Goal: Information Seeking & Learning: Compare options

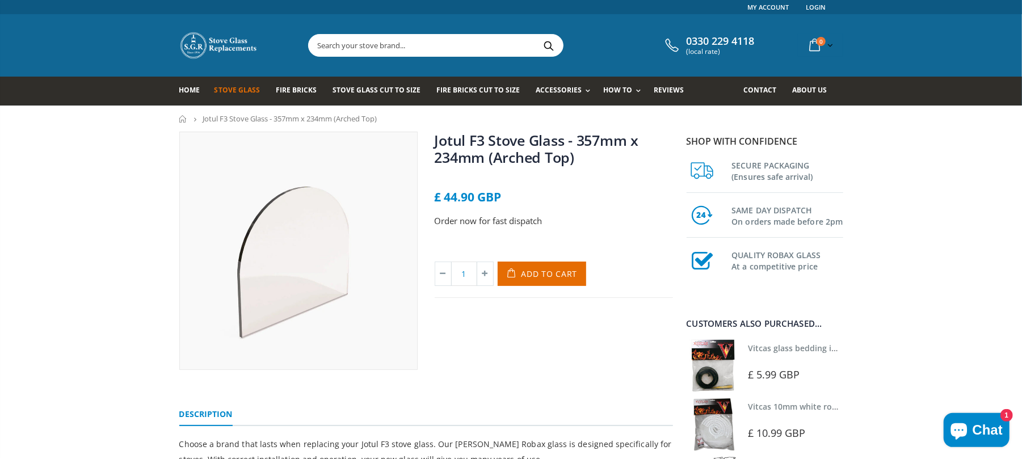
click at [230, 91] on span "Stove Glass" at bounding box center [237, 90] width 45 height 10
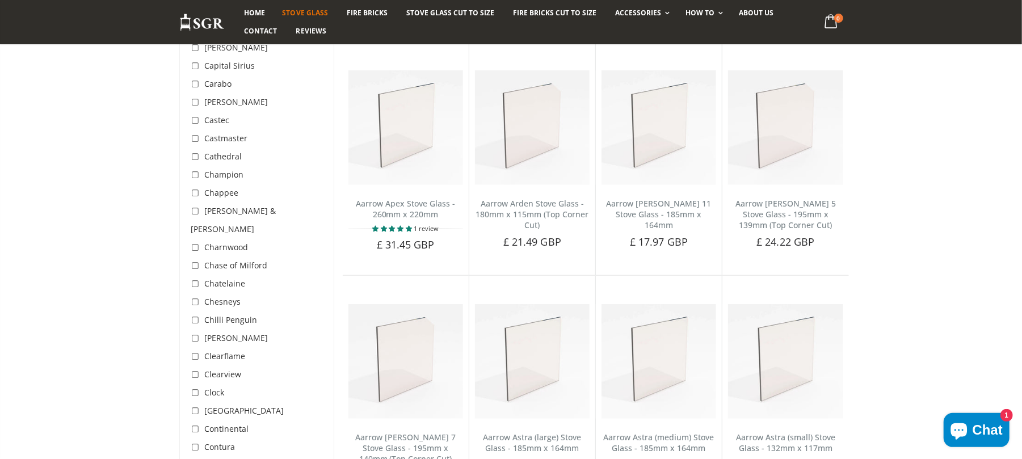
scroll to position [681, 0]
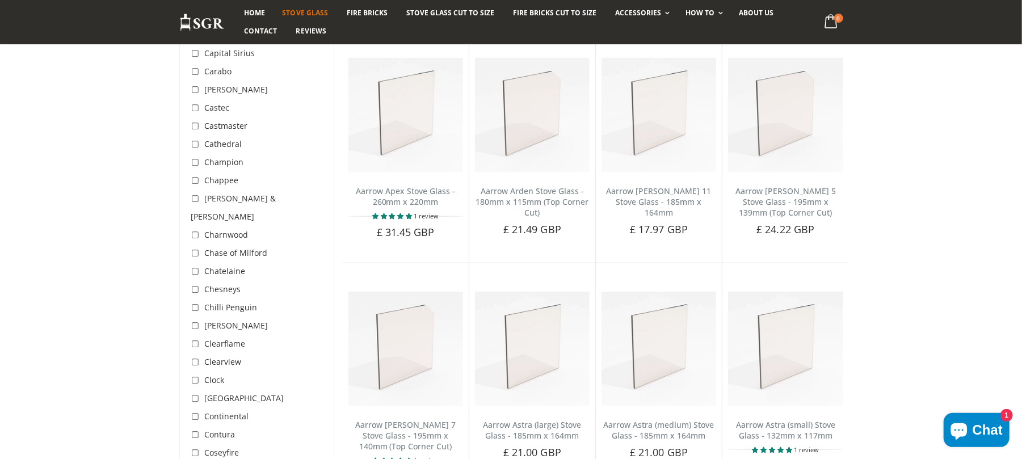
click at [198, 321] on input "checkbox" at bounding box center [196, 326] width 11 height 11
checkbox input "true"
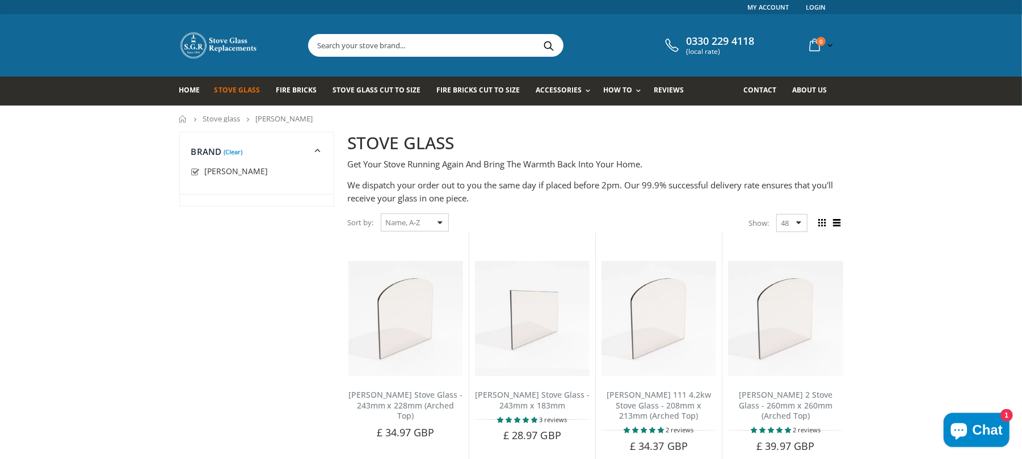
click at [428, 221] on select "Featured Best Selling Name, A-Z Name, Z-A Price, low to high Price, high to low…" at bounding box center [415, 222] width 68 height 18
select select "price-ascending"
click at [381, 213] on select "Featured Best Selling Name, A-Z Name, Z-A Price, low to high Price, high to low…" at bounding box center [415, 222] width 68 height 18
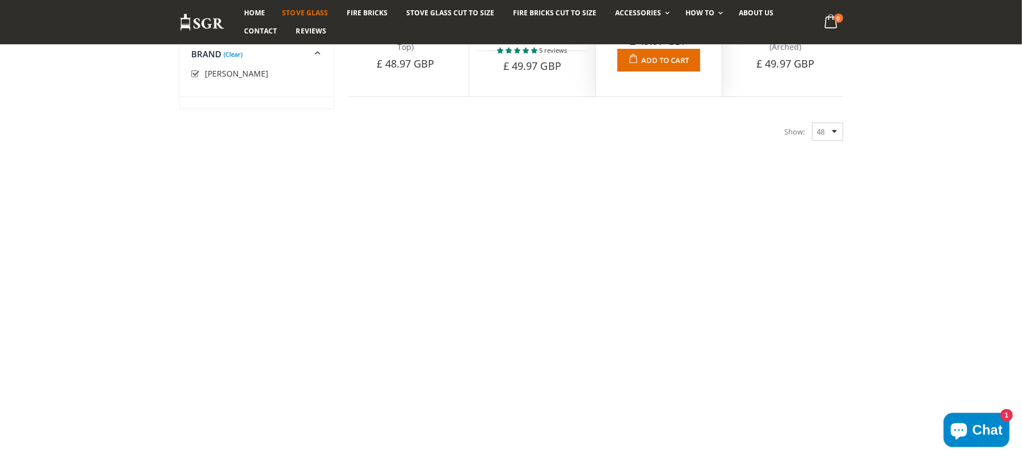
scroll to position [2861, 0]
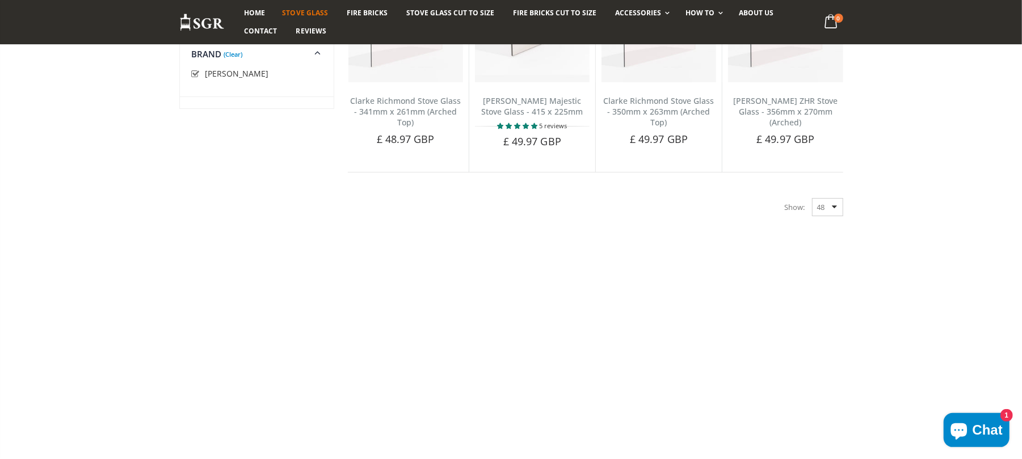
drag, startPoint x: 834, startPoint y: 212, endPoint x: 837, endPoint y: 217, distance: 5.8
click at [834, 212] on div "Show: 48 24 36 All" at bounding box center [814, 207] width 58 height 18
click at [837, 216] on div "Show: 48 24 36 All" at bounding box center [814, 207] width 58 height 18
click at [825, 212] on select "48 24 36 All" at bounding box center [827, 207] width 31 height 18
select select "all"
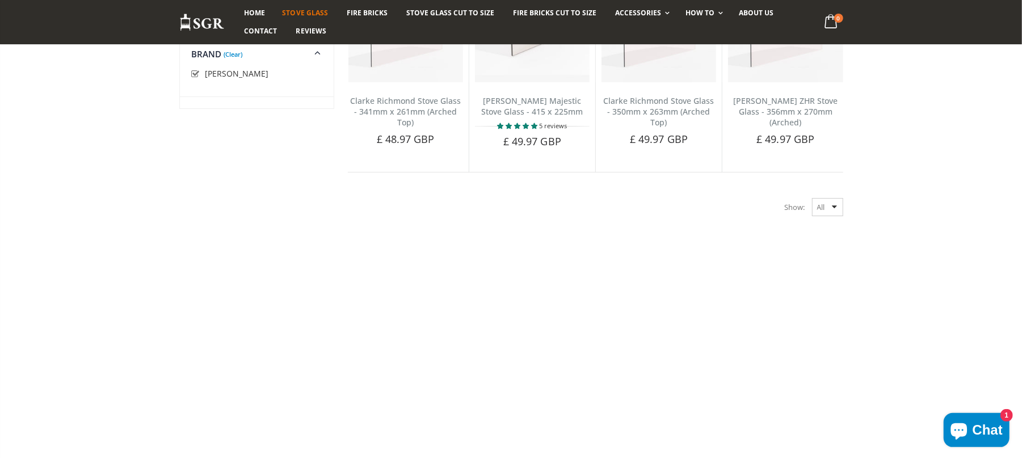
click at [812, 208] on select "48 24 36 All" at bounding box center [827, 207] width 31 height 18
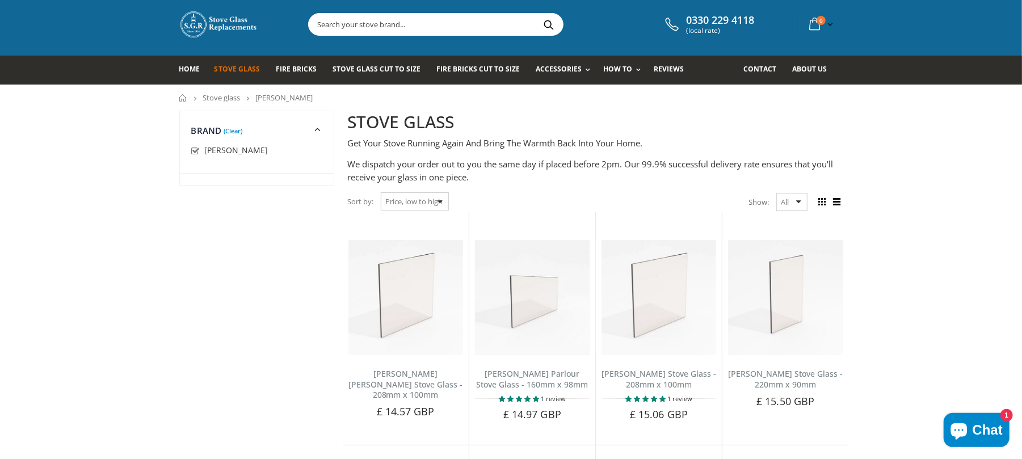
scroll to position [36, 0]
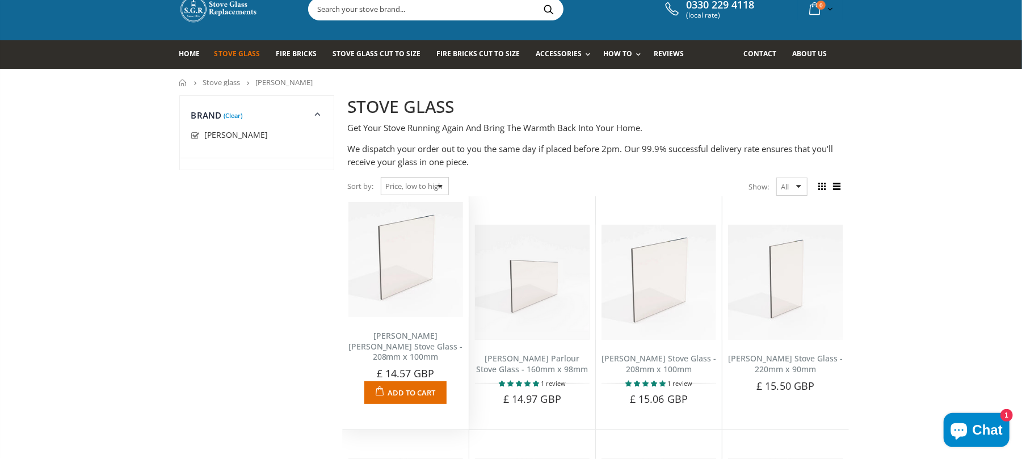
click at [415, 333] on link "[PERSON_NAME] [PERSON_NAME] Stove Glass - 208mm x 100mm" at bounding box center [406, 346] width 115 height 32
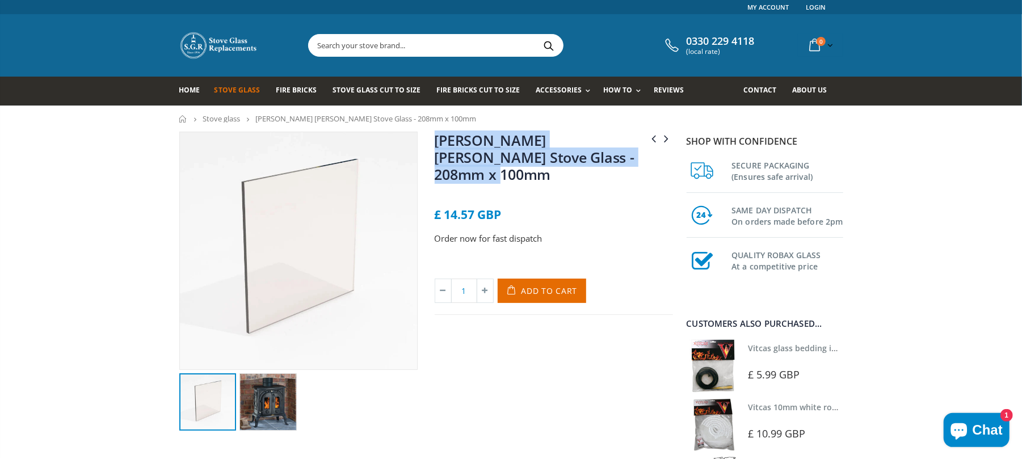
drag, startPoint x: 611, startPoint y: 157, endPoint x: 436, endPoint y: 146, distance: 175.2
click at [436, 146] on h1 "[PERSON_NAME] [PERSON_NAME] Stove Glass - 208mm x 100mm" at bounding box center [554, 160] width 238 height 56
copy link "[PERSON_NAME] [PERSON_NAME] Stove Glass - 208mm x 100mm"
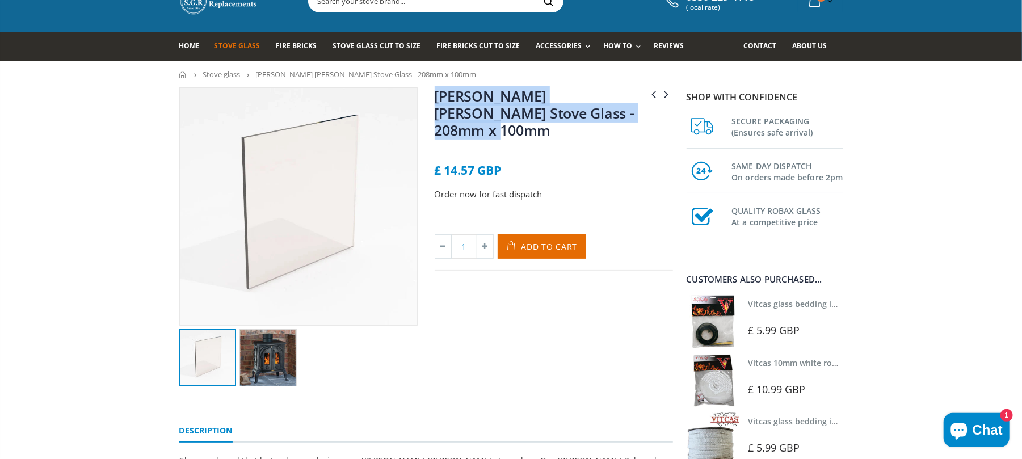
scroll to position [75, 0]
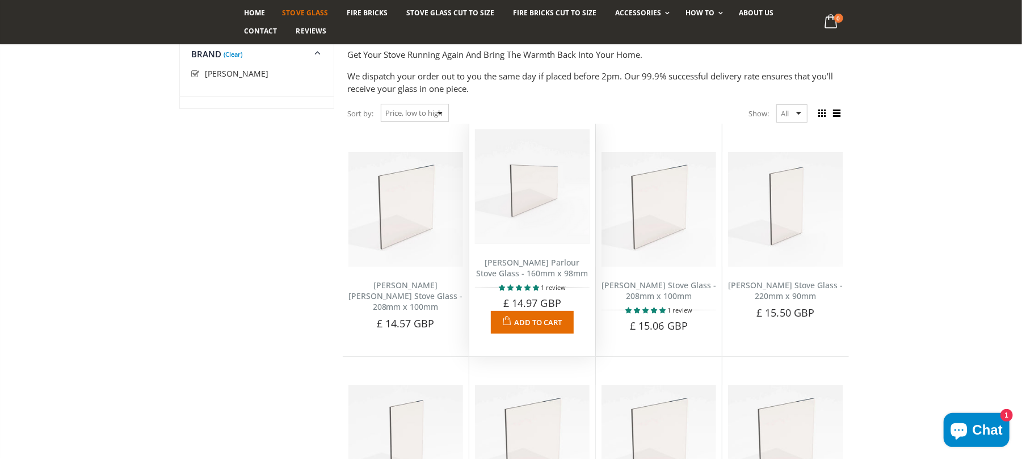
scroll to position [112, 0]
click at [517, 267] on link "[PERSON_NAME] Parlour Stove Glass - 160mm x 98mm" at bounding box center [532, 266] width 112 height 22
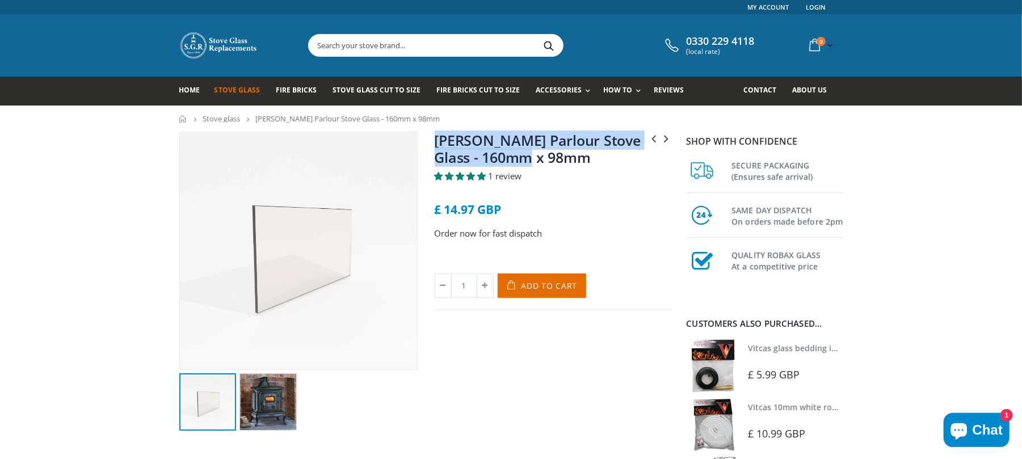
drag, startPoint x: 541, startPoint y: 159, endPoint x: 461, endPoint y: 149, distance: 80.1
click at [428, 149] on div "[PERSON_NAME] Stove Glass - 322 x 252mm (Arched Top & Bottom) [PERSON_NAME] Pem…" at bounding box center [553, 281] width 255 height 299
click at [564, 158] on h1 "[PERSON_NAME] Parlour Stove Glass - 160mm x 98mm" at bounding box center [554, 151] width 238 height 39
drag, startPoint x: 570, startPoint y: 159, endPoint x: 434, endPoint y: 145, distance: 137.5
click at [434, 145] on div "[PERSON_NAME] Stove Glass - 322 x 252mm (Arched Top & Bottom) [PERSON_NAME] Pem…" at bounding box center [553, 281] width 255 height 299
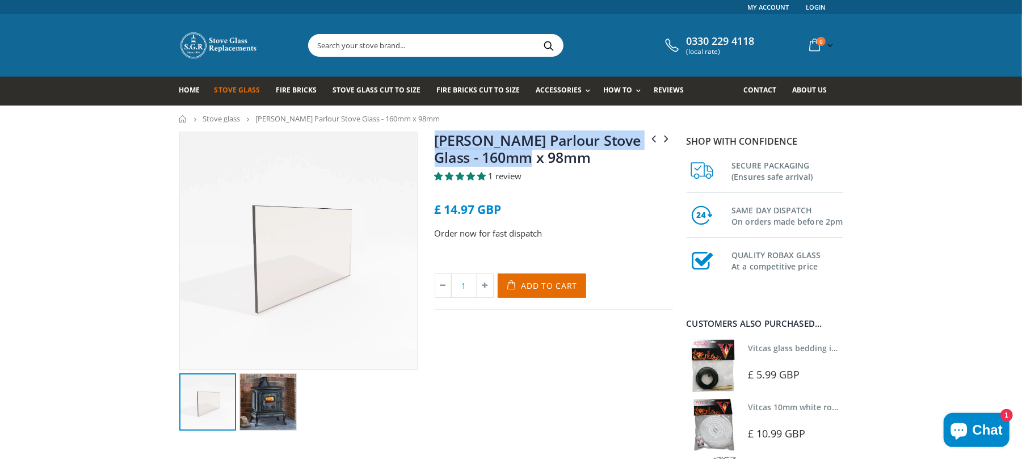
copy link "[PERSON_NAME] Parlour Stove Glass - 160mm x 98mm"
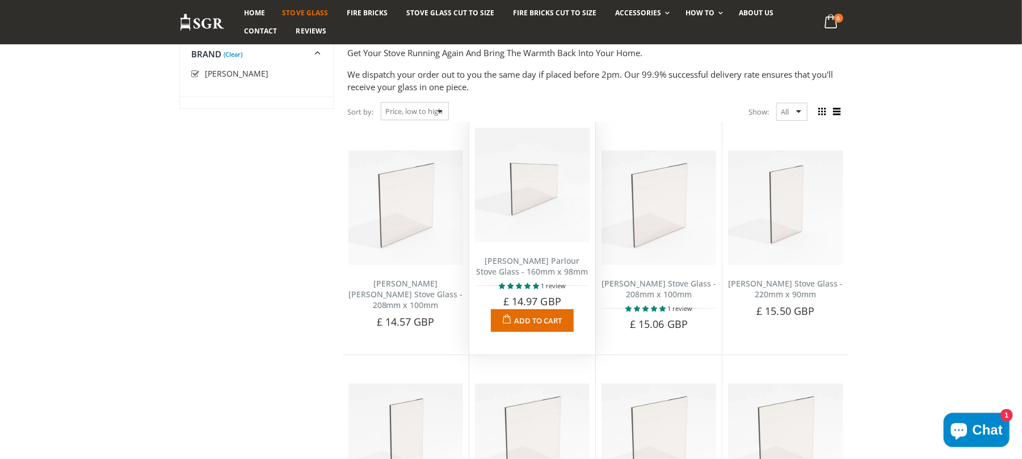
scroll to position [112, 0]
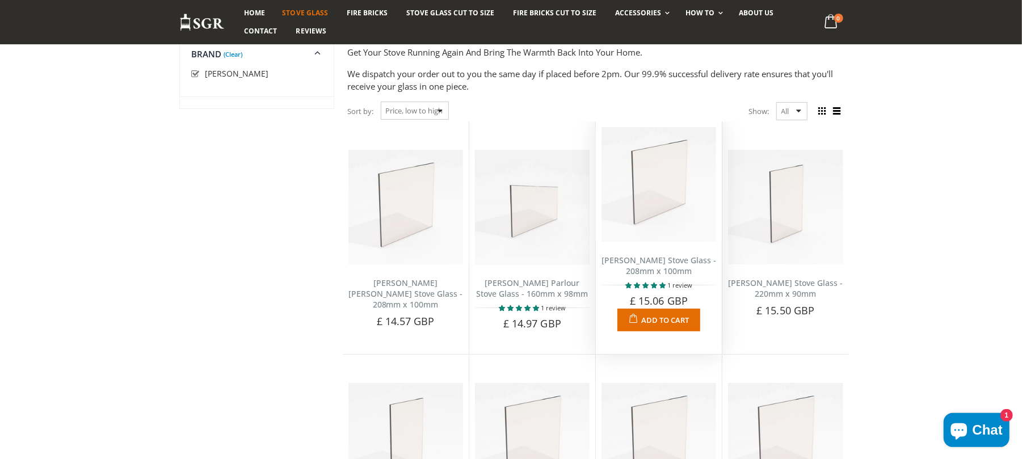
click at [670, 268] on link "Clarke Victoria Stove Glass - 208mm x 100mm" at bounding box center [659, 266] width 115 height 22
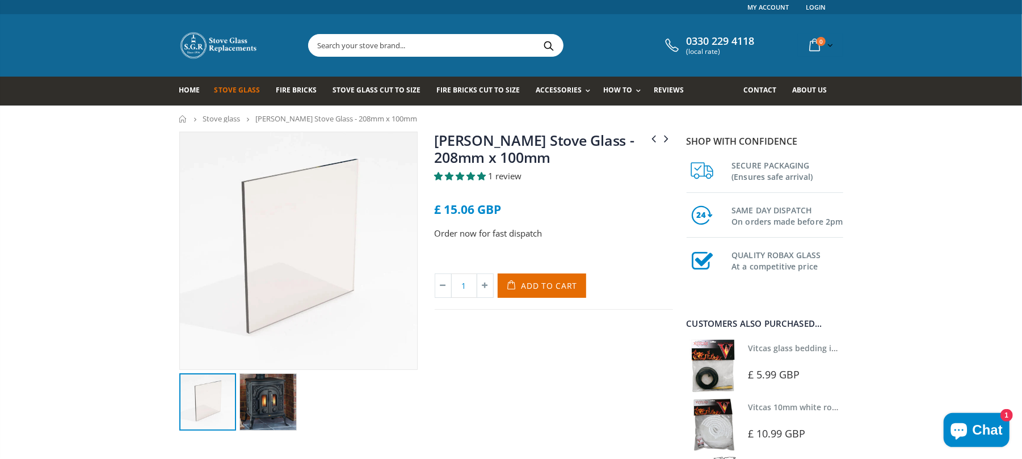
drag, startPoint x: 578, startPoint y: 164, endPoint x: 421, endPoint y: 135, distance: 159.9
click at [421, 135] on div "Clarke Stoves (M Mart) Victoria 208mm x 100mm Clarke Wentworth Stove Glass - 24…" at bounding box center [426, 294] width 511 height 325
copy div "Clarke Stoves (M Mart) Victoria 208mm x 100mm Clarke Wentworth Stove Glass - 24…"
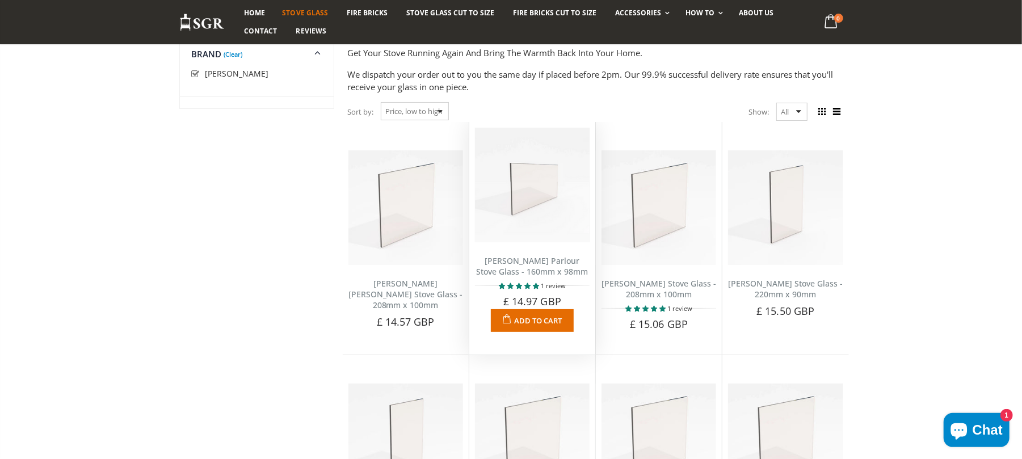
scroll to position [112, 0]
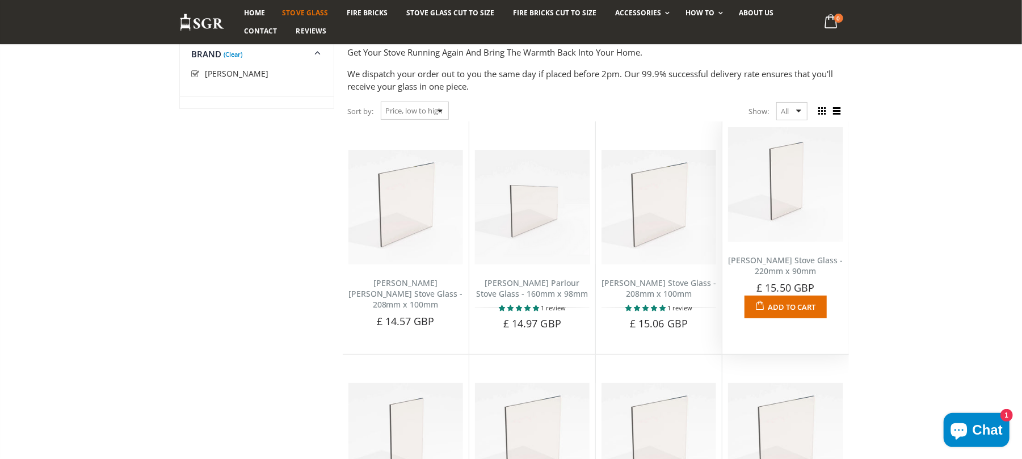
click at [793, 268] on link "[PERSON_NAME] Stove Glass - 220mm x 90mm" at bounding box center [785, 266] width 115 height 22
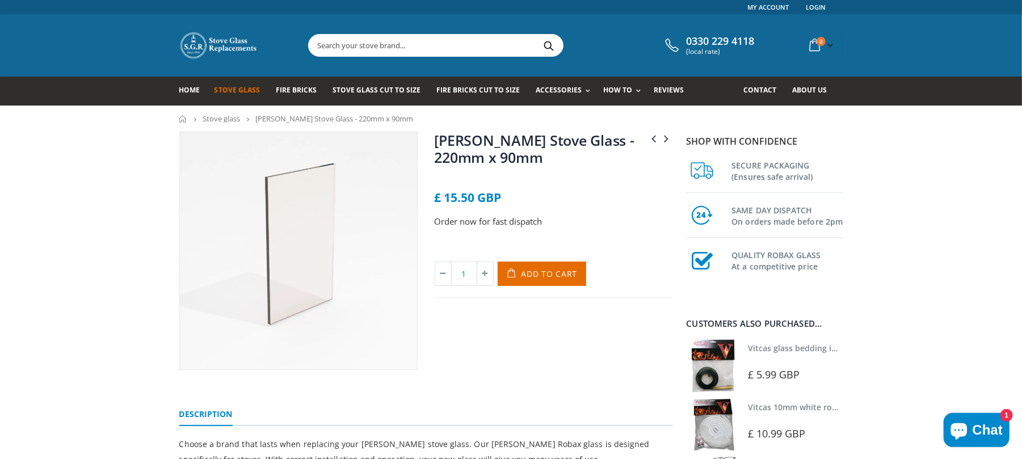
drag, startPoint x: 405, startPoint y: 145, endPoint x: 377, endPoint y: 134, distance: 30.0
click at [370, 136] on div "[PERSON_NAME] Stove Glass - 310 x 265mm [PERSON_NAME] [PERSON_NAME] Stove Glass…" at bounding box center [426, 264] width 511 height 264
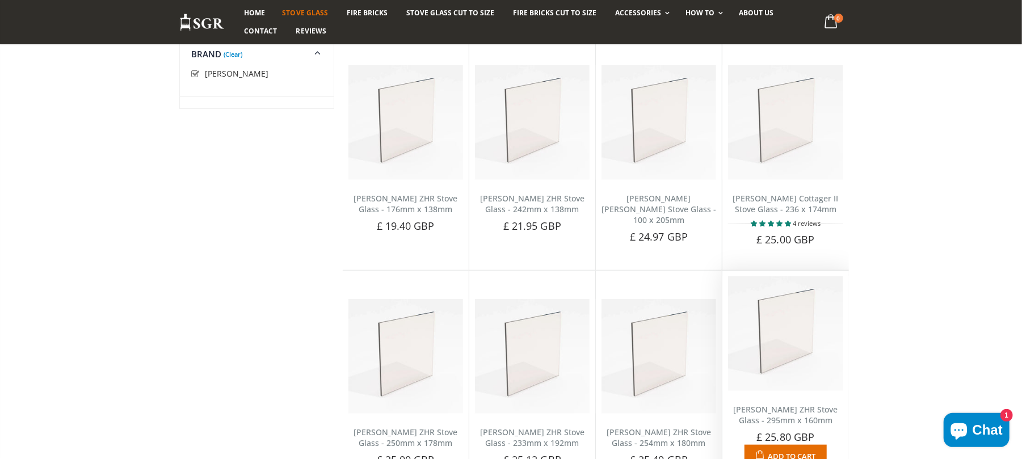
scroll to position [641, 0]
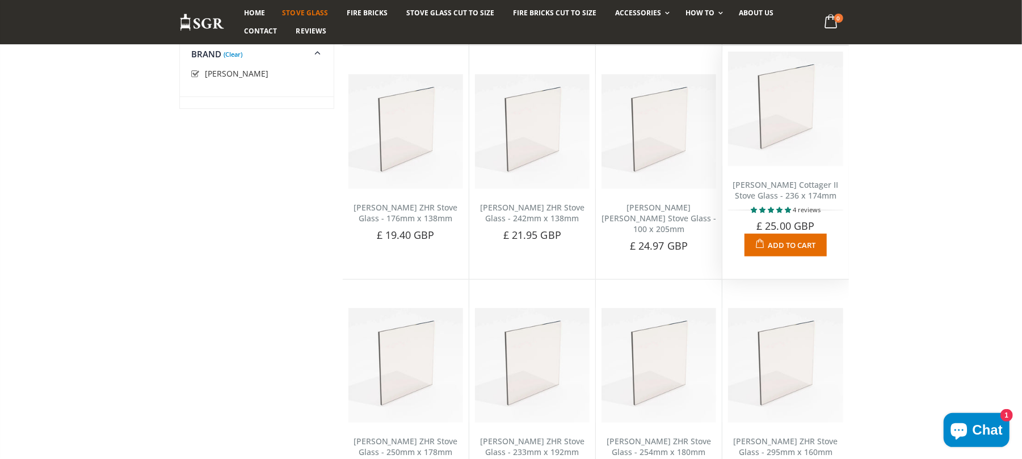
click at [771, 184] on link "[PERSON_NAME] Cottager II Stove Glass - 236 x 174mm" at bounding box center [786, 190] width 106 height 22
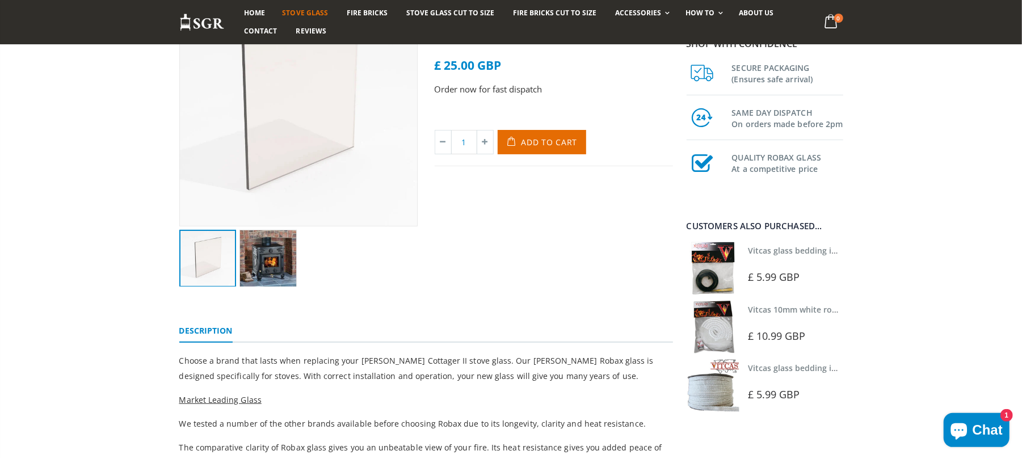
scroll to position [153, 0]
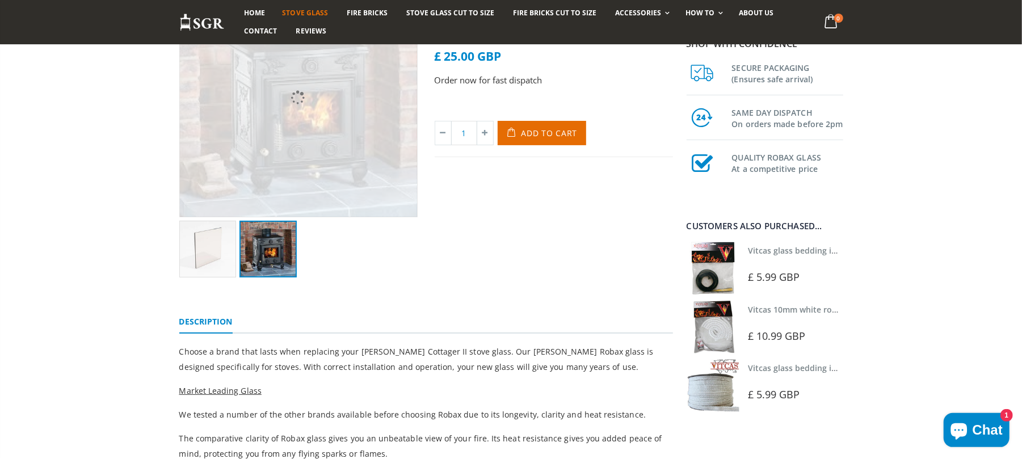
click at [267, 260] on img at bounding box center [268, 249] width 57 height 57
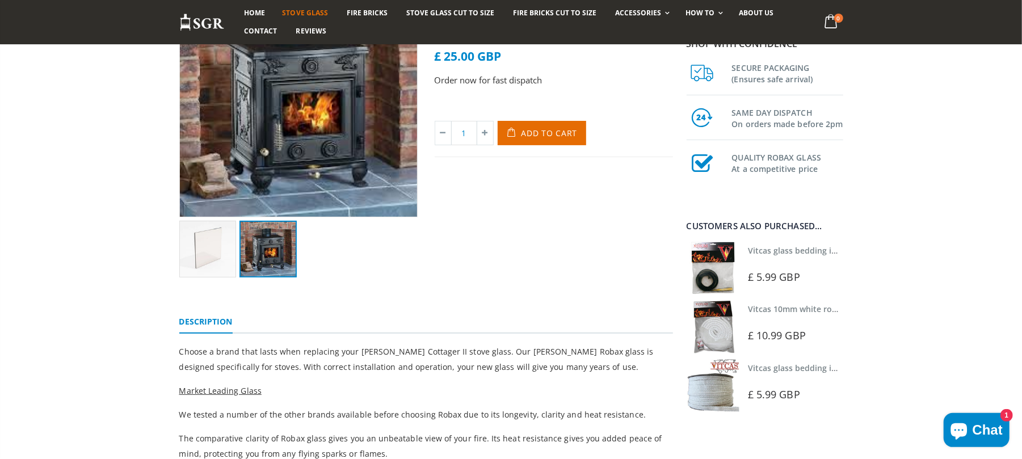
scroll to position [0, 0]
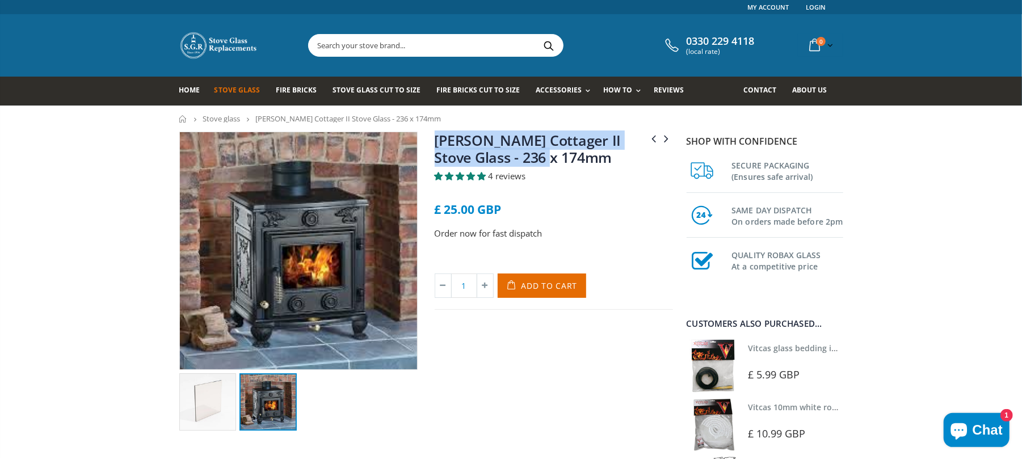
drag, startPoint x: 557, startPoint y: 153, endPoint x: 427, endPoint y: 148, distance: 129.5
click at [427, 148] on div "Clarke Chesterford Stove Glass - 265mm x 255mm (Arched Top) Clarke Cottager Sto…" at bounding box center [553, 281] width 255 height 299
copy link "Clarke Cottager II Stove Glass - 236 x 174mm"
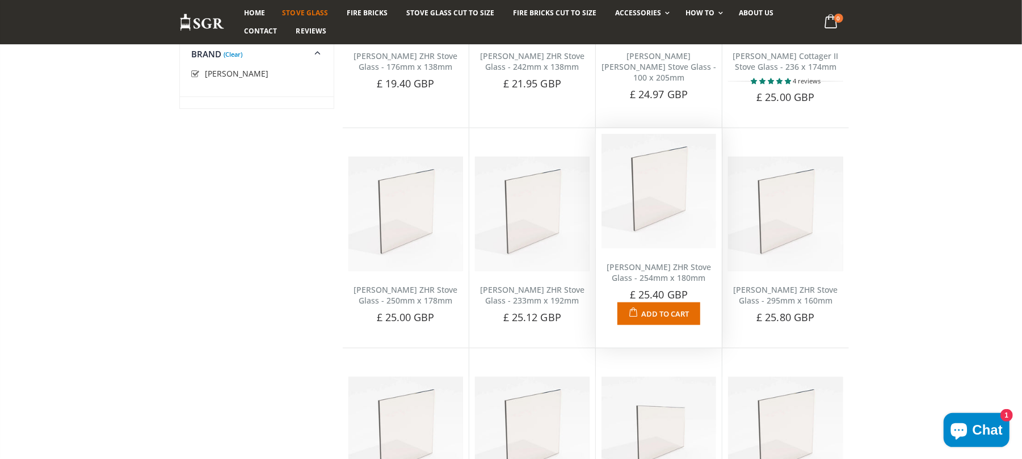
scroll to position [1019, 0]
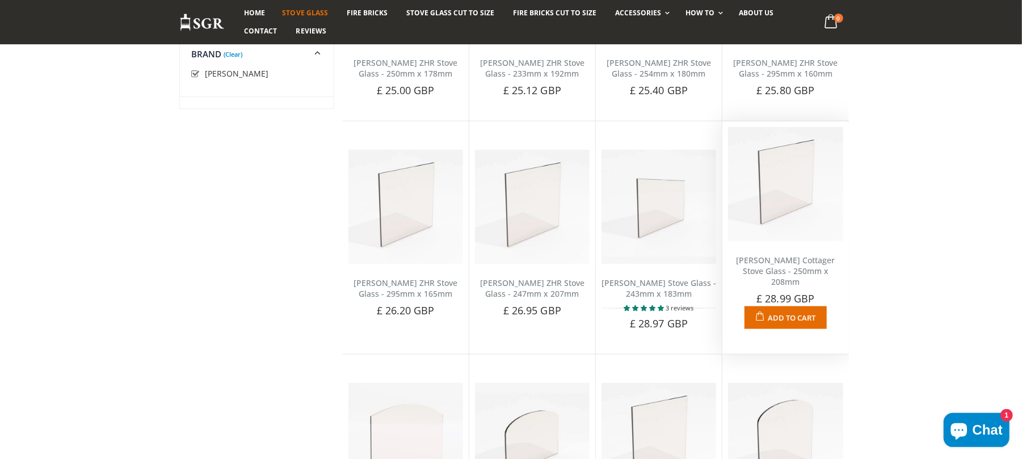
click at [790, 258] on link "[PERSON_NAME] Cottager Stove Glass - 250mm x 208mm" at bounding box center [785, 271] width 99 height 32
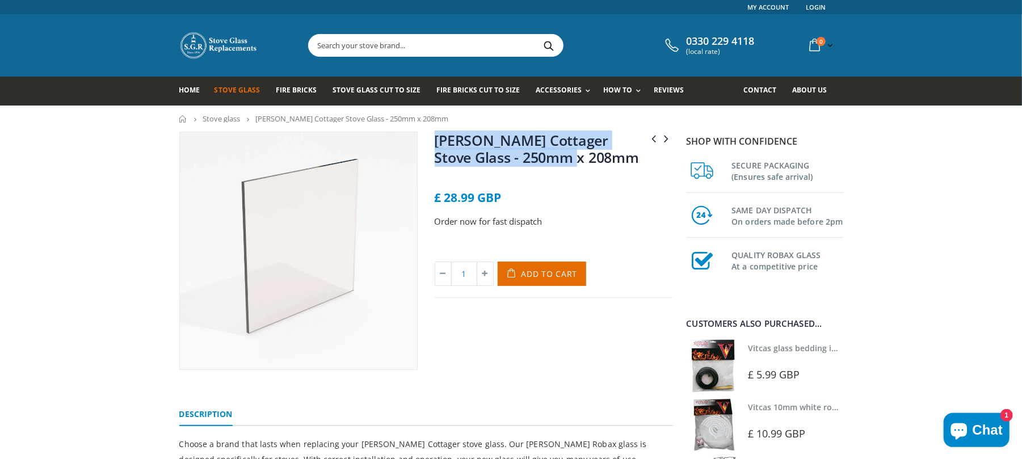
drag, startPoint x: 582, startPoint y: 153, endPoint x: 438, endPoint y: 135, distance: 145.3
click at [438, 135] on h1 "[PERSON_NAME] Cottager Stove Glass - 250mm x 208mm" at bounding box center [554, 151] width 238 height 39
copy link "[PERSON_NAME] Cottager Stove Glass - 250mm x 208mm"
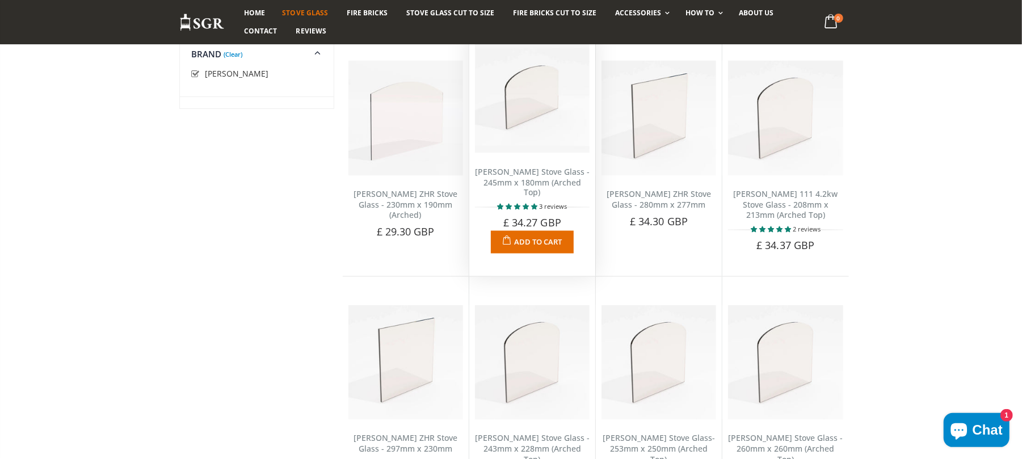
scroll to position [1322, 0]
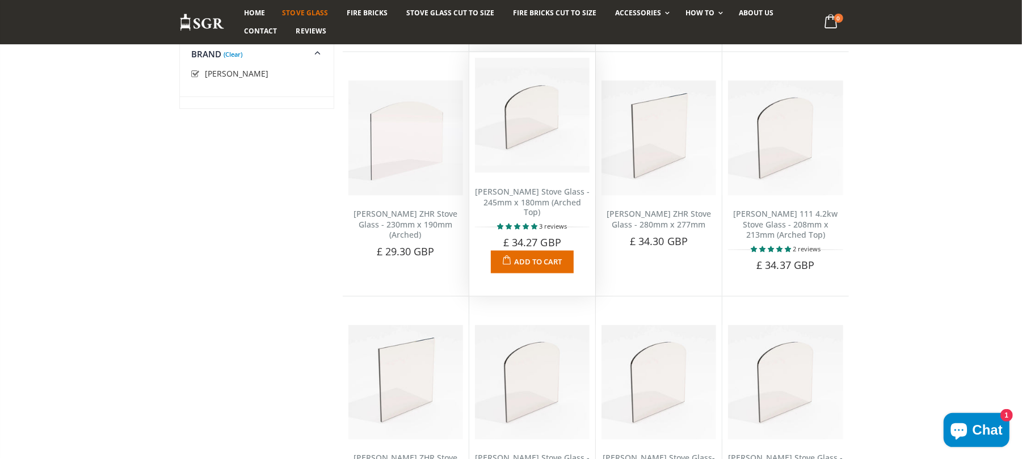
click at [525, 205] on link "[PERSON_NAME] Stove Glass - 245mm x 180mm (Arched Top)" at bounding box center [532, 202] width 115 height 32
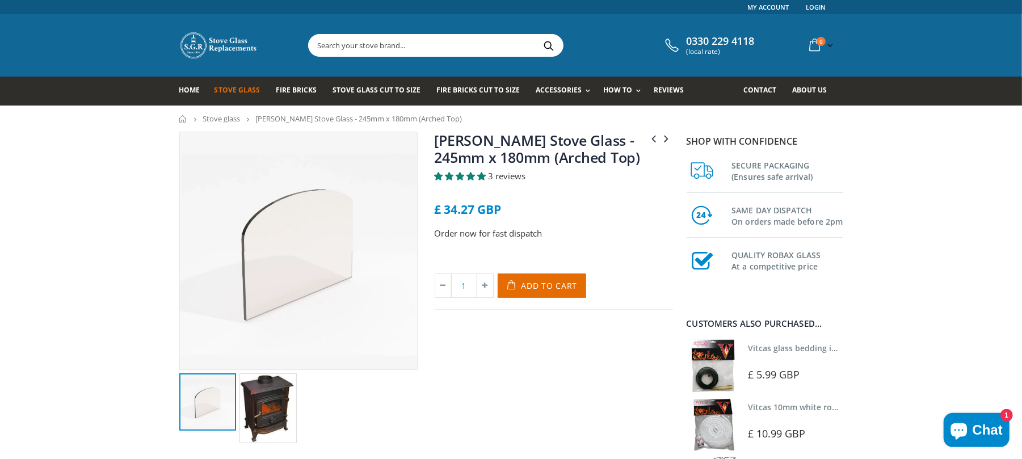
drag, startPoint x: 644, startPoint y: 157, endPoint x: 426, endPoint y: 148, distance: 218.2
click at [426, 148] on div "[PERSON_NAME] Stove Glass - 208mm x 100mm [PERSON_NAME] ZHR Stove Glass - 106mm…" at bounding box center [553, 288] width 255 height 312
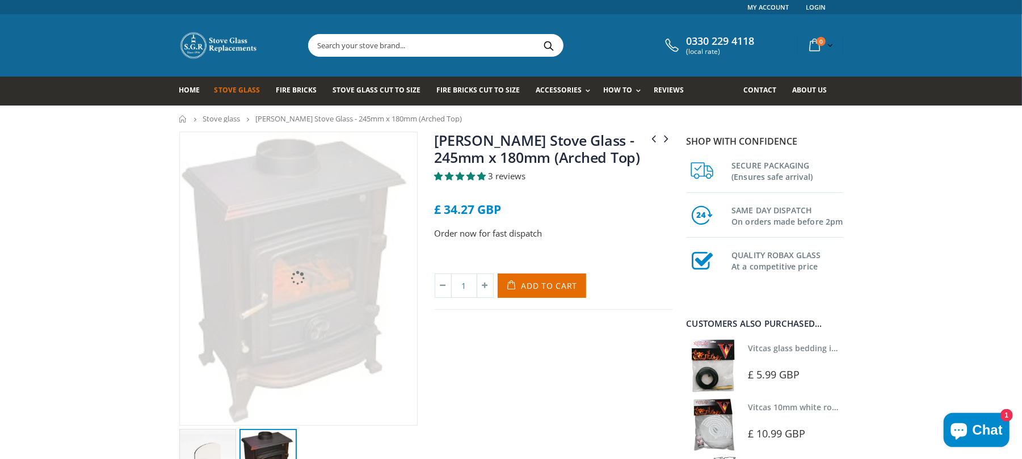
click at [271, 429] on img at bounding box center [268, 464] width 57 height 70
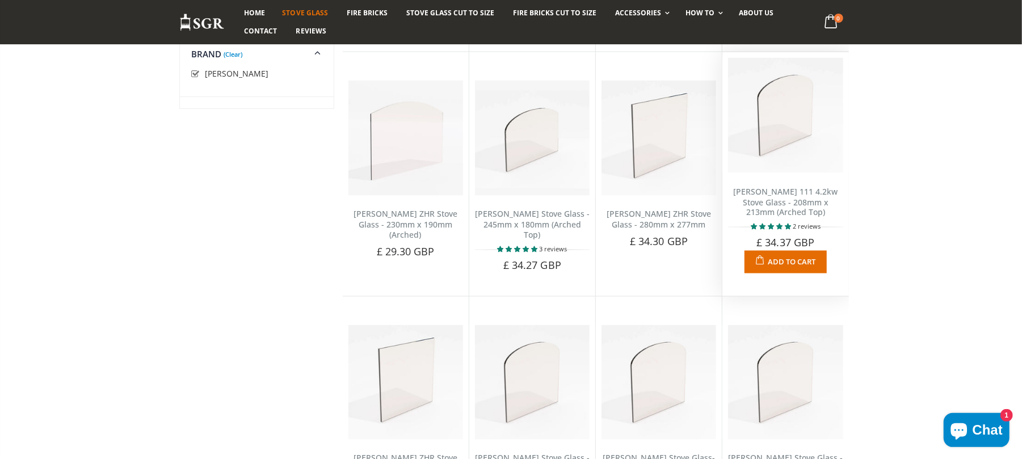
click at [784, 210] on link "Clarke Carlton 111 4.2kw Stove Glass - 208mm x 213mm (Arched Top)" at bounding box center [785, 202] width 104 height 32
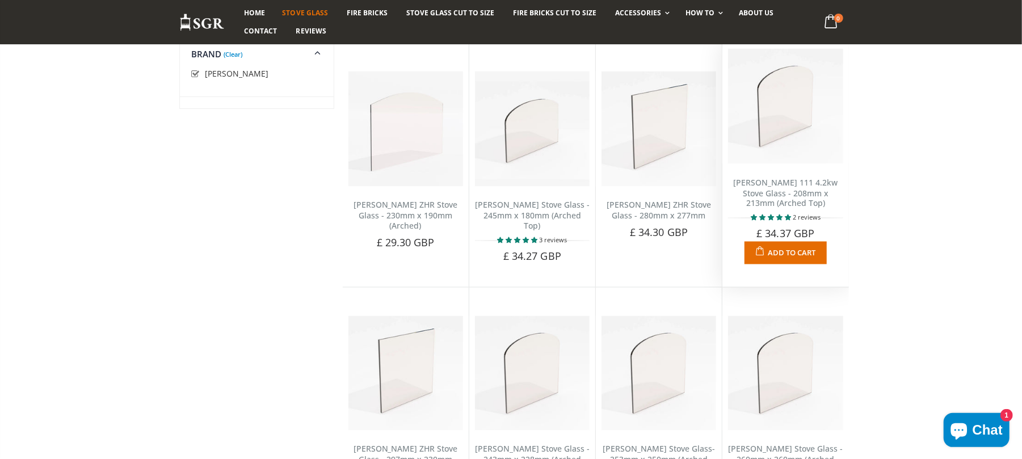
scroll to position [1322, 0]
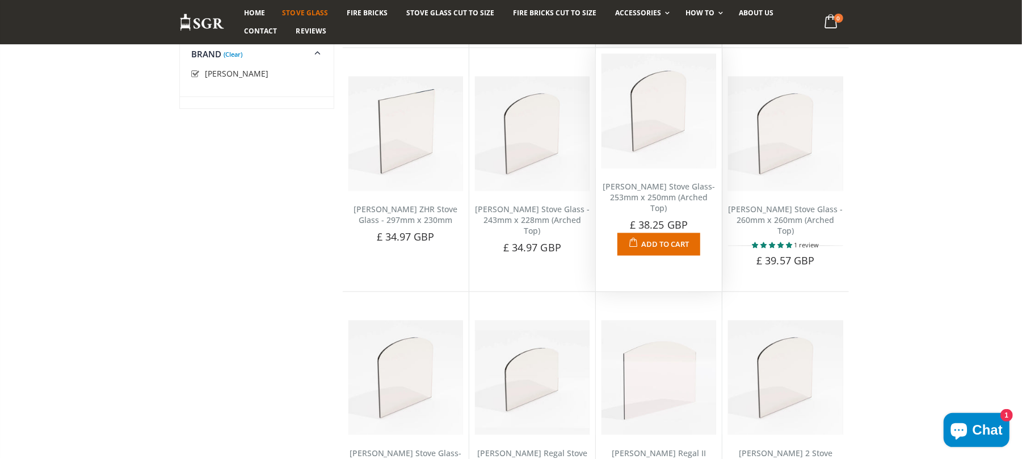
scroll to position [1549, 0]
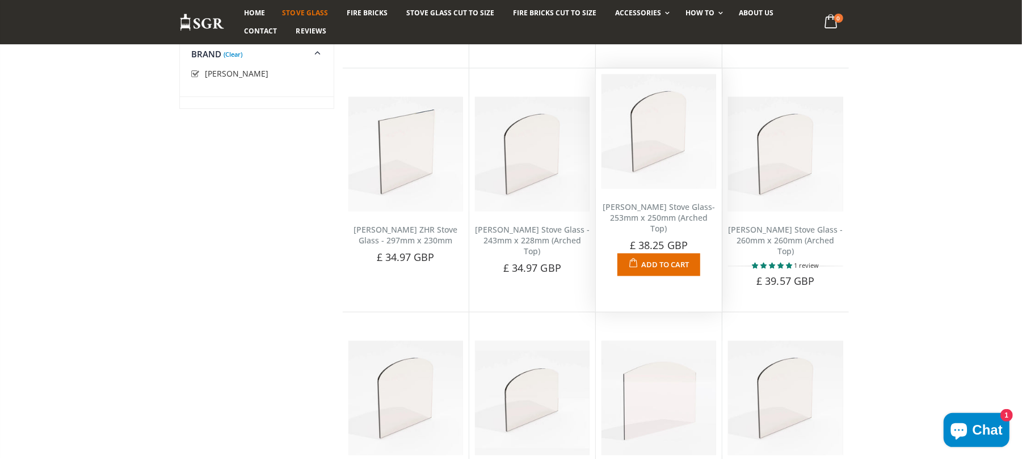
click at [673, 223] on link "[PERSON_NAME] Stove Glass- 253mm x 250mm (Arched Top)" at bounding box center [659, 218] width 112 height 32
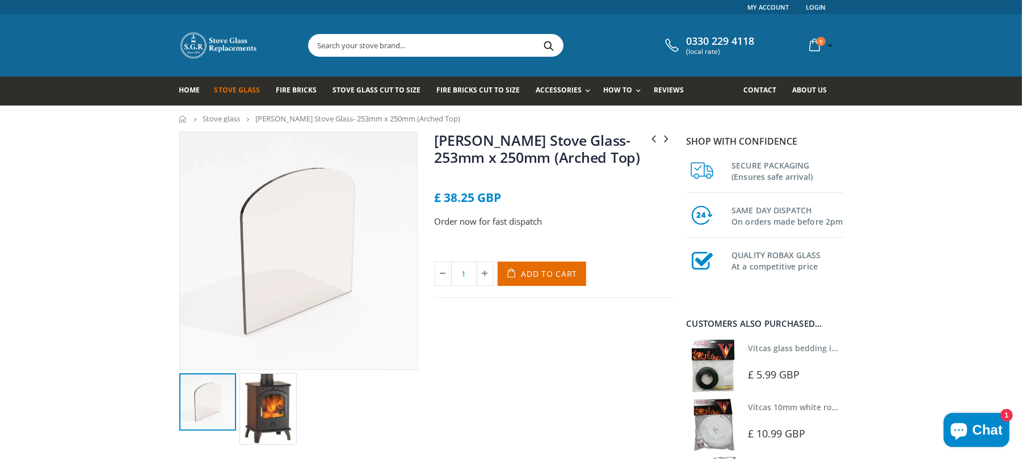
drag, startPoint x: 646, startPoint y: 157, endPoint x: 480, endPoint y: 148, distance: 166.6
click at [421, 143] on div "[PERSON_NAME] Stove Glass- 260mm x 260mm (Arched Top) [PERSON_NAME] Chesterfiel…" at bounding box center [426, 301] width 511 height 338
copy div "Clarke Carlton Stove Glass- 260mm x 260mm (Arched Top) Clarke Chesterfield Stov…"
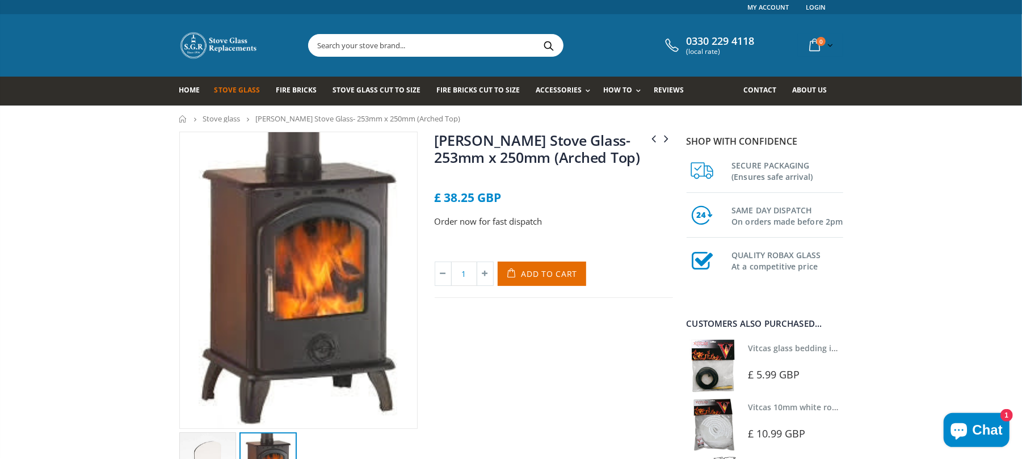
click at [312, 291] on img at bounding box center [298, 280] width 237 height 296
click at [359, 209] on img at bounding box center [298, 280] width 237 height 296
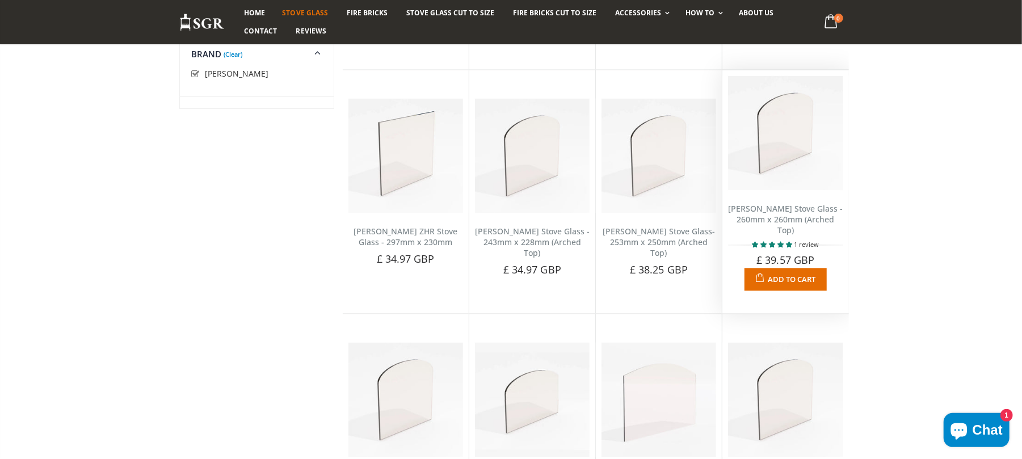
click at [777, 221] on link "[PERSON_NAME] Stove Glass - 260mm x 260mm (Arched Top)" at bounding box center [785, 219] width 115 height 32
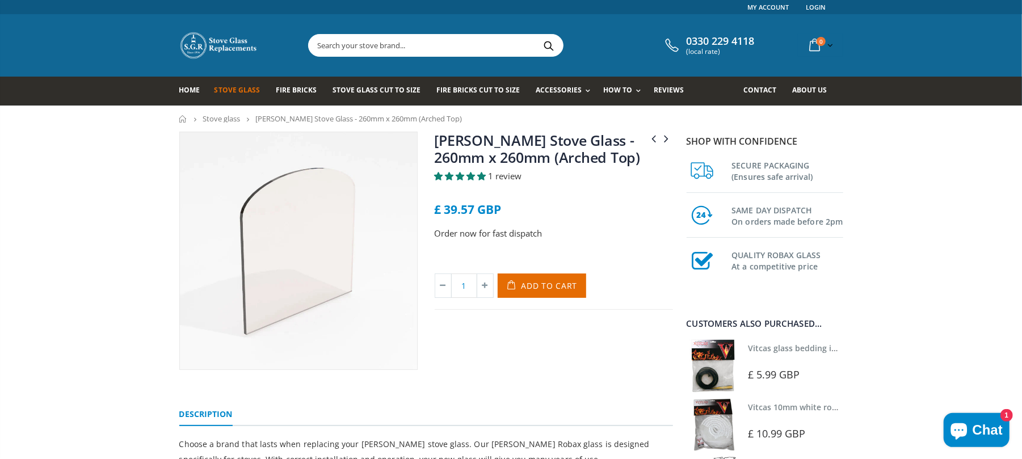
drag, startPoint x: 661, startPoint y: 156, endPoint x: 434, endPoint y: 143, distance: 227.4
click at [434, 143] on div "Clarke Chelsea Stove Glass- 253mm x 250mm (Arched Top) Clarke Chesterford Stove…" at bounding box center [553, 251] width 255 height 238
copy link "[PERSON_NAME] Stove Glass - 260mm x 260mm (Arched Top)"
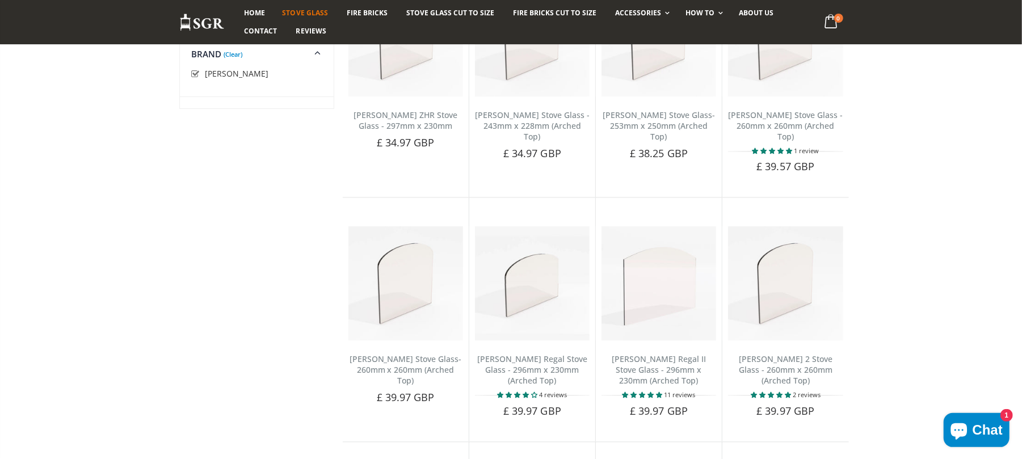
scroll to position [1662, 0]
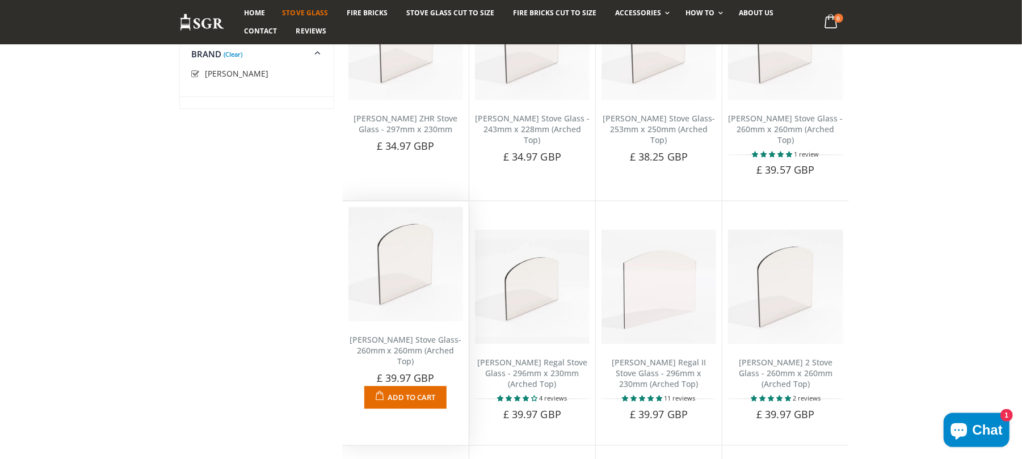
click at [421, 350] on link "[PERSON_NAME] Stove Glass- 260mm x 260mm (Arched Top)" at bounding box center [406, 350] width 112 height 32
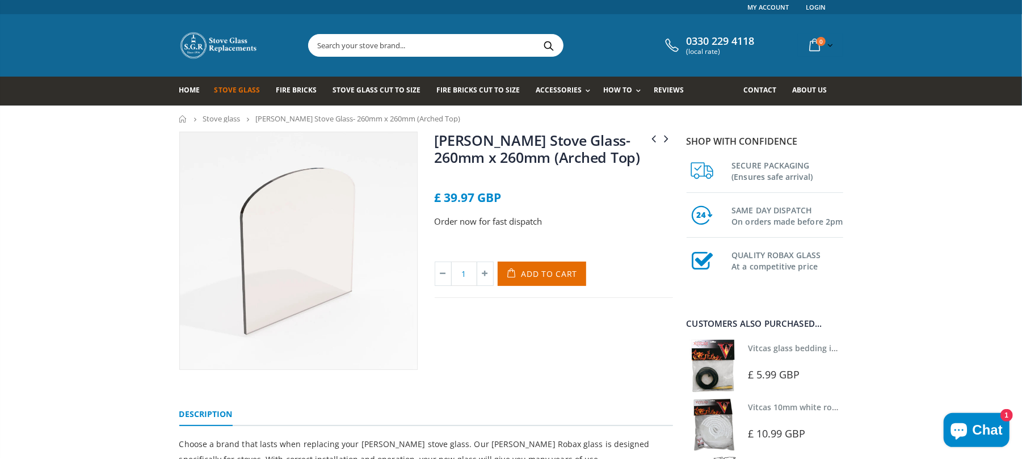
click at [434, 146] on div "Clarke Carlton 2 Stove Glass - 260mm x 260mm (Arched Top) Clarke Chelsea Stove …" at bounding box center [553, 251] width 255 height 238
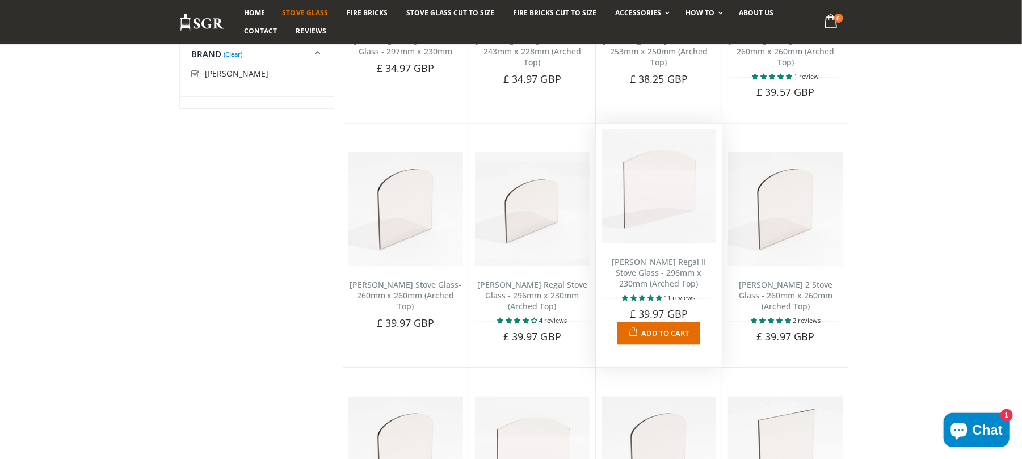
scroll to position [1737, 0]
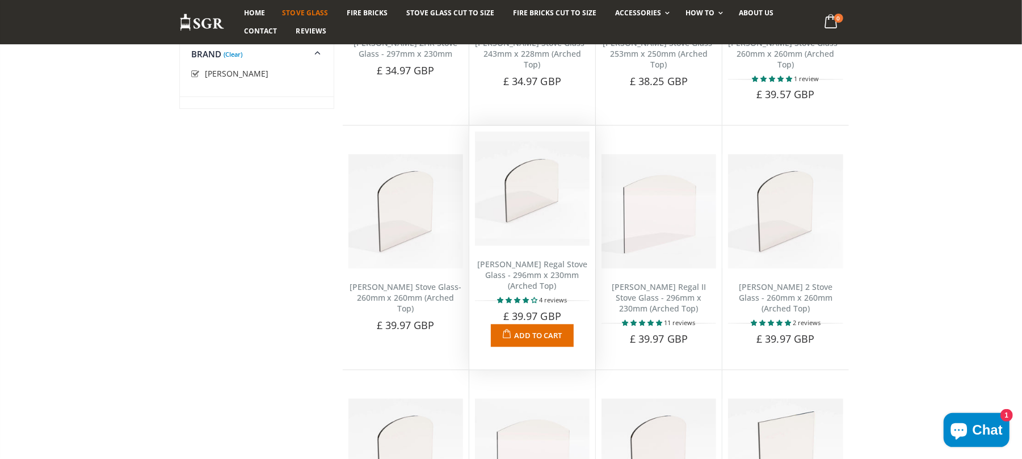
click at [547, 270] on link "Clarke Regal Stove Glass - 296mm x 230mm (Arched Top)" at bounding box center [532, 275] width 110 height 32
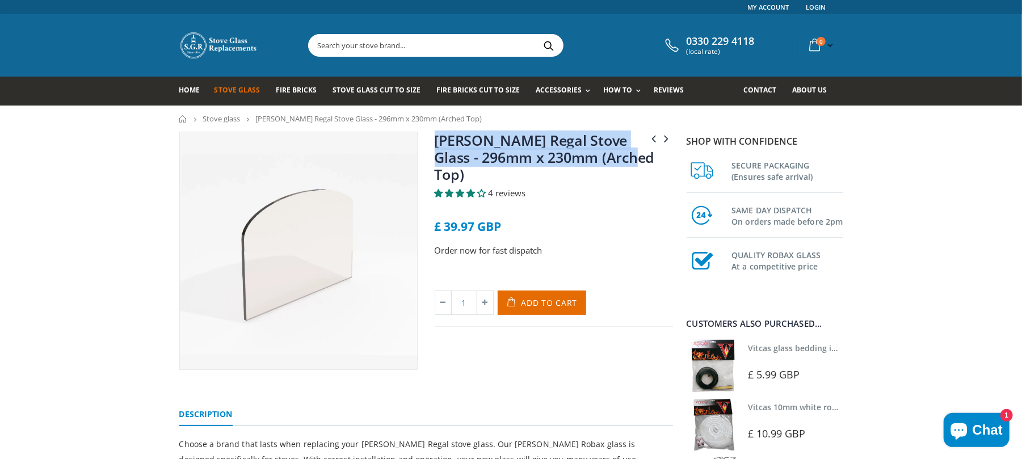
drag, startPoint x: 648, startPoint y: 158, endPoint x: 436, endPoint y: 137, distance: 213.3
click at [436, 137] on h1 "[PERSON_NAME] Regal Stove Glass - 296mm x 230mm (Arched Top)" at bounding box center [554, 160] width 238 height 56
copy link "[PERSON_NAME] Regal Stove Glass - 296mm x 230mm (Arched Top)"
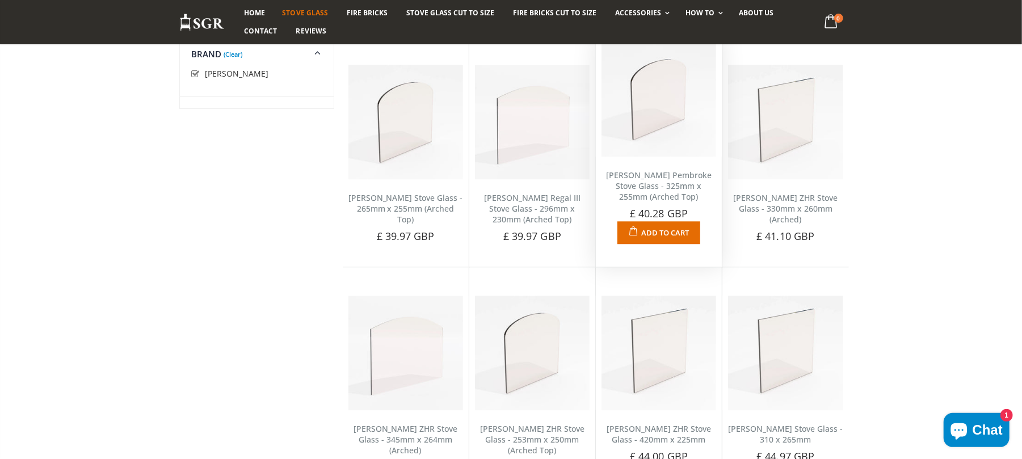
scroll to position [2049, 0]
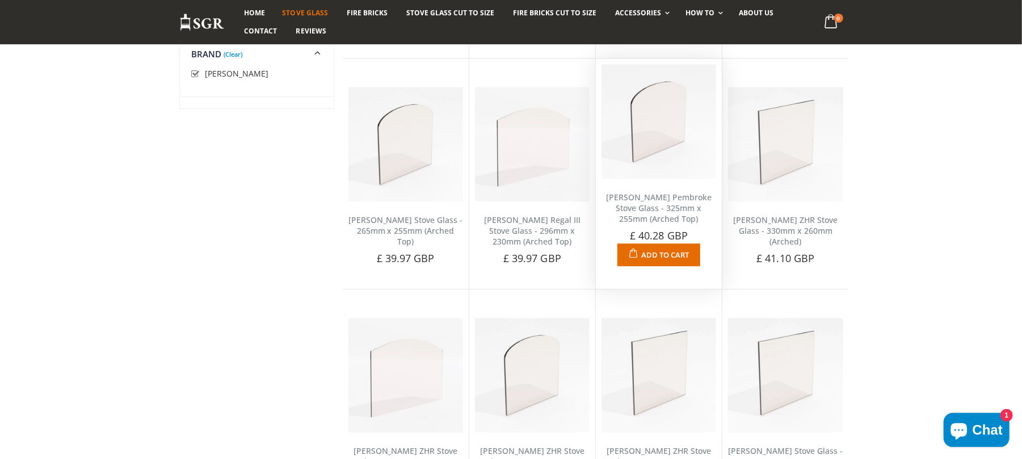
click at [650, 207] on link "[PERSON_NAME] Pembroke Stove Glass - 325mm x 255mm (Arched Top)" at bounding box center [659, 208] width 106 height 32
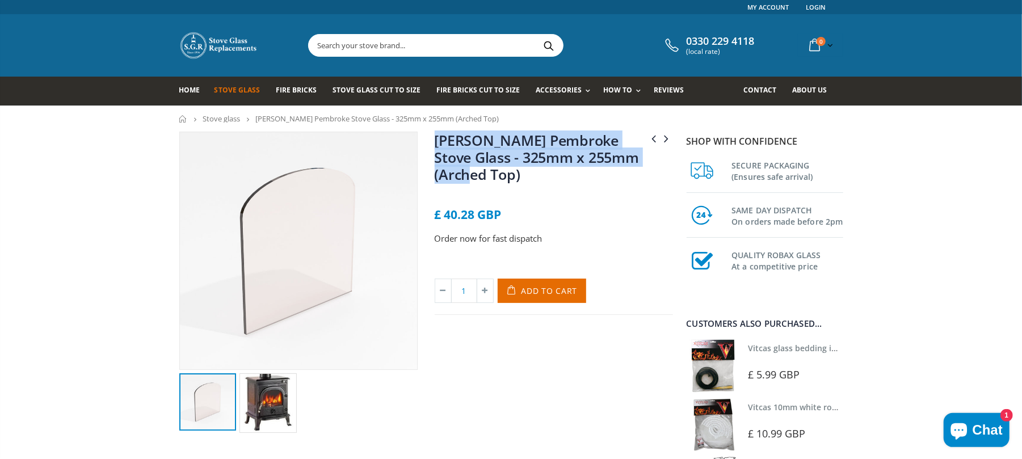
drag, startPoint x: 0, startPoint y: 0, endPoint x: 439, endPoint y: 144, distance: 461.7
click at [439, 144] on h1 "[PERSON_NAME] Pembroke Stove Glass - 325mm x 255mm (Arched Top)" at bounding box center [554, 160] width 238 height 56
copy link "[PERSON_NAME] Pembroke Stove Glass - 325mm x 255mm (Arched Top)"
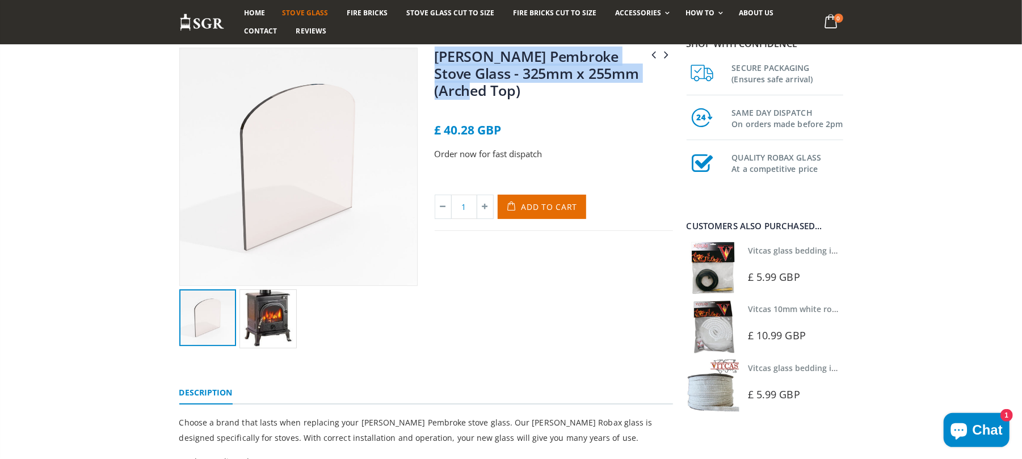
scroll to position [151, 0]
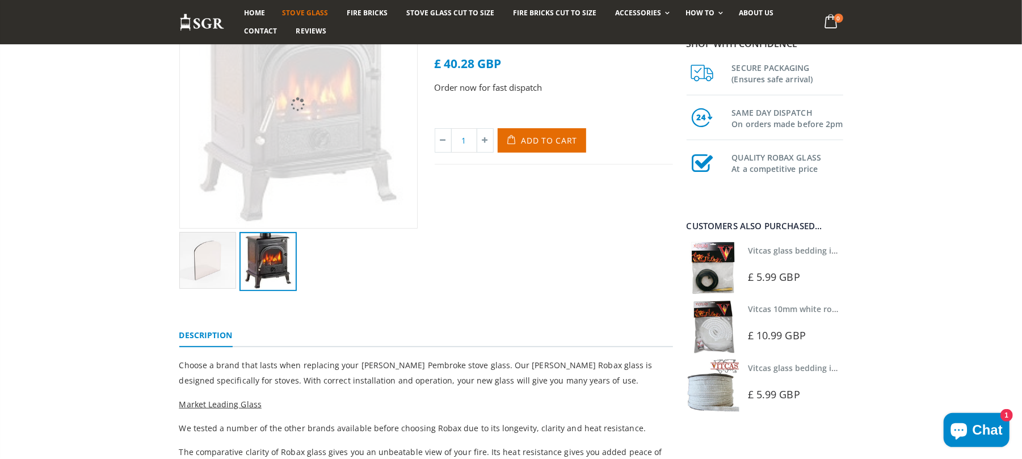
click at [270, 268] on img at bounding box center [268, 262] width 57 height 60
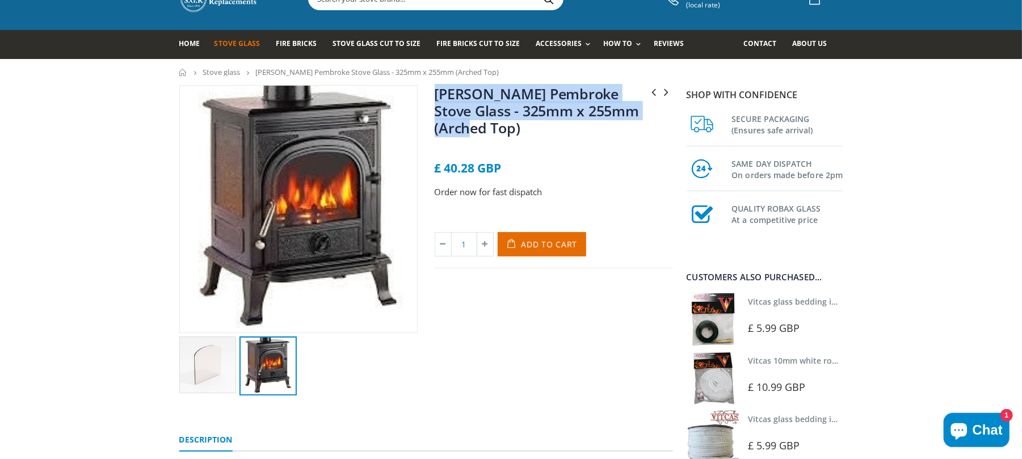
scroll to position [0, 0]
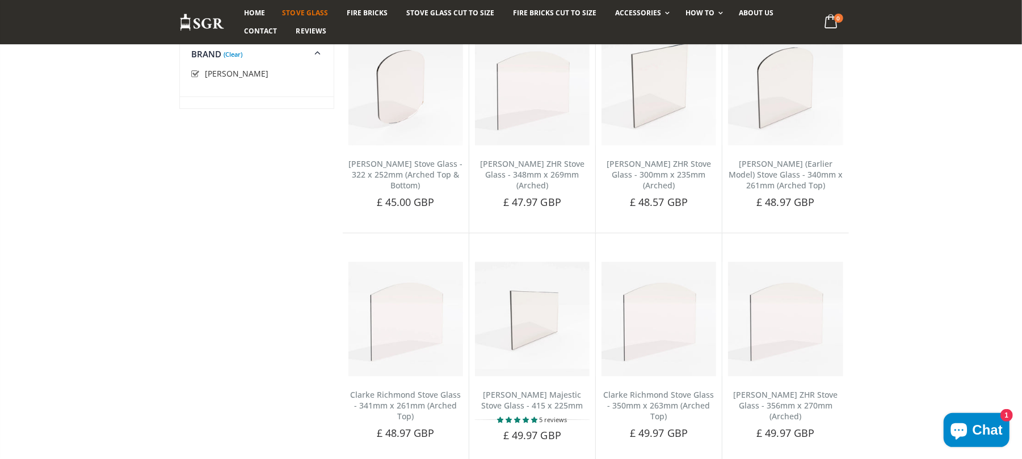
scroll to position [2346, 0]
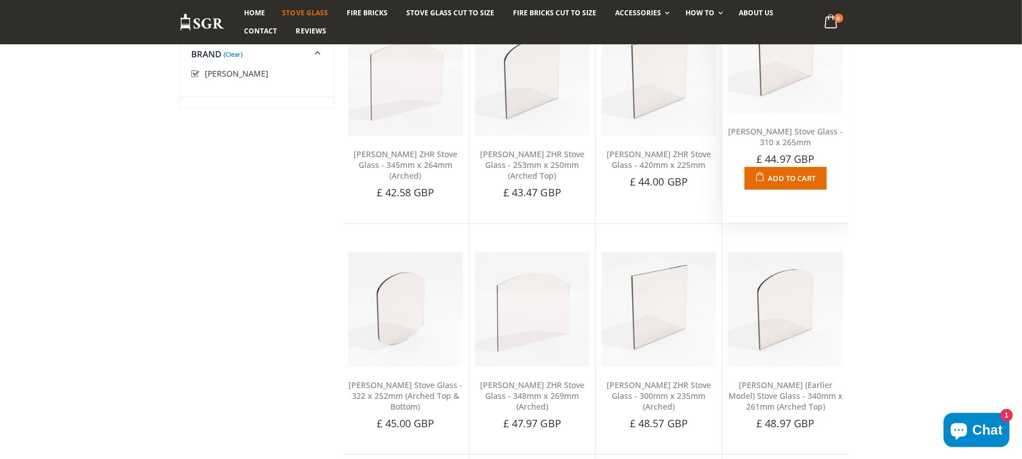
click at [777, 141] on link "Clarke Eaton II Stove Glass - 310 x 265mm" at bounding box center [785, 137] width 115 height 22
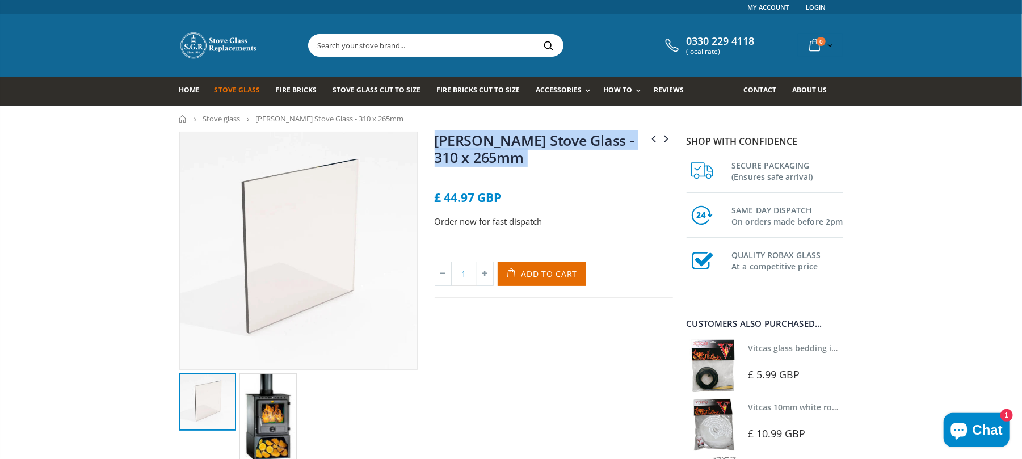
drag, startPoint x: 554, startPoint y: 170, endPoint x: 460, endPoint y: 141, distance: 98.7
click at [430, 136] on div "Clarke Cottager Stove Glass - 250mm x 208mm Clarke Franklin Stove Glass - 220mm…" at bounding box center [553, 299] width 255 height 335
copy div "Clarke Eaton II Stove Glass - 310 x 265mm No reviews"
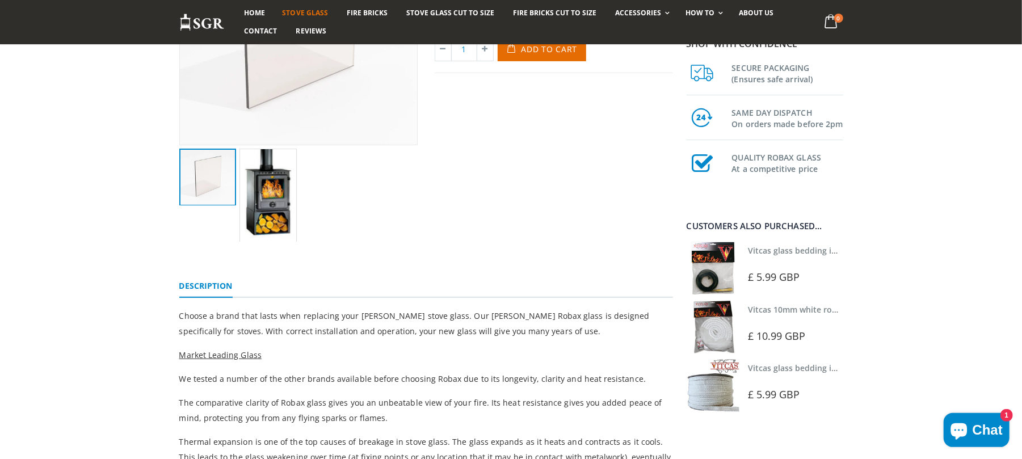
scroll to position [227, 0]
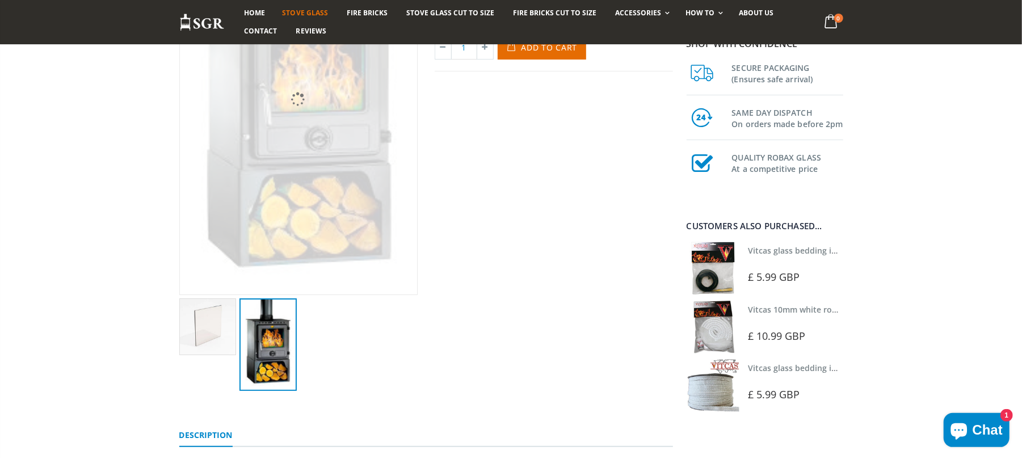
click at [278, 299] on img at bounding box center [268, 345] width 57 height 93
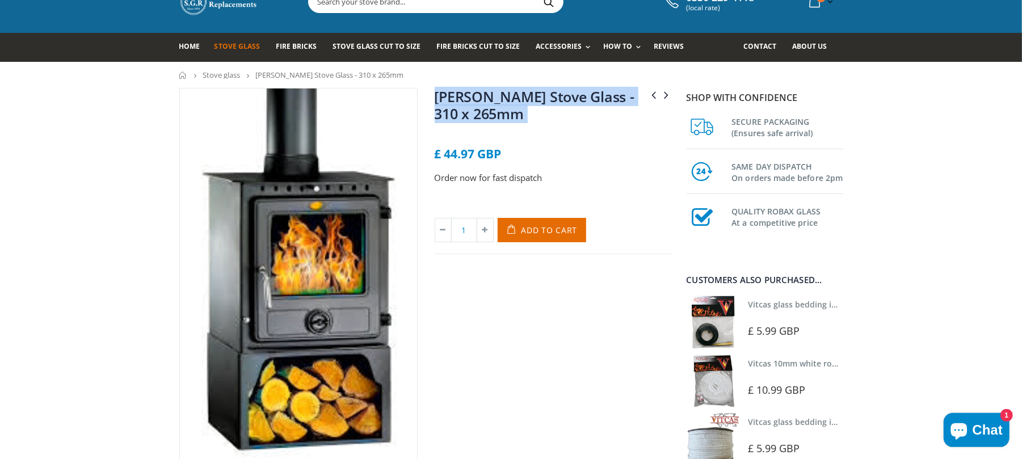
scroll to position [0, 0]
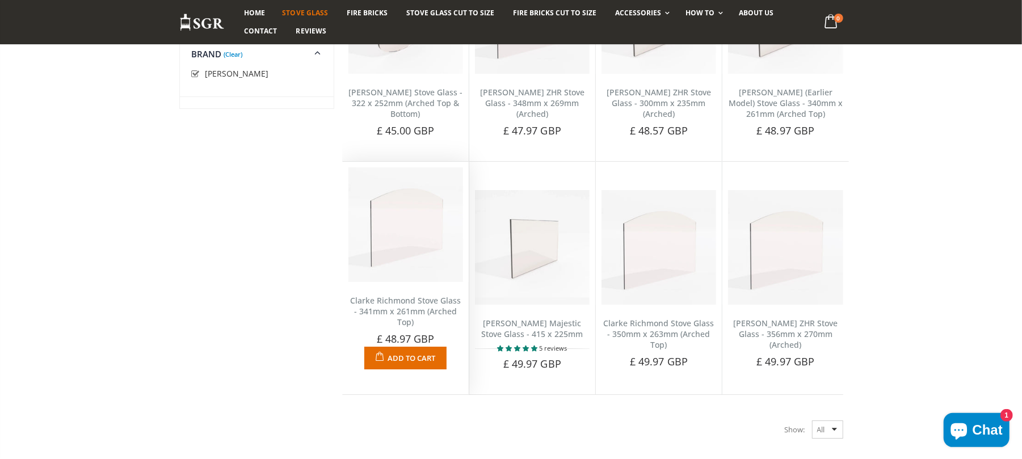
scroll to position [2634, 0]
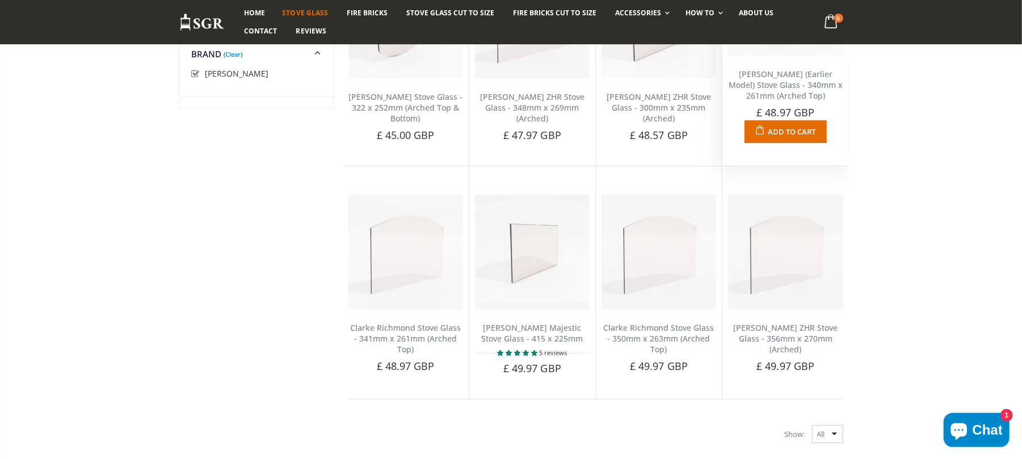
click at [788, 101] on link "[PERSON_NAME] (Earlier Model) Stove Glass - 340mm x 261mm (Arched Top)" at bounding box center [786, 85] width 114 height 32
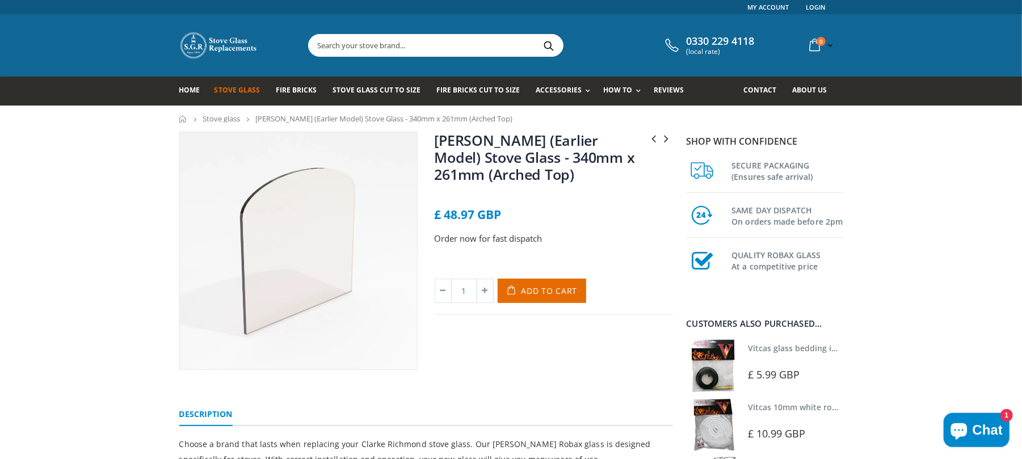
drag, startPoint x: 605, startPoint y: 175, endPoint x: 438, endPoint y: 143, distance: 169.4
click at [438, 143] on h1 "[PERSON_NAME] (Earlier Model) Stove Glass - 340mm x 261mm (Arched Top)" at bounding box center [554, 160] width 238 height 56
copy link "[PERSON_NAME] (Earlier Model) Stove Glass - 340mm x 261mm (Arched Top)"
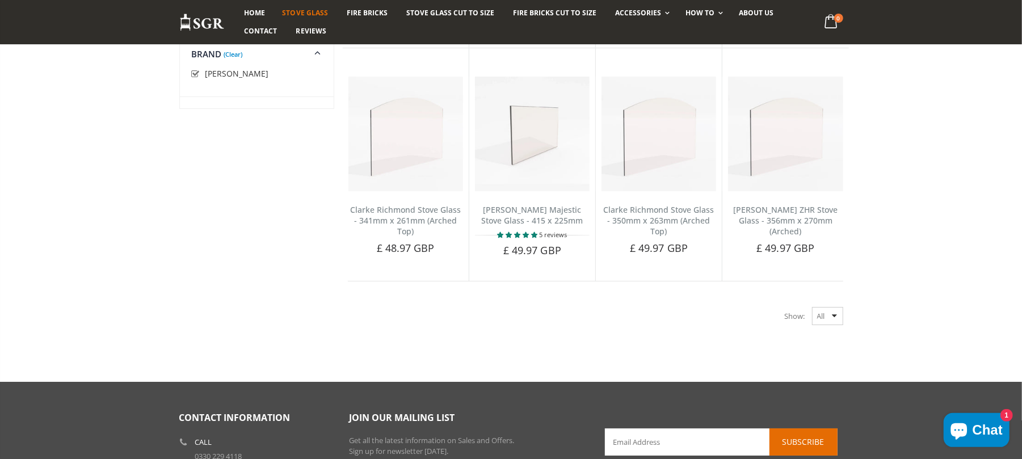
scroll to position [2774, 0]
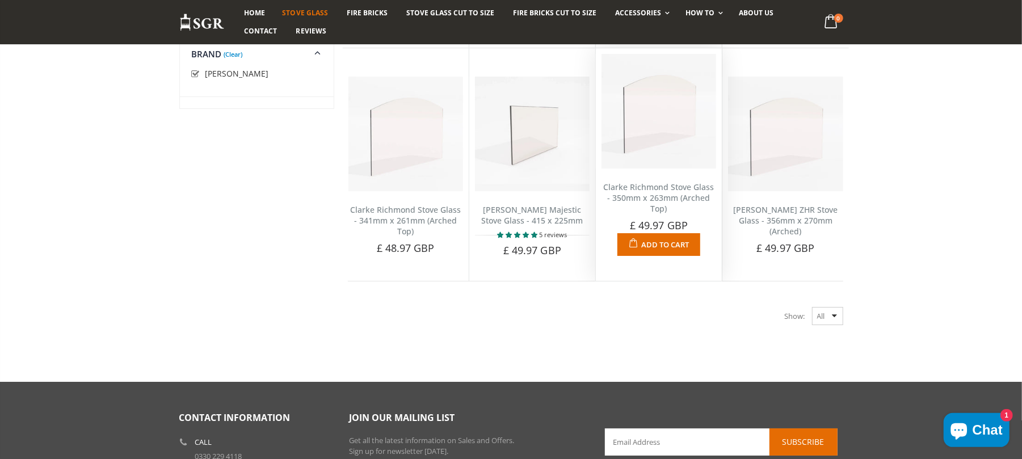
click at [650, 205] on link "Clarke Richmond Stove Glass - 350mm x 263mm (Arched Top)" at bounding box center [659, 198] width 111 height 32
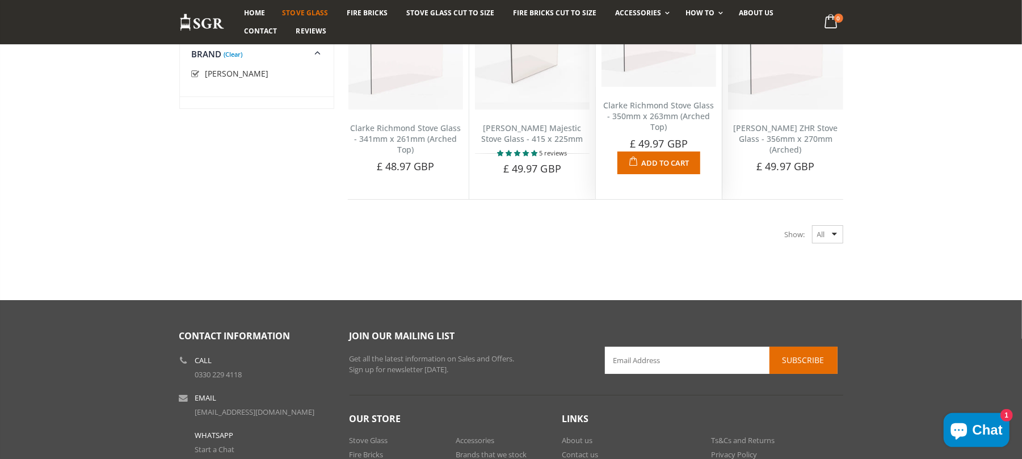
scroll to position [2776, 0]
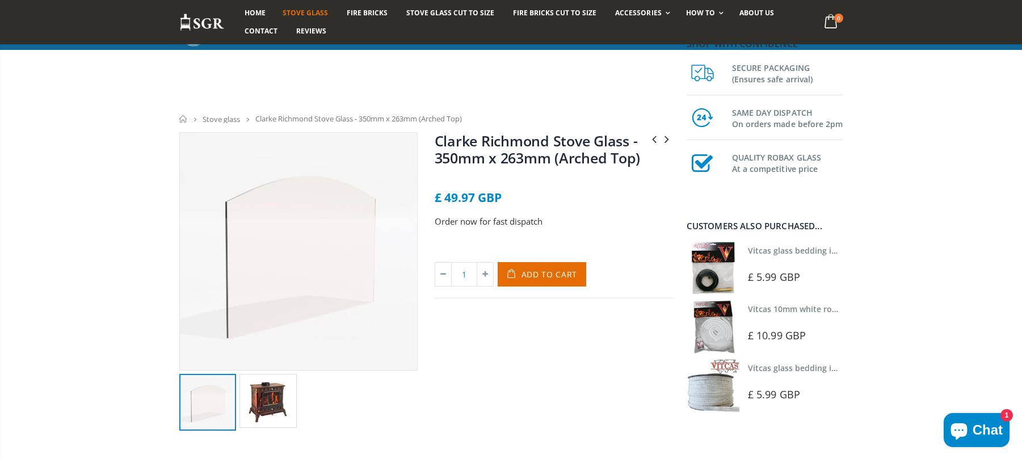
scroll to position [303, 0]
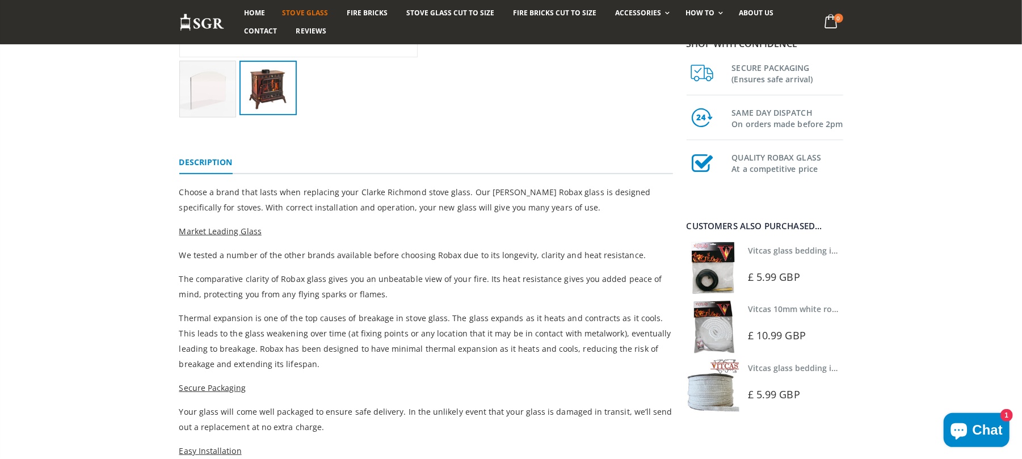
click at [279, 105] on img at bounding box center [268, 88] width 57 height 54
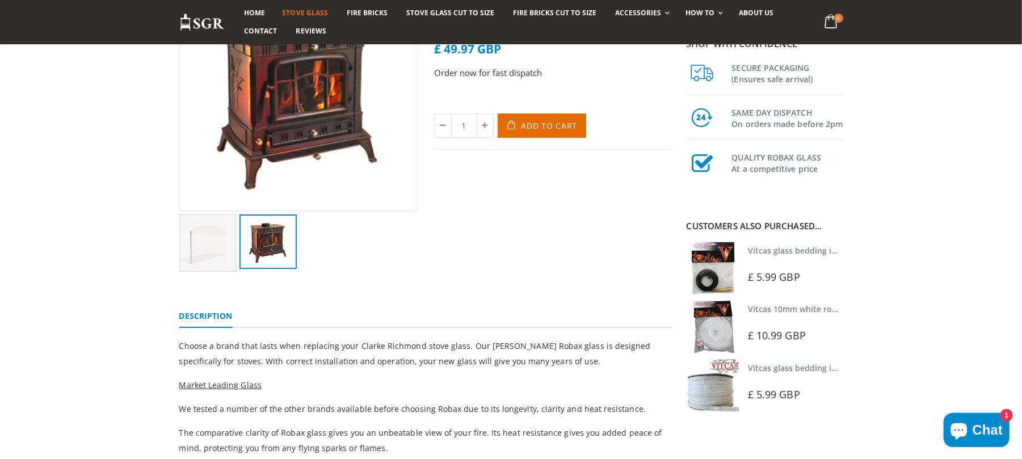
scroll to position [75, 0]
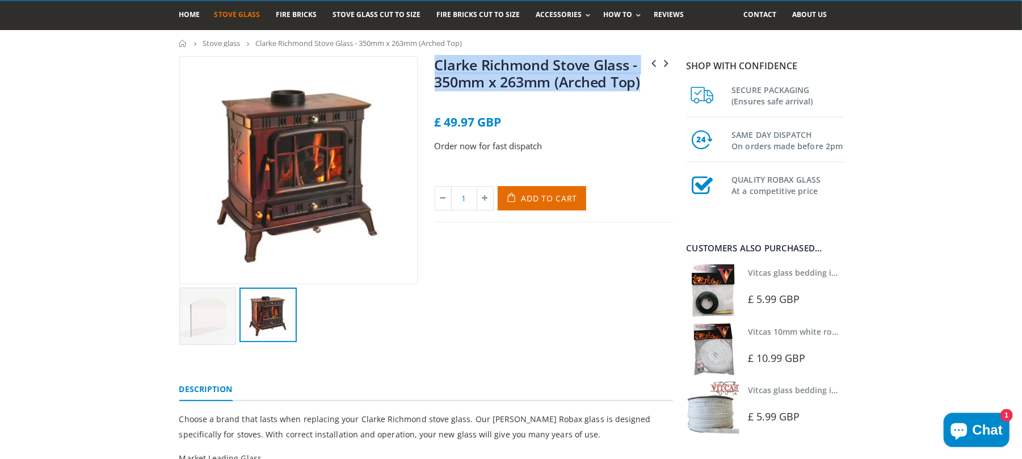
drag, startPoint x: 565, startPoint y: 76, endPoint x: 434, endPoint y: 70, distance: 131.8
click at [434, 70] on div "Clarke Richmond Stove Glass - 341mm x 261mm (Arched Top) [PERSON_NAME] Stoves (…" at bounding box center [553, 200] width 255 height 288
click at [588, 72] on link "Clarke Richmond Stove Glass - 350mm x 263mm (Arched Top)" at bounding box center [538, 73] width 206 height 36
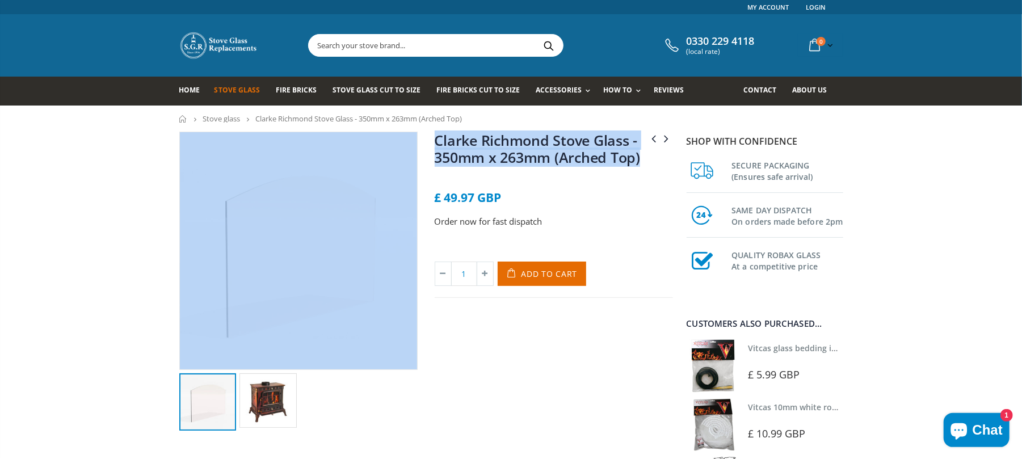
drag, startPoint x: 650, startPoint y: 159, endPoint x: 457, endPoint y: 159, distance: 193.0
click at [395, 146] on div "Clarke Richmond Stove Glass - 341mm x 261mm (Arched Top) [PERSON_NAME] Stoves (…" at bounding box center [426, 294] width 511 height 325
copy div "Clarke Richmond Stove Glass - 341mm x 261mm (Arched Top) Clarke Stoves (M Mart)…"
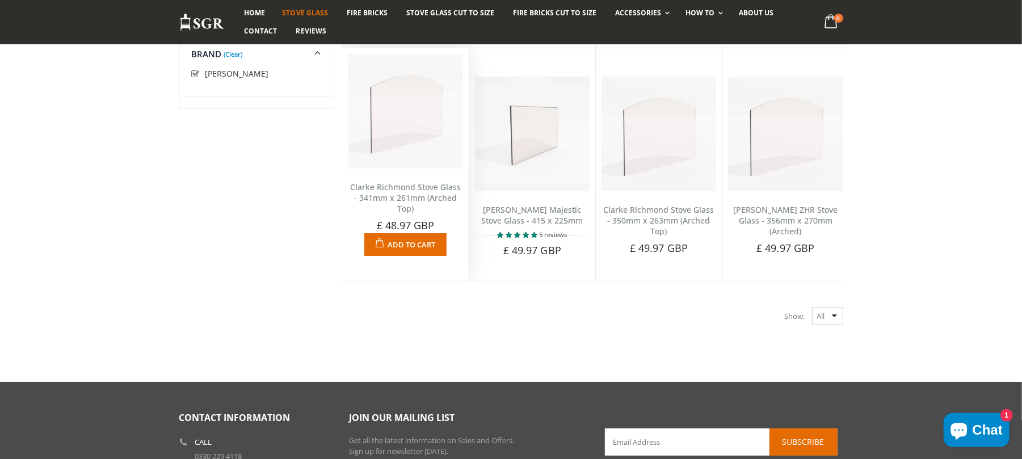
click at [414, 208] on link "Clarke Richmond Stove Glass - 341mm x 261mm (Arched Top)" at bounding box center [405, 198] width 111 height 32
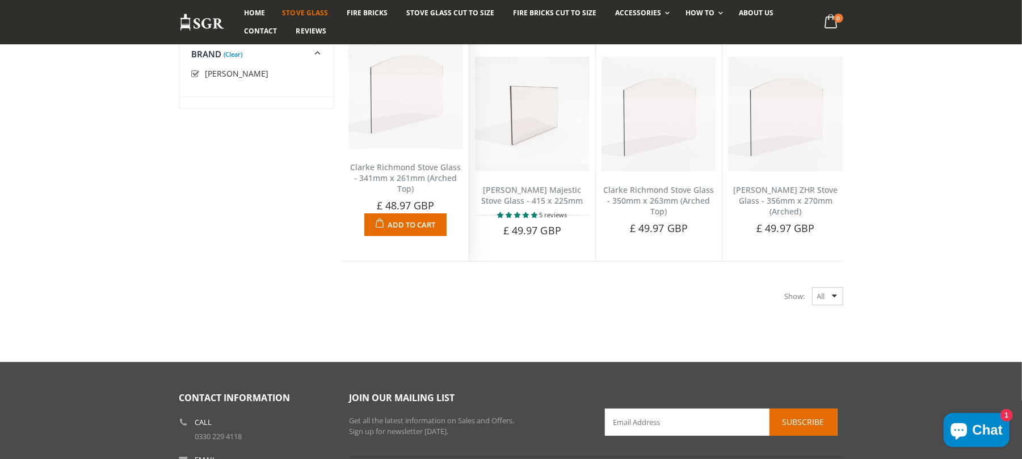
scroll to position [2752, 0]
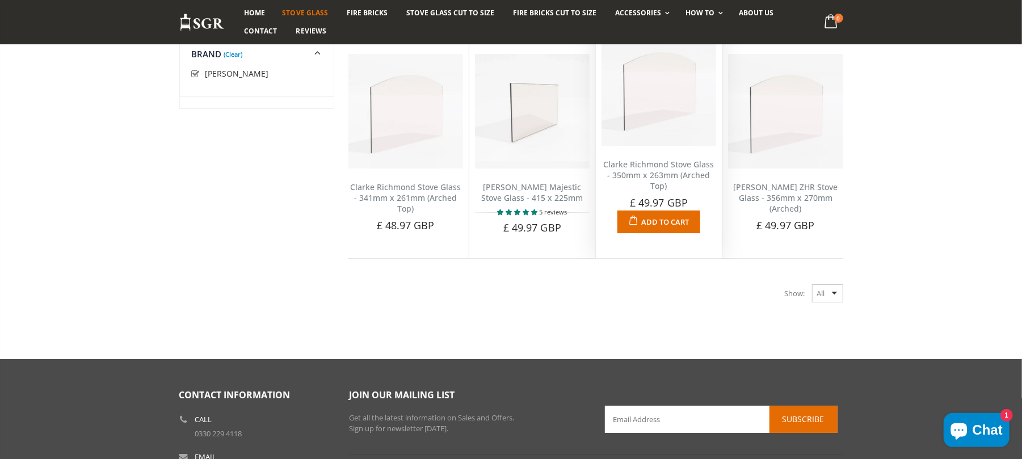
scroll to position [2752, 0]
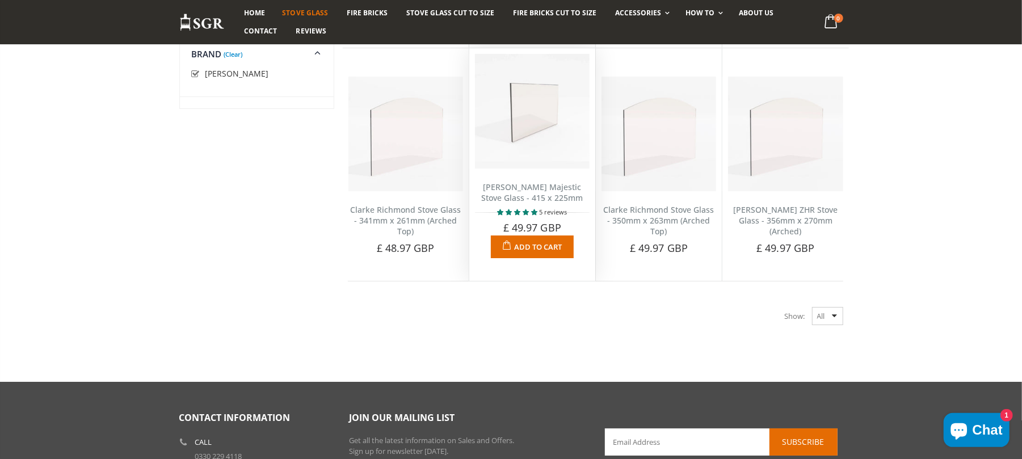
click at [548, 203] on link "Clarke Majestic Stove Glass - 415 x 225mm" at bounding box center [532, 193] width 102 height 22
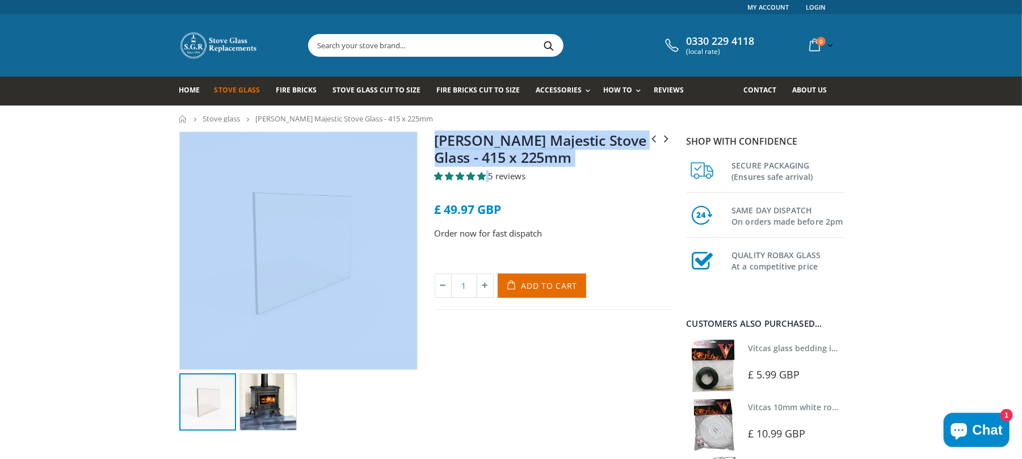
drag, startPoint x: 0, startPoint y: 0, endPoint x: 423, endPoint y: 148, distance: 447.9
click at [423, 146] on div "[PERSON_NAME] [PERSON_NAME] Stove Glass - 208mm x 100mm [PERSON_NAME] Malvern S…" at bounding box center [426, 294] width 511 height 325
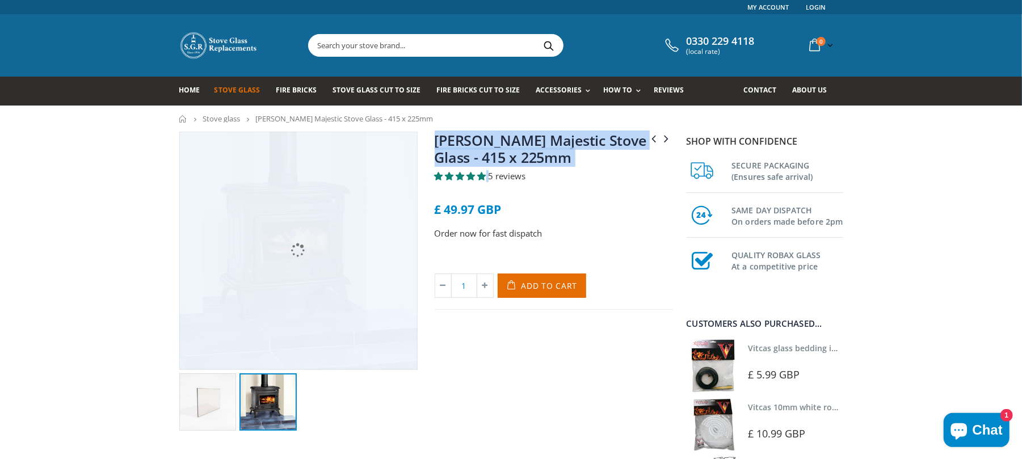
click at [259, 427] on img at bounding box center [268, 401] width 57 height 57
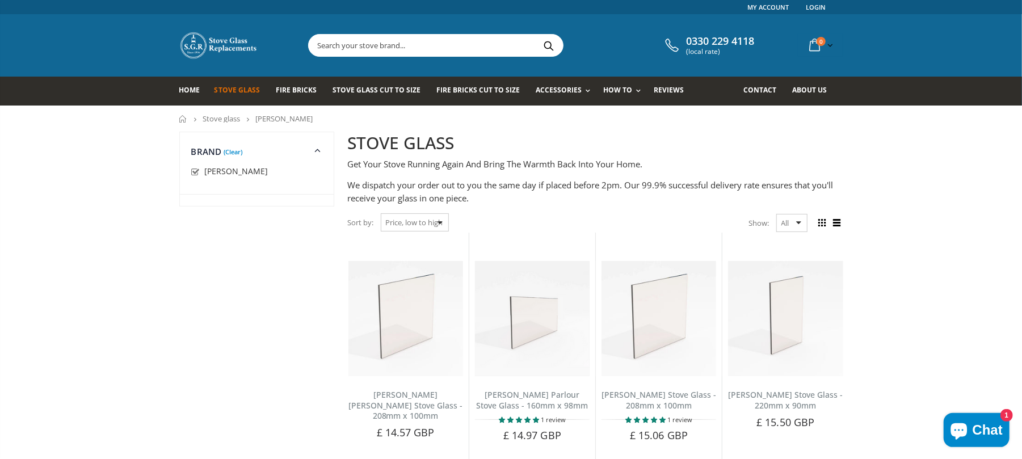
click at [447, 50] on input "text" at bounding box center [499, 46] width 381 height 22
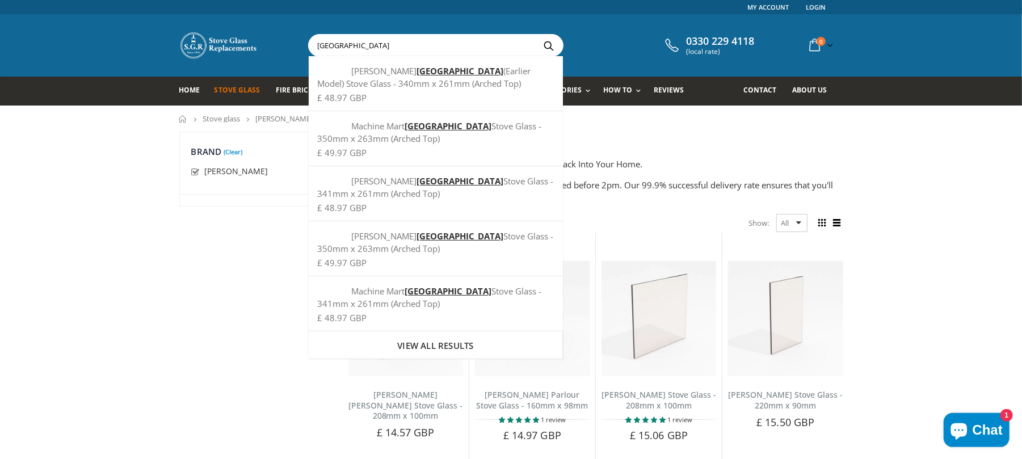
type input "richmond"
click at [536, 35] on button "Search" at bounding box center [549, 46] width 26 height 22
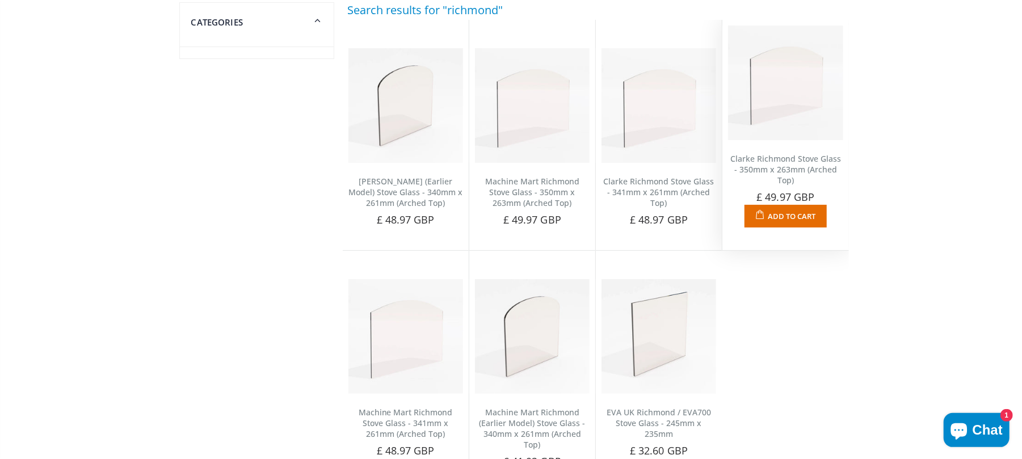
scroll to position [75, 0]
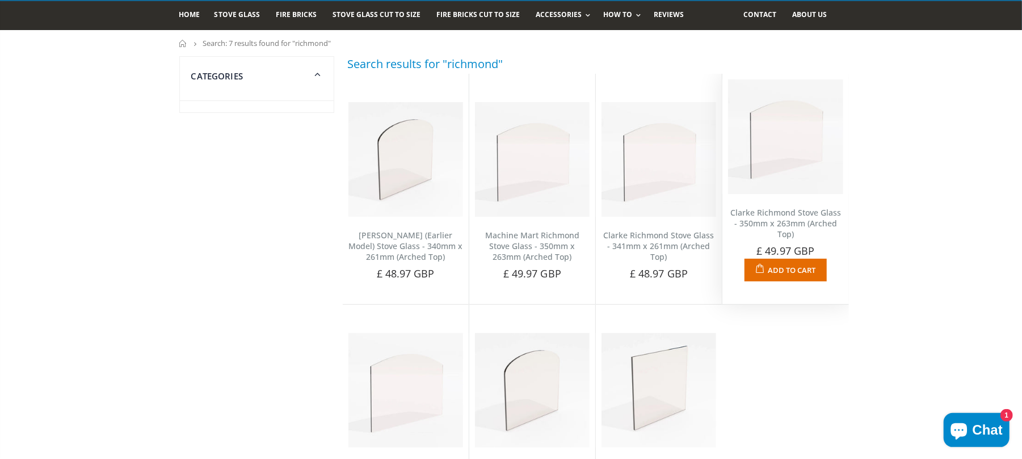
click at [771, 240] on div "Clarke Richmond Stove Glass - 350mm x 263mm (Arched Top) No reviews Choose a br…" at bounding box center [786, 237] width 126 height 87
click at [773, 225] on link "Clarke Richmond Stove Glass - 350mm x 263mm (Arched Top)" at bounding box center [786, 223] width 111 height 32
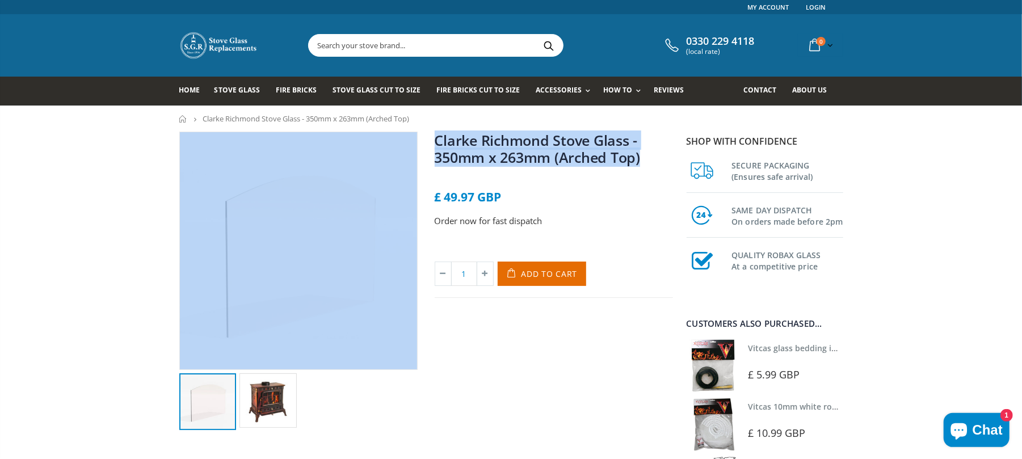
drag, startPoint x: 644, startPoint y: 159, endPoint x: 413, endPoint y: 175, distance: 231.0
click at [408, 176] on div "Clarke Richmond Stove Glass - 350mm x 263mm (Arched Top) No reviews £ 49.97 GBP…" at bounding box center [426, 294] width 511 height 325
copy div "Clarke Richmond Stove Glass - 350mm x 263mm (Arched Top)"
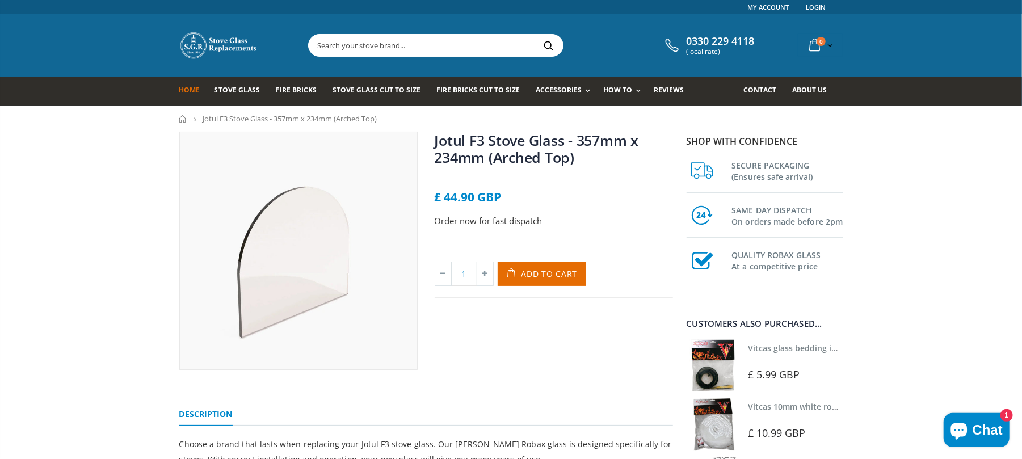
click at [196, 89] on span "Home" at bounding box center [189, 90] width 21 height 10
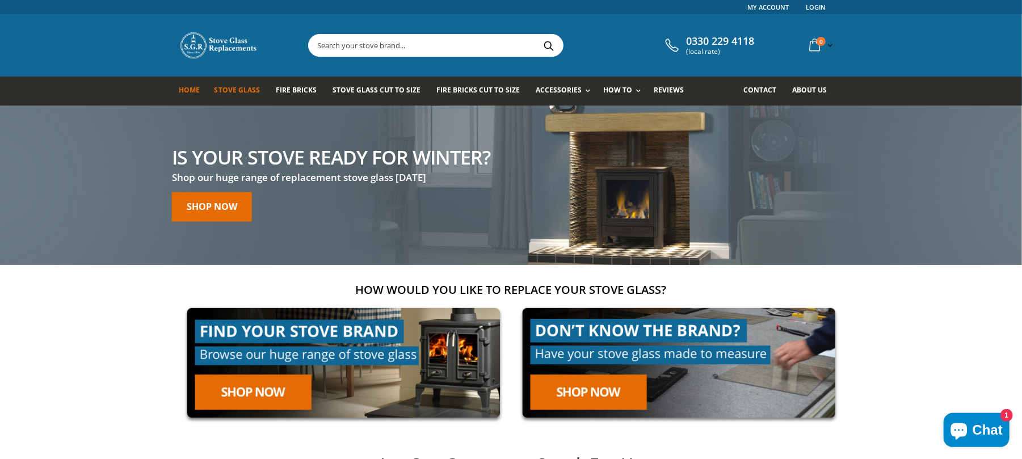
click at [243, 92] on span "Stove Glass" at bounding box center [237, 90] width 45 height 10
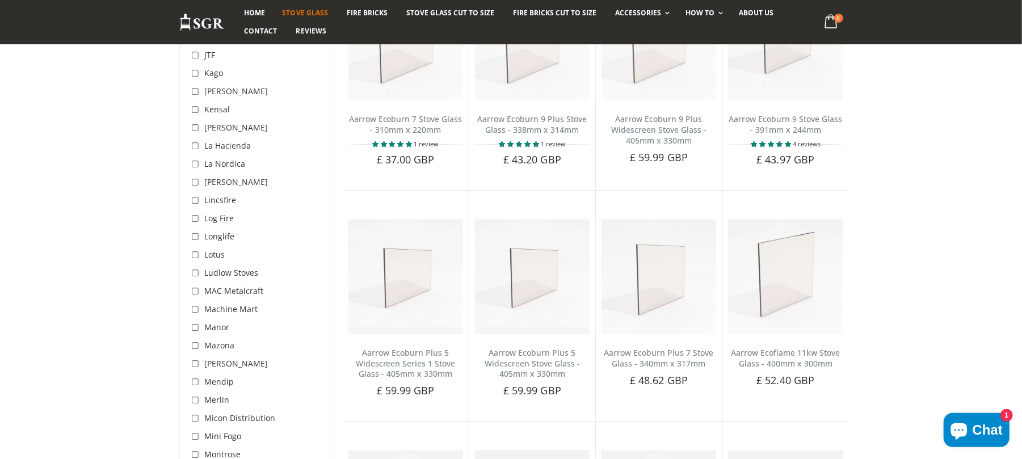
scroll to position [2270, 0]
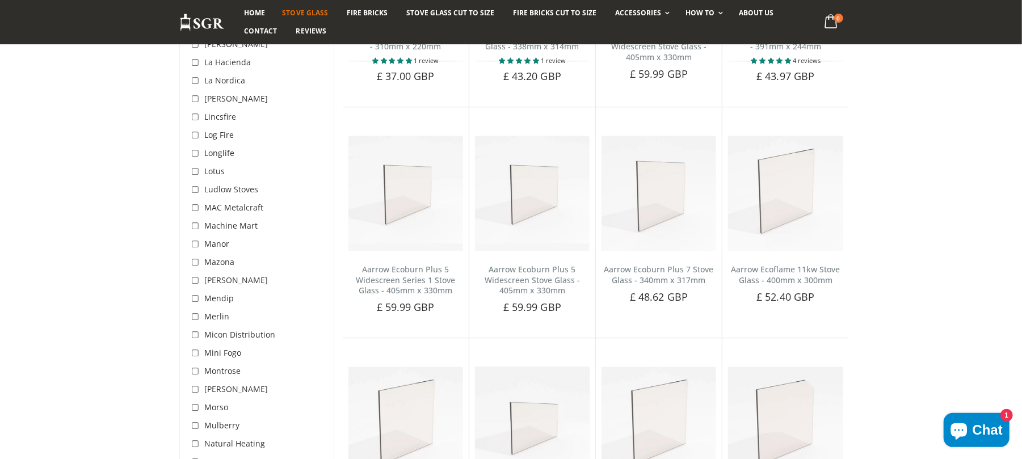
click at [194, 221] on input "checkbox" at bounding box center [196, 226] width 11 height 11
checkbox input "true"
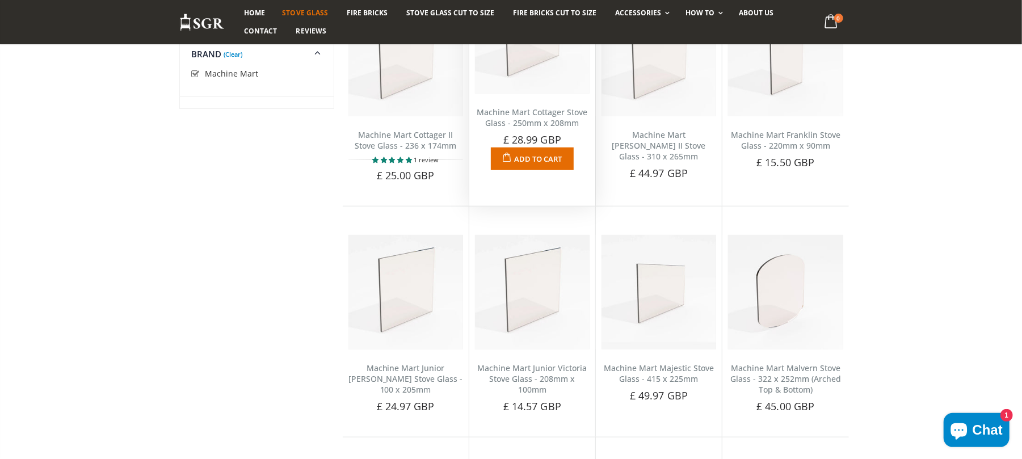
scroll to position [832, 0]
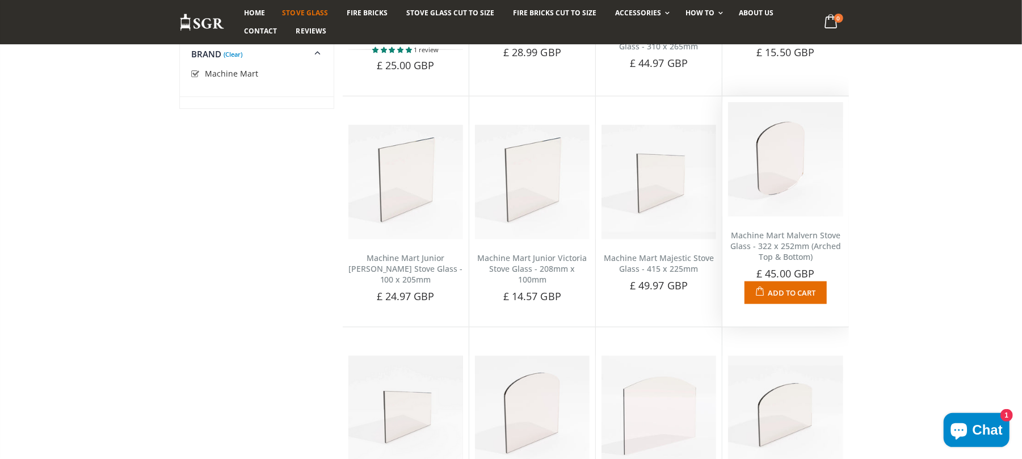
click at [775, 254] on link "Machine Mart Malvern Stove Glass - 322 x 252mm (Arched Top & Bottom)" at bounding box center [786, 246] width 111 height 32
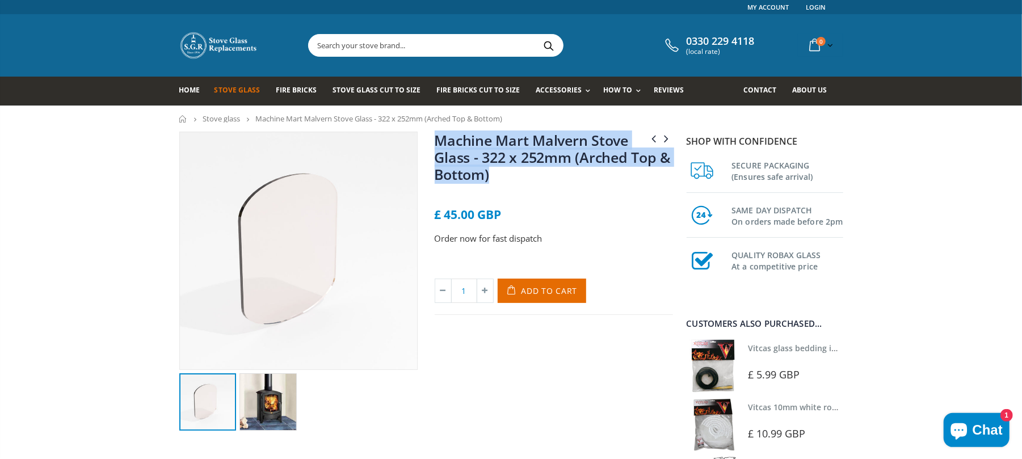
drag, startPoint x: 543, startPoint y: 176, endPoint x: 436, endPoint y: 144, distance: 112.1
click at [436, 144] on h1 "Machine Mart Malvern Stove Glass - 322 x 252mm (Arched Top & Bottom)" at bounding box center [554, 160] width 238 height 56
copy link "Machine Mart Malvern Stove Glass - 322 x 252mm (Arched Top & Bottom)"
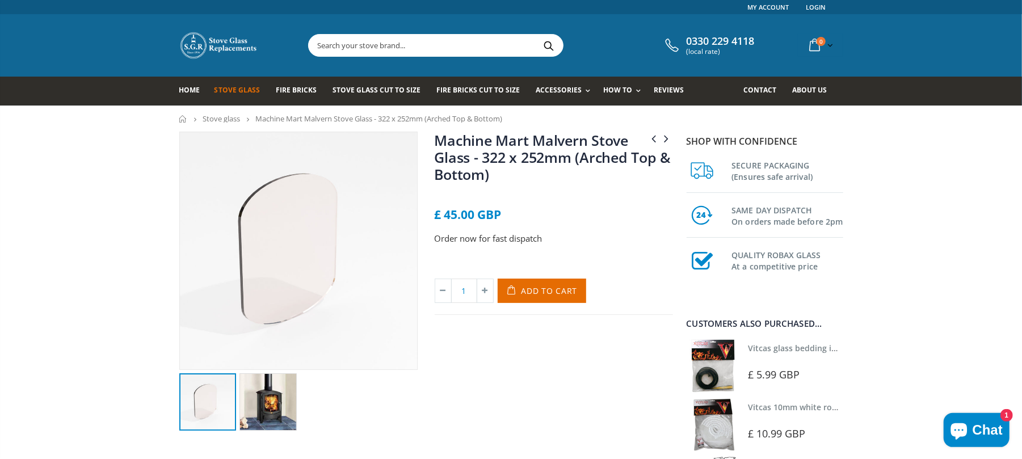
click at [452, 49] on input "text" at bounding box center [499, 46] width 381 height 22
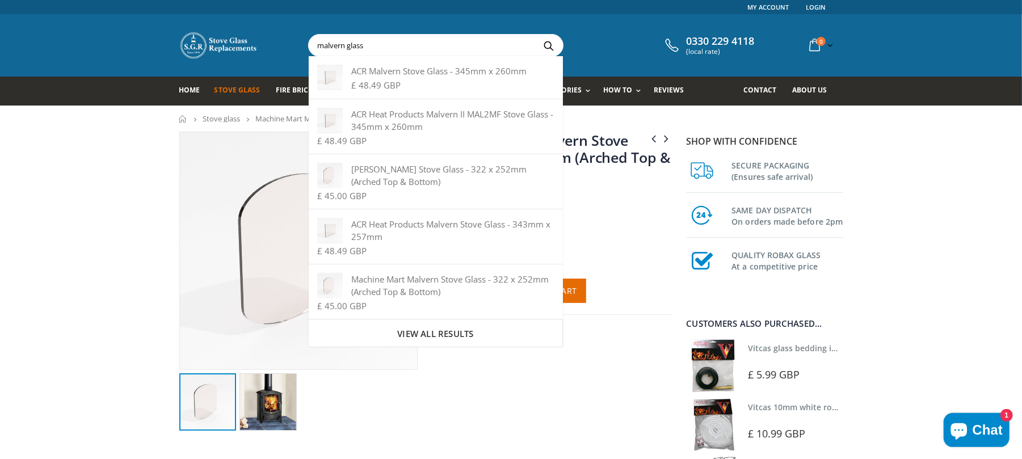
type input "malvern glass"
click at [536, 35] on button "Search" at bounding box center [549, 46] width 26 height 22
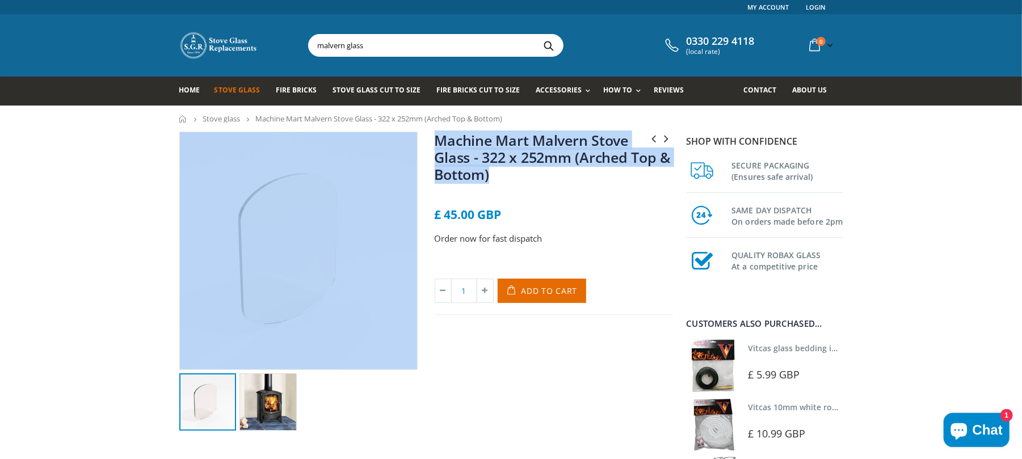
drag, startPoint x: 469, startPoint y: 179, endPoint x: 425, endPoint y: 160, distance: 48.3
click at [387, 154] on div "Machine Mart Majestic Stove Glass - 415 x 225mm Machine Mart Parlour Stove Glas…" at bounding box center [426, 294] width 511 height 325
copy div "Machine Mart Majestic Stove Glass - 415 x 225mm Machine Mart Parlour Stove Glas…"
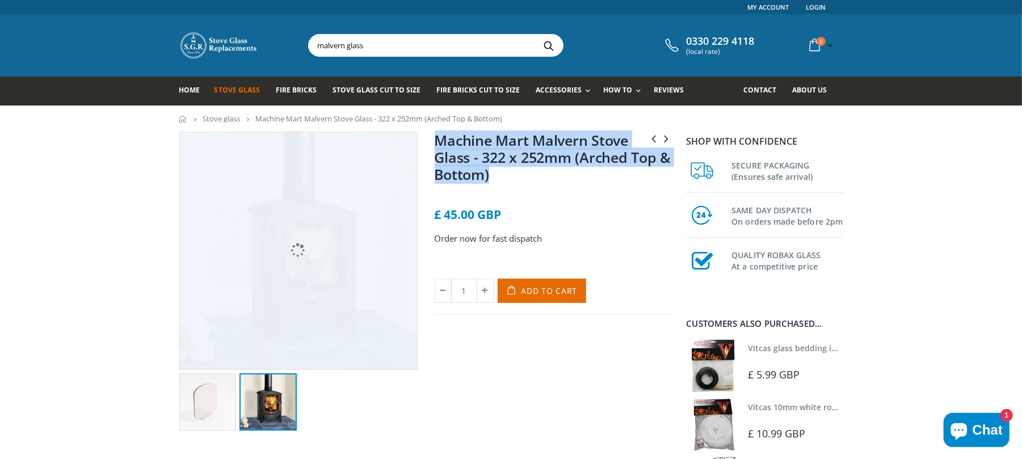
click at [269, 393] on img at bounding box center [268, 401] width 57 height 57
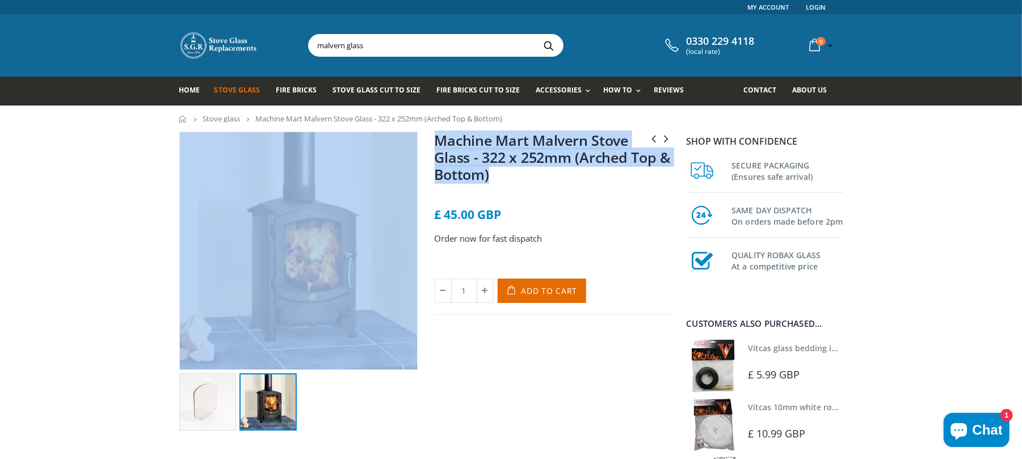
click at [273, 217] on img at bounding box center [298, 250] width 237 height 237
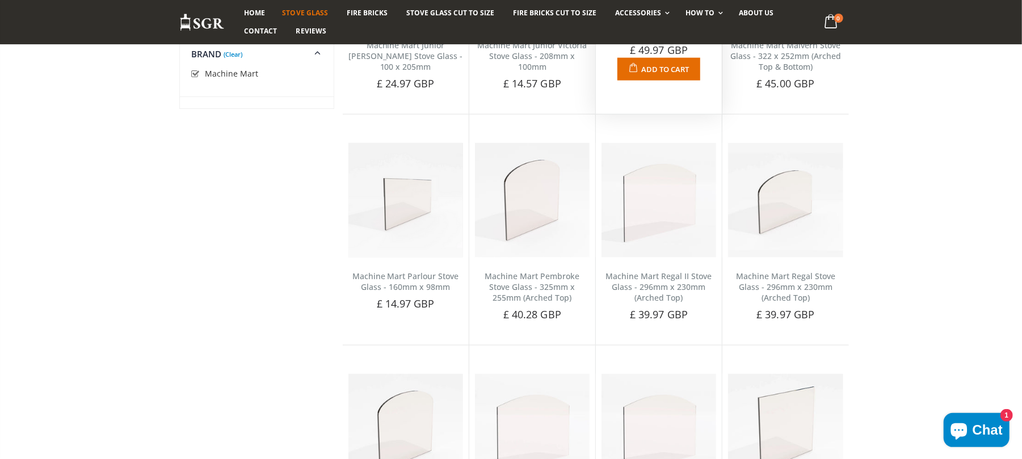
scroll to position [1047, 0]
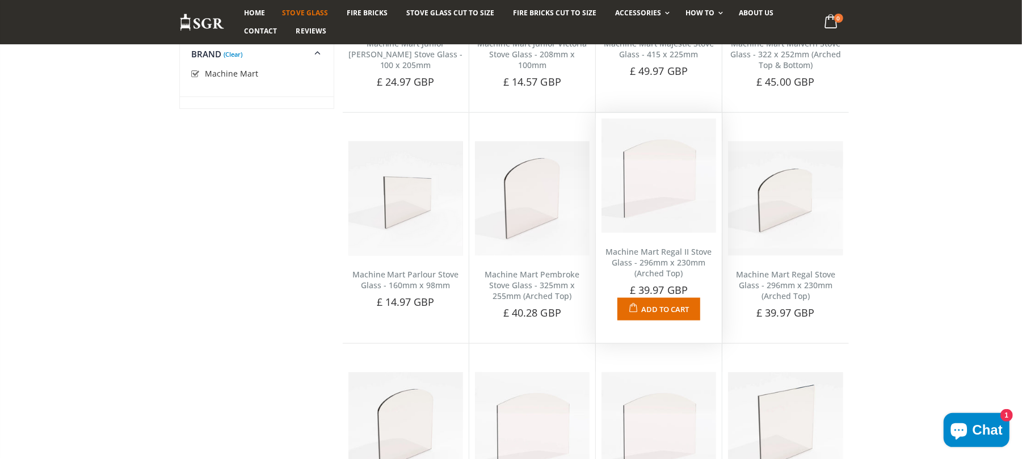
click at [643, 261] on link "Machine Mart Regal II Stove Glass - 296mm x 230mm (Arched Top)" at bounding box center [659, 262] width 106 height 32
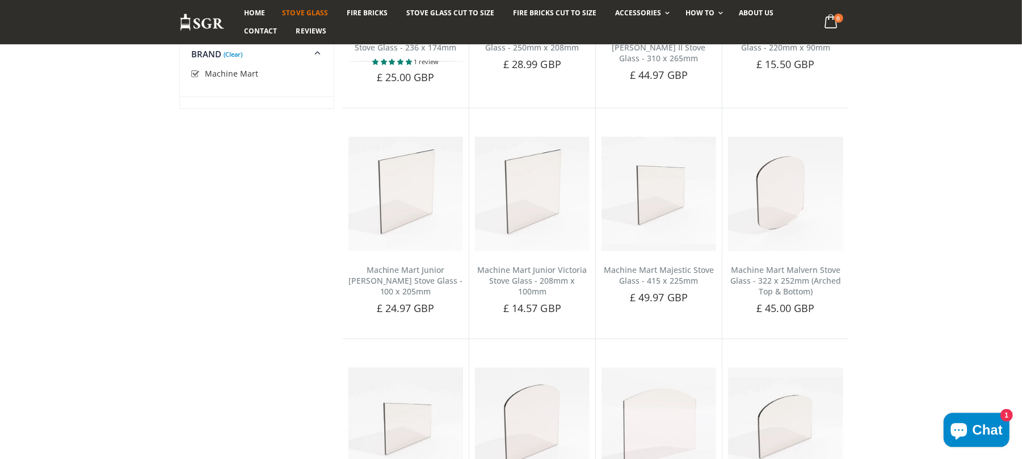
scroll to position [687, 0]
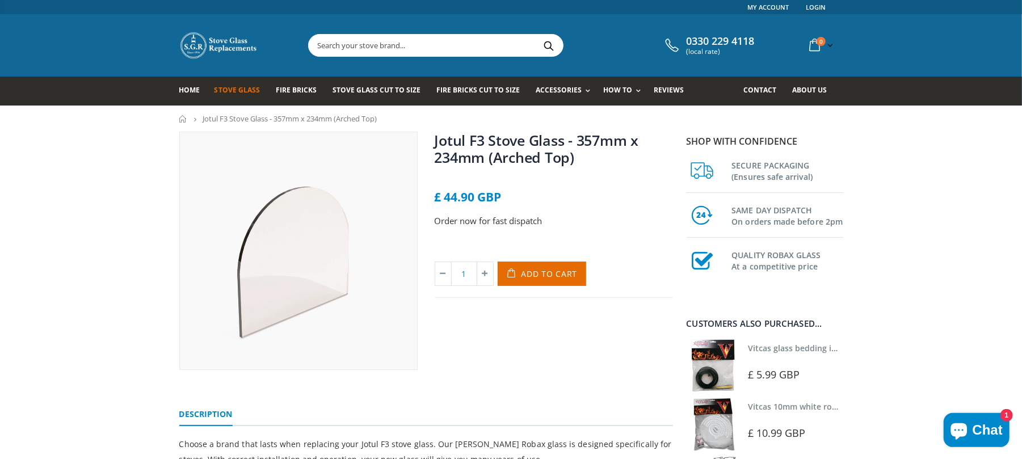
click at [250, 91] on span "Stove Glass" at bounding box center [237, 90] width 45 height 10
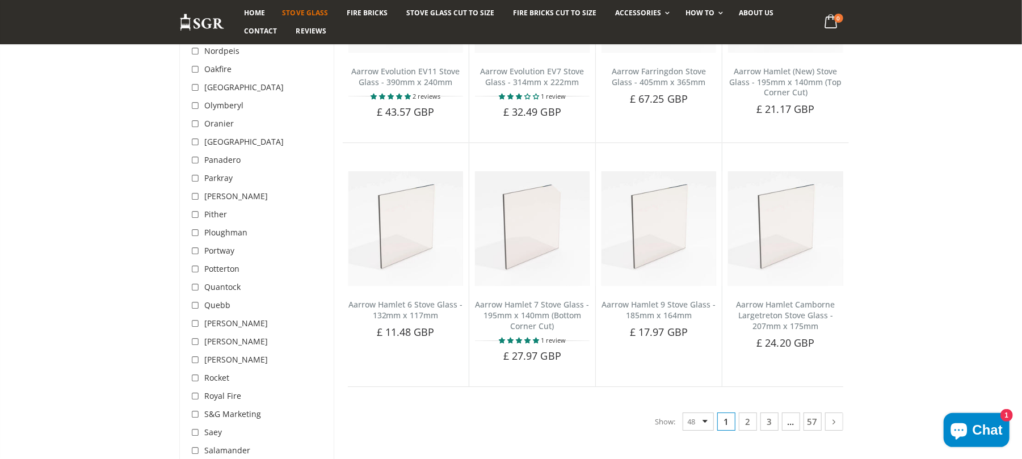
scroll to position [2800, 0]
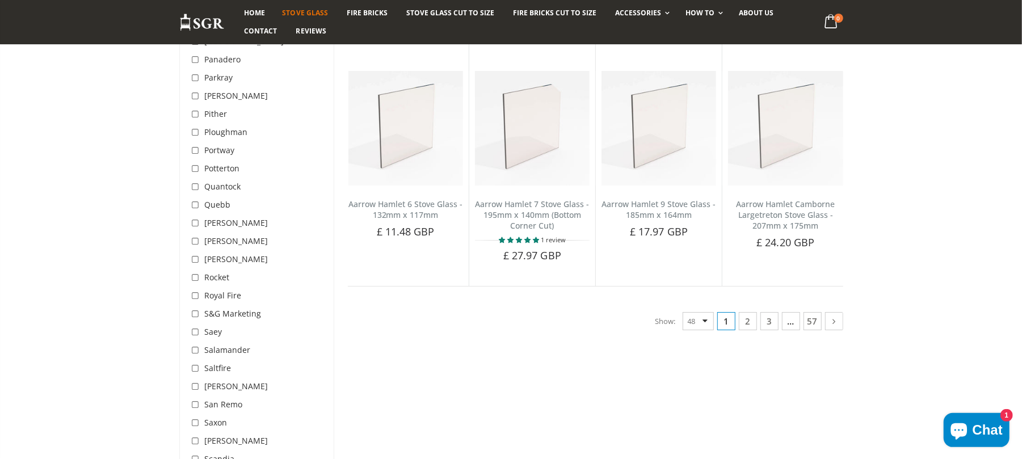
click at [194, 363] on input "checkbox" at bounding box center [196, 368] width 11 height 11
checkbox input "true"
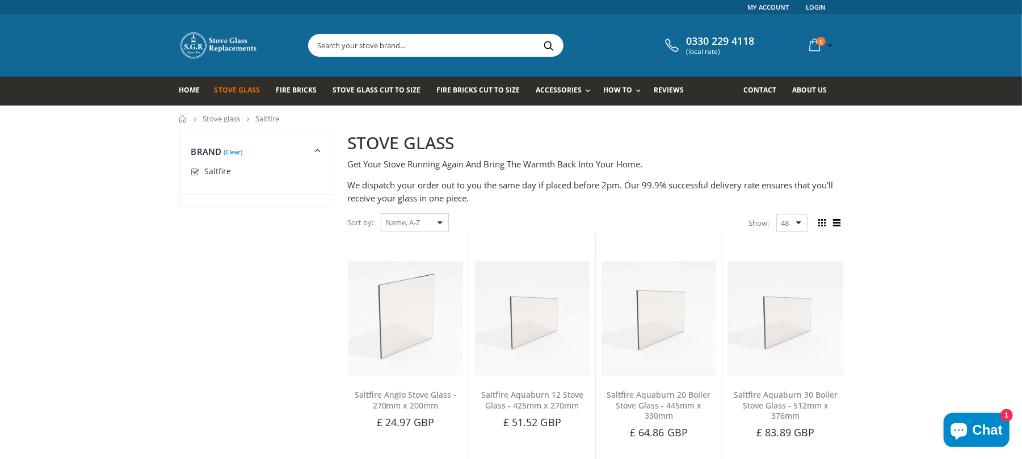
click at [445, 223] on select "Featured Best Selling Name, A-Z Name, Z-A Price, low to high Price, high to low…" at bounding box center [415, 222] width 68 height 18
select select "price-ascending"
click at [381, 213] on select "Featured Best Selling Name, A-Z Name, Z-A Price, low to high Price, high to low…" at bounding box center [415, 222] width 68 height 18
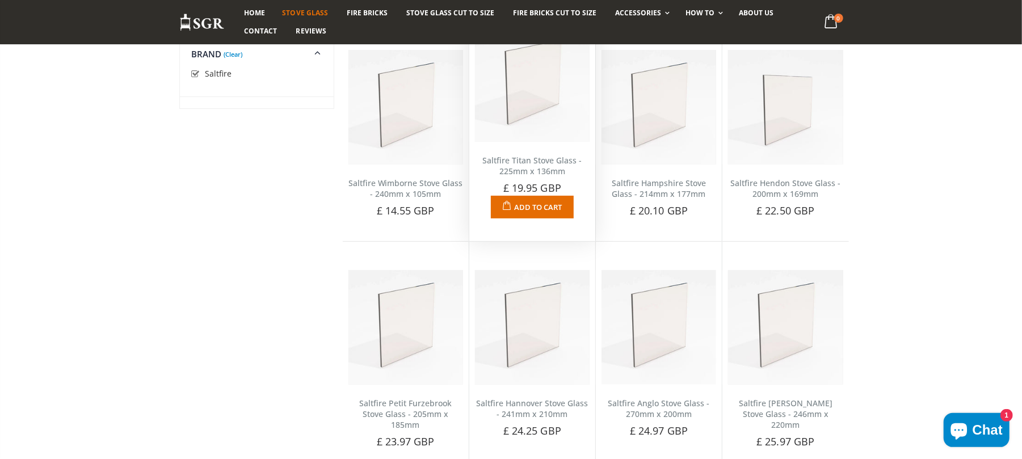
scroll to position [212, 0]
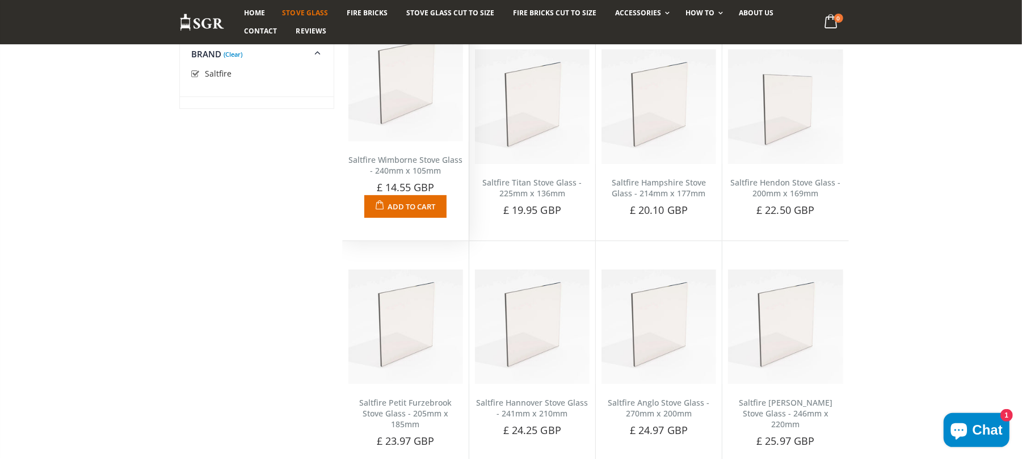
click at [411, 159] on link "Saltfire Wimborne Stove Glass - 240mm x 105mm" at bounding box center [406, 165] width 115 height 22
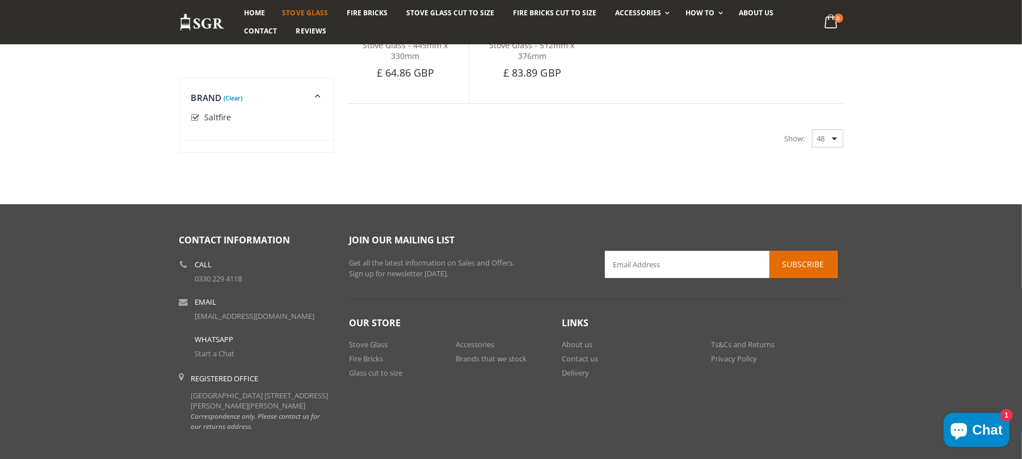
scroll to position [2709, 0]
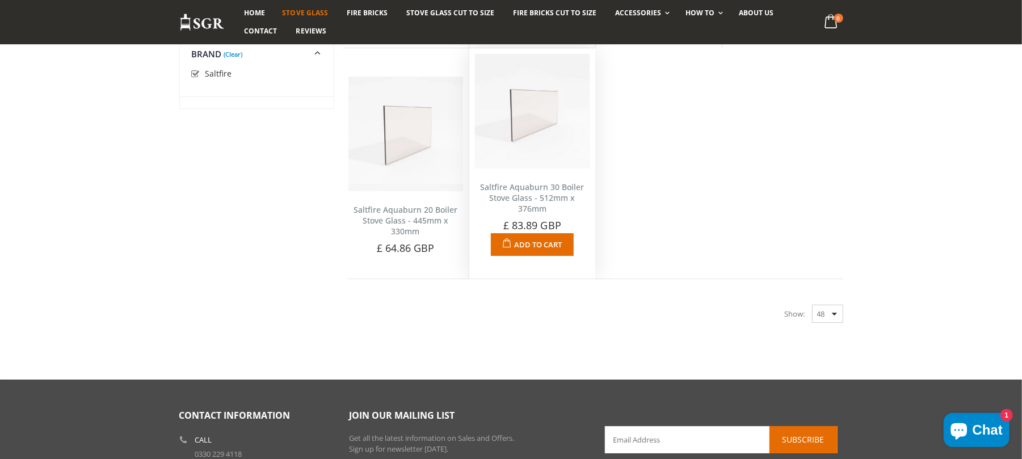
click at [540, 188] on link "Saltfire Aquaburn 30 Boiler Stove Glass - 512mm x 376mm" at bounding box center [532, 198] width 104 height 32
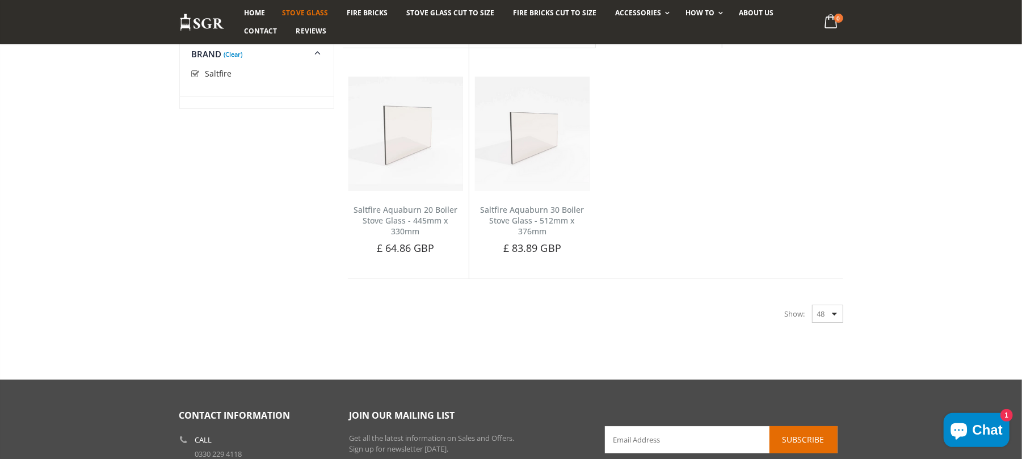
click at [834, 314] on div "Show: 48 24 36 All" at bounding box center [814, 314] width 58 height 18
click at [838, 309] on select "48 24 36 All" at bounding box center [827, 313] width 31 height 18
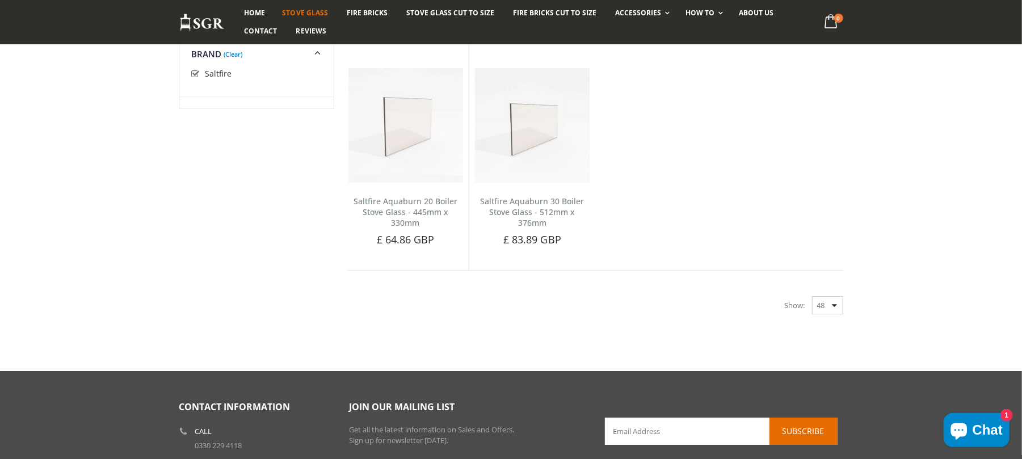
select select "all"
click at [812, 304] on select "48 24 36 All" at bounding box center [827, 305] width 31 height 18
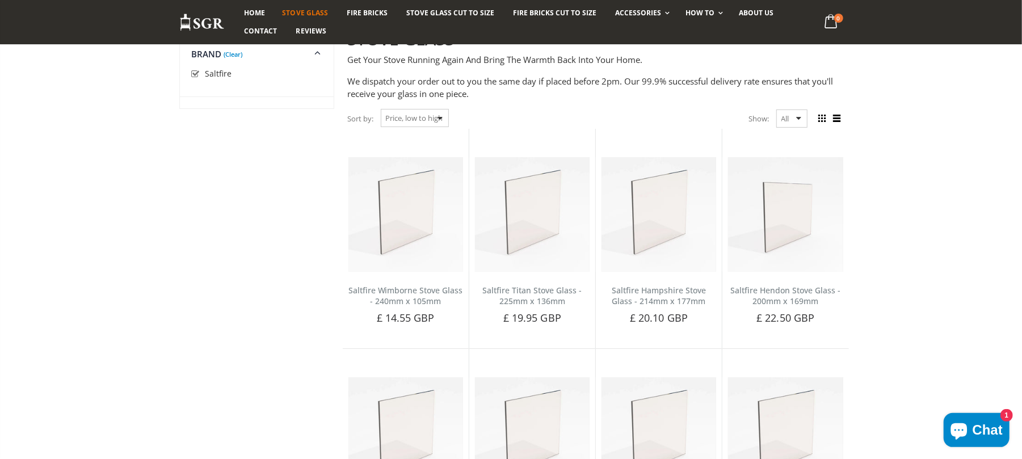
scroll to position [110, 0]
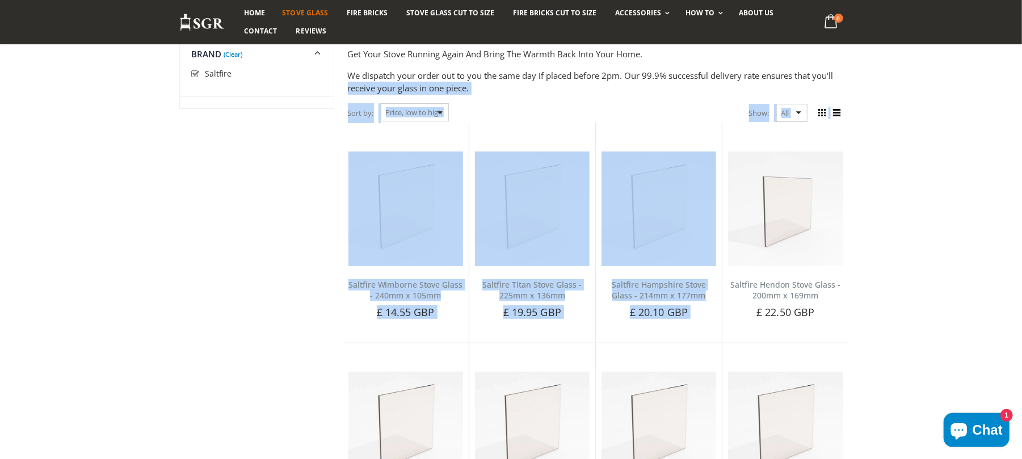
drag, startPoint x: 1033, startPoint y: 160, endPoint x: 995, endPoint y: 135, distance: 45.5
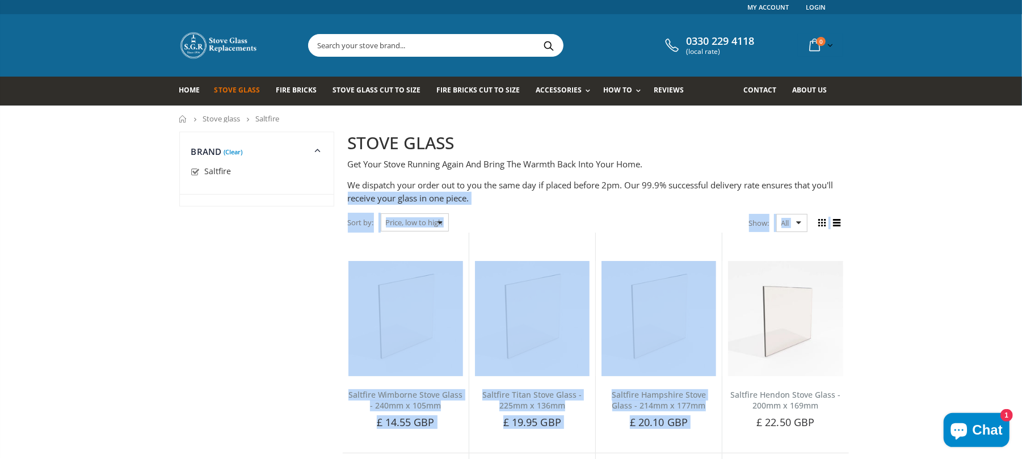
scroll to position [86, 0]
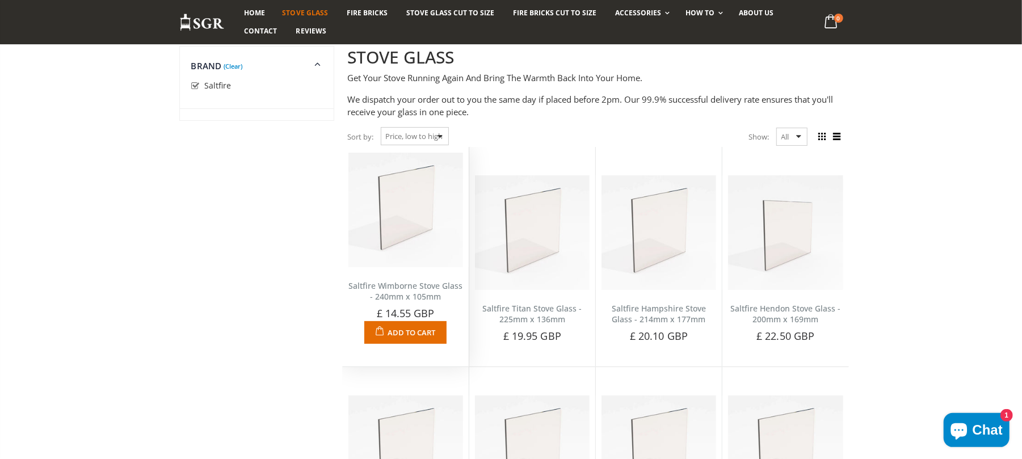
click at [414, 287] on link "Saltfire Wimborne Stove Glass - 240mm x 105mm" at bounding box center [406, 291] width 115 height 22
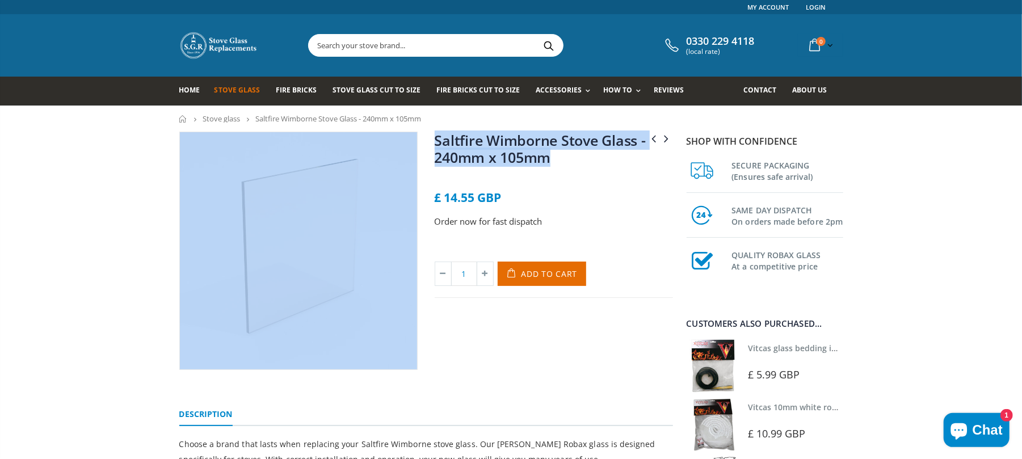
drag, startPoint x: 578, startPoint y: 159, endPoint x: 418, endPoint y: 142, distance: 160.5
click at [418, 142] on div "Saltfire Wareham Stove Glass - 282mm x 276mm Saltfire Zeus Stove Glass - 330mm …" at bounding box center [426, 264] width 511 height 264
copy div "Saltfire Wareham Stove Glass - 282mm x 276mm Saltfire Zeus Stove Glass - 330mm …"
drag, startPoint x: 491, startPoint y: 145, endPoint x: 552, endPoint y: 292, distance: 158.5
click at [552, 292] on div "1 Add to Cart" at bounding box center [554, 280] width 238 height 36
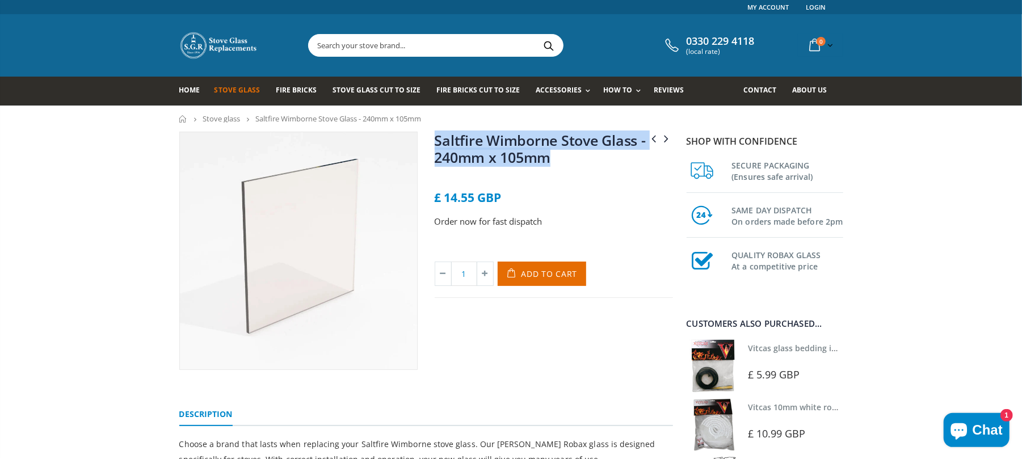
drag, startPoint x: 584, startPoint y: 167, endPoint x: 446, endPoint y: 143, distance: 139.4
click at [439, 141] on h1 "Saltfire Wimborne Stove Glass - 240mm x 105mm" at bounding box center [554, 151] width 238 height 39
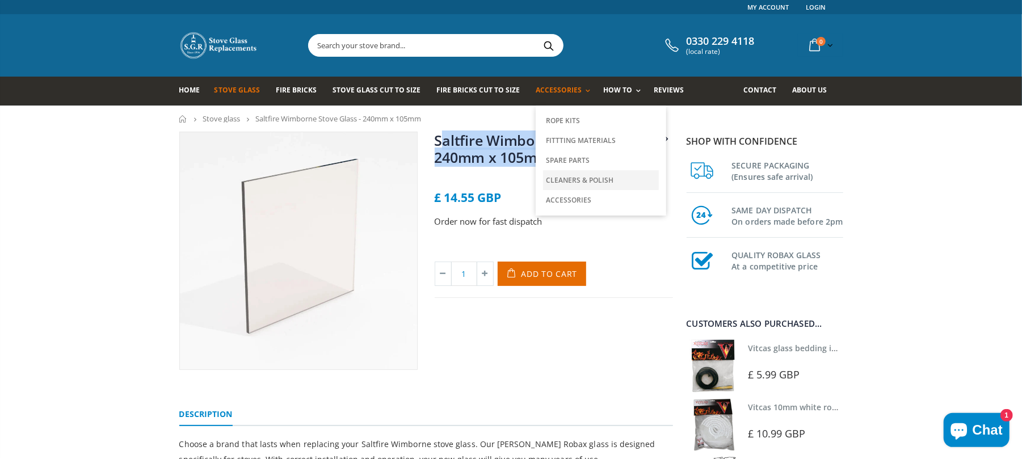
click at [574, 170] on link "Cleaners & Polish" at bounding box center [601, 180] width 116 height 20
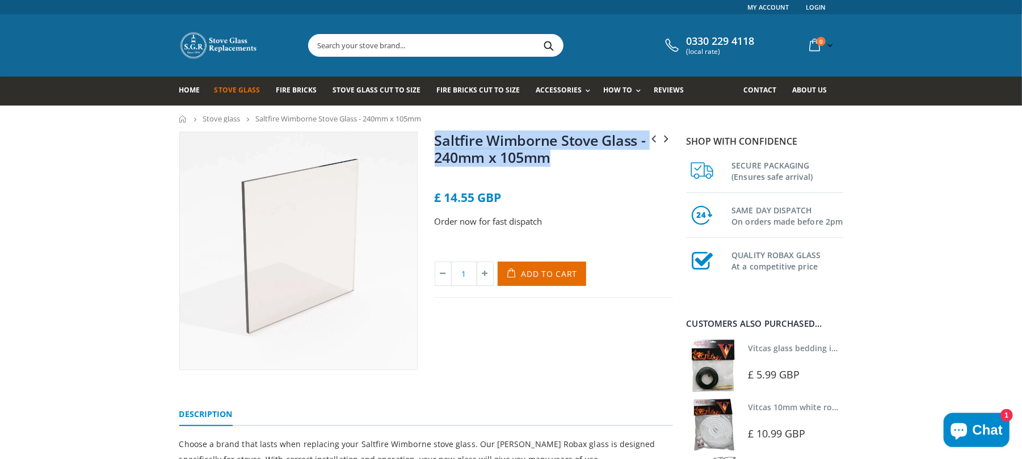
drag, startPoint x: 561, startPoint y: 159, endPoint x: 436, endPoint y: 137, distance: 126.8
click at [436, 137] on h1 "Saltfire Wimborne Stove Glass - 240mm x 105mm" at bounding box center [554, 151] width 238 height 39
copy link "Saltfire Wimborne Stove Glass - 240mm x 105mm"
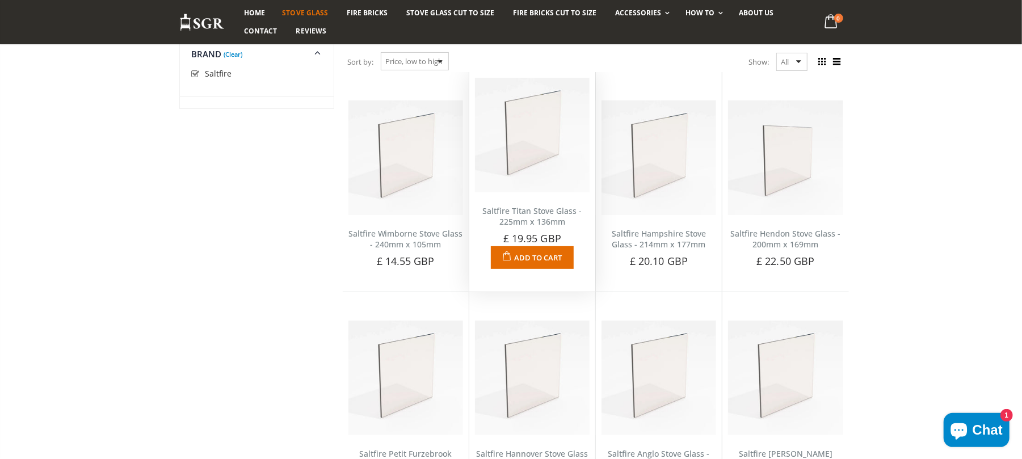
scroll to position [161, 0]
click at [554, 212] on link "Saltfire Titan Stove Glass - 225mm x 136mm" at bounding box center [531, 216] width 99 height 22
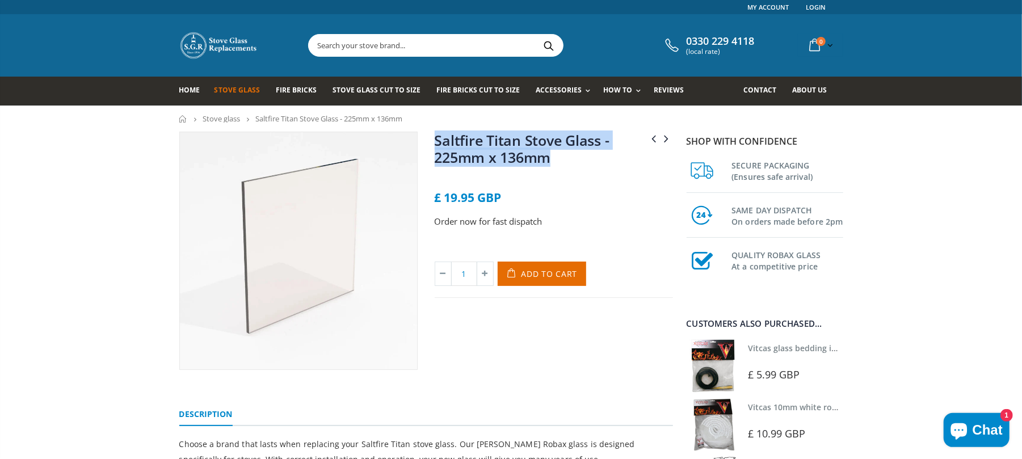
drag, startPoint x: 589, startPoint y: 161, endPoint x: 435, endPoint y: 145, distance: 155.2
click at [435, 145] on h1 "Saltfire Titan Stove Glass - 225mm x 136mm" at bounding box center [554, 151] width 238 height 39
copy link "Saltfire Titan Stove Glass - 225mm x 136mm"
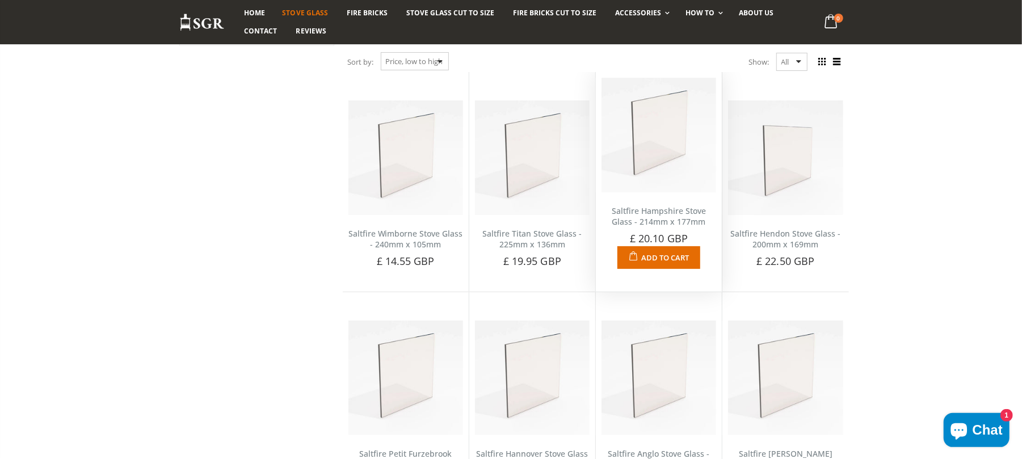
scroll to position [161, 0]
click at [647, 217] on link "Saltfire Hampshire Stove Glass - 214mm x 177mm" at bounding box center [659, 216] width 94 height 22
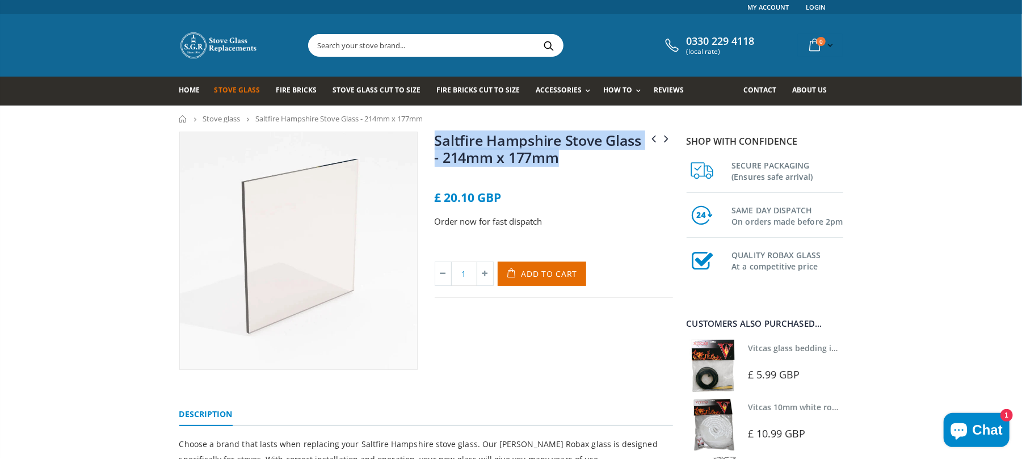
drag, startPoint x: 566, startPoint y: 166, endPoint x: 437, endPoint y: 146, distance: 130.4
click at [437, 146] on h1 "Saltfire Hampshire Stove Glass - 214mm x 177mm" at bounding box center [554, 151] width 238 height 39
copy link "Saltfire Hampshire Stove Glass - 214mm x 177mm"
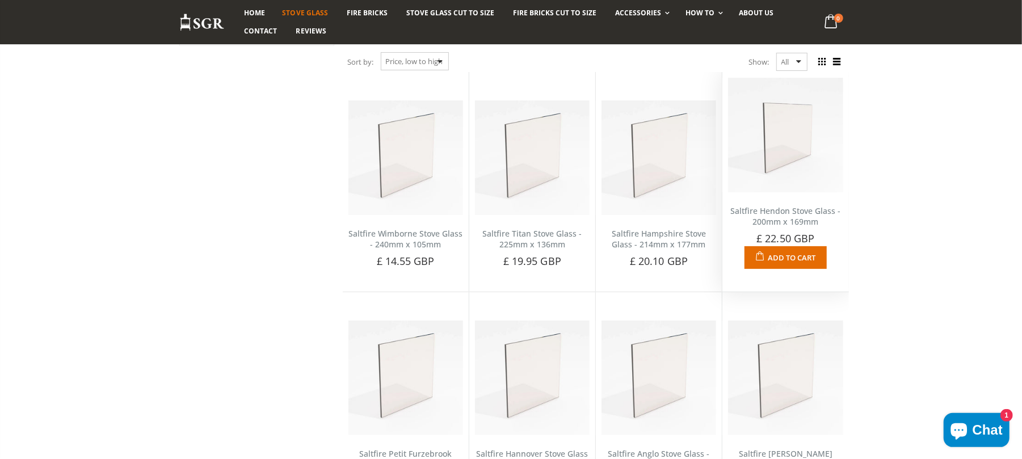
scroll to position [161, 0]
click at [765, 217] on link "Saltfire Hendon Stove Glass - 200mm x 169mm" at bounding box center [786, 216] width 110 height 22
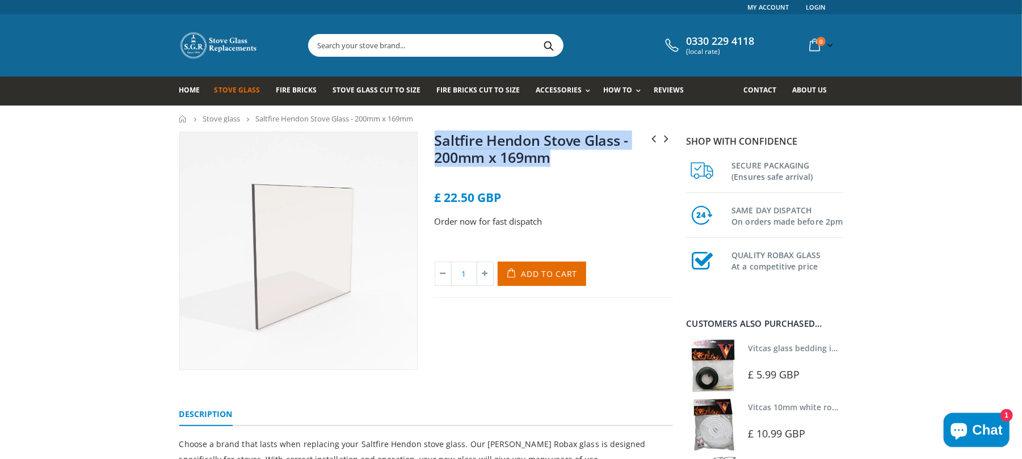
drag, startPoint x: 590, startPoint y: 162, endPoint x: 436, endPoint y: 143, distance: 155.6
click at [436, 143] on h1 "Saltfire Hendon Stove Glass - 200mm x 169mm" at bounding box center [554, 151] width 238 height 39
copy link "Saltfire Hendon Stove Glass - 200mm x 169mm"
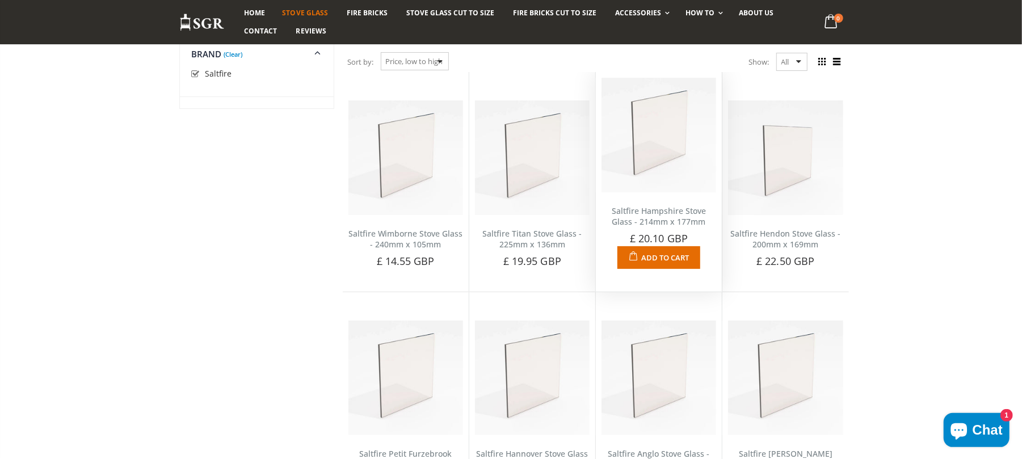
scroll to position [312, 0]
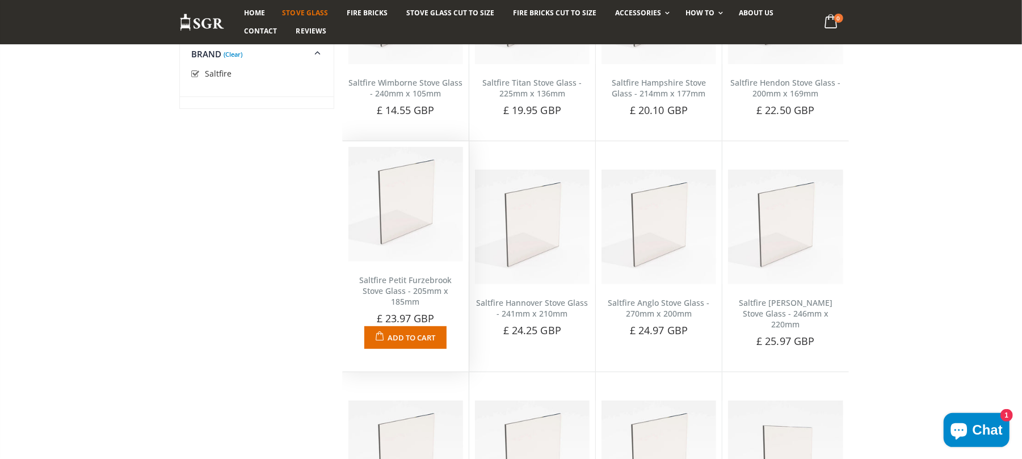
click at [418, 312] on span "£ 23.97 GBP" at bounding box center [406, 319] width 58 height 14
click at [420, 292] on link "Saltfire Petit Furzebrook Stove Glass - 205mm x 185mm" at bounding box center [405, 291] width 93 height 32
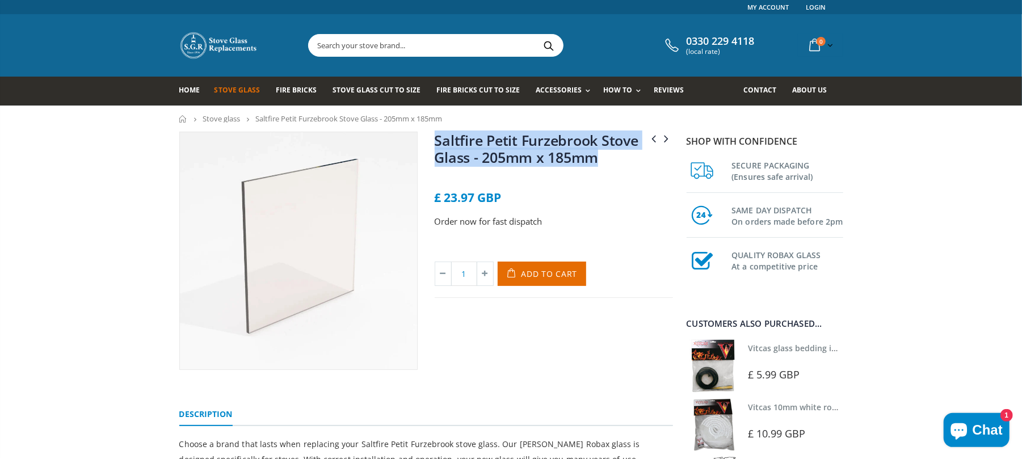
drag, startPoint x: 605, startPoint y: 161, endPoint x: 470, endPoint y: 144, distance: 135.6
click at [435, 135] on h1 "Saltfire Petit Furzebrook Stove Glass - 205mm x 185mm" at bounding box center [554, 151] width 238 height 39
copy link "Saltfire Petit Furzebrook Stove Glass - 205mm x 185mm"
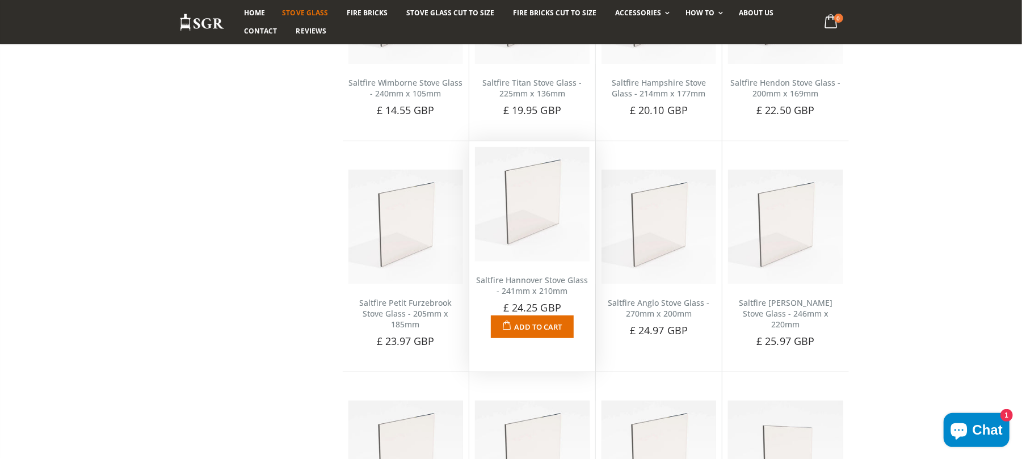
scroll to position [312, 0]
click at [540, 287] on link "Saltfire Hannover Stove Glass - 241mm x 210mm" at bounding box center [532, 286] width 112 height 22
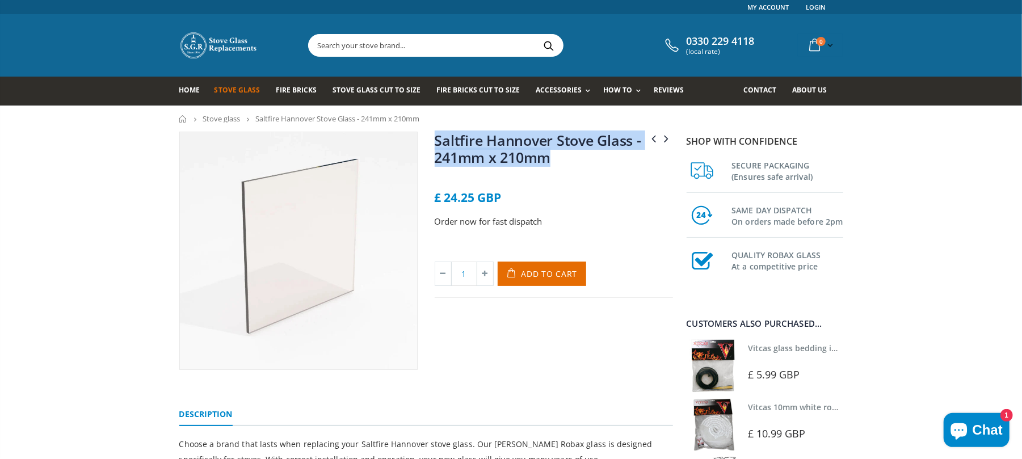
drag, startPoint x: 580, startPoint y: 167, endPoint x: 431, endPoint y: 148, distance: 149.3
click at [431, 148] on div "Saltfire Hampshire Stove Glass - 214mm x 177mm Saltfire Helsinki Stove Glass - …" at bounding box center [553, 251] width 255 height 238
drag, startPoint x: 431, startPoint y: 148, endPoint x: 448, endPoint y: 150, distance: 16.6
click at [431, 148] on div "Saltfire Hampshire Stove Glass - 214mm x 177mm Saltfire Helsinki Stove Glass - …" at bounding box center [553, 251] width 255 height 238
drag, startPoint x: 574, startPoint y: 160, endPoint x: 436, endPoint y: 143, distance: 139.0
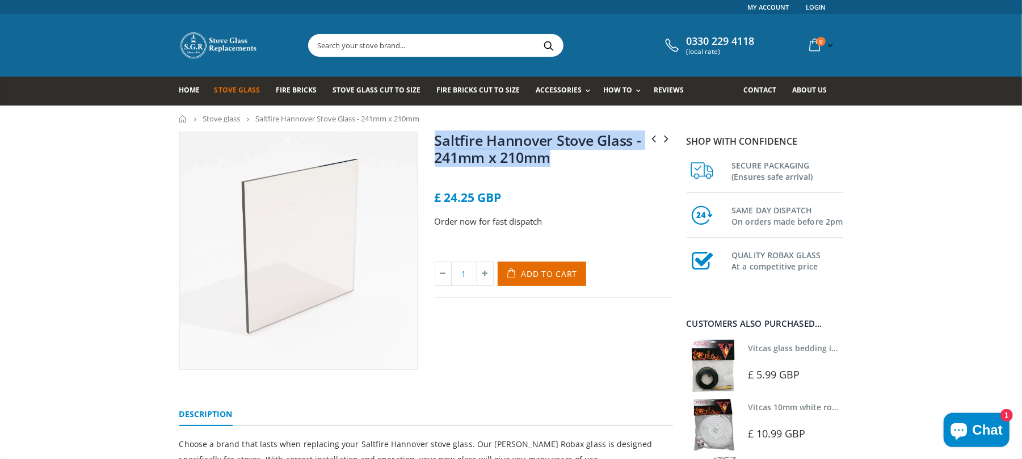
click at [436, 143] on h1 "Saltfire Hannover Stove Glass - 241mm x 210mm" at bounding box center [554, 151] width 238 height 39
copy link "Saltfire Hannover Stove Glass - 241mm x 210mm"
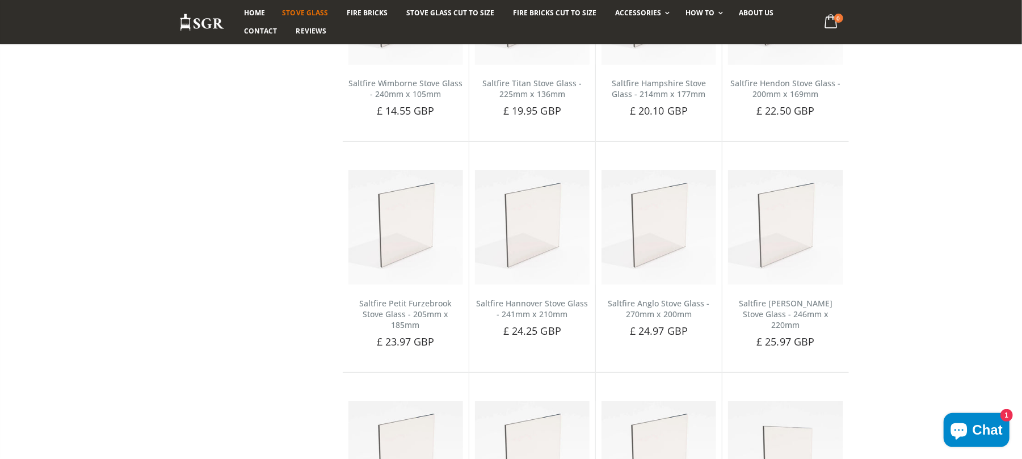
scroll to position [312, 0]
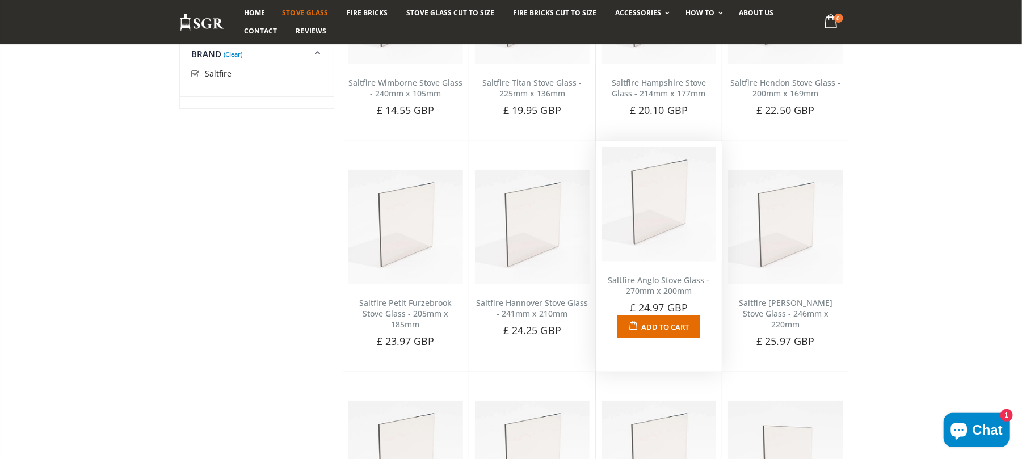
click at [639, 294] on link "Saltfire Anglo Stove Glass - 270mm x 200mm" at bounding box center [659, 286] width 102 height 22
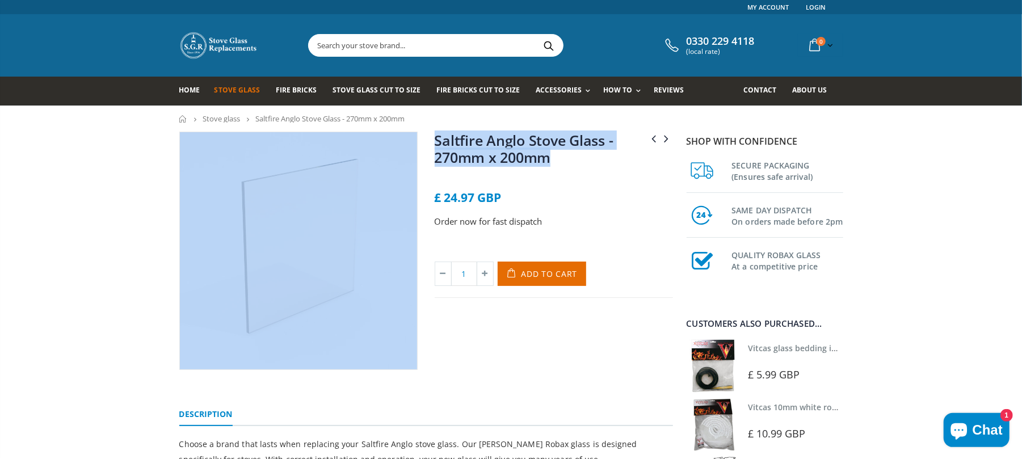
drag, startPoint x: 588, startPoint y: 156, endPoint x: 402, endPoint y: 142, distance: 186.1
click at [398, 144] on div "Salamander Pipsqueak Stove Glass - 52mm x 37mm Saltfire Aquaburn 12 Stove Glass…" at bounding box center [426, 264] width 511 height 264
copy div "Salamander Pipsqueak Stove Glass - 52mm x 37mm Saltfire Aquaburn 12 Stove Glass…"
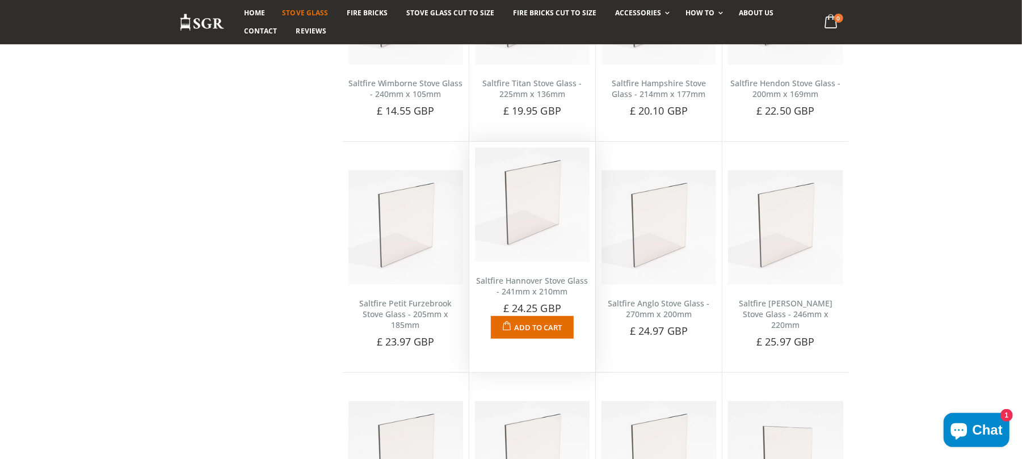
scroll to position [312, 0]
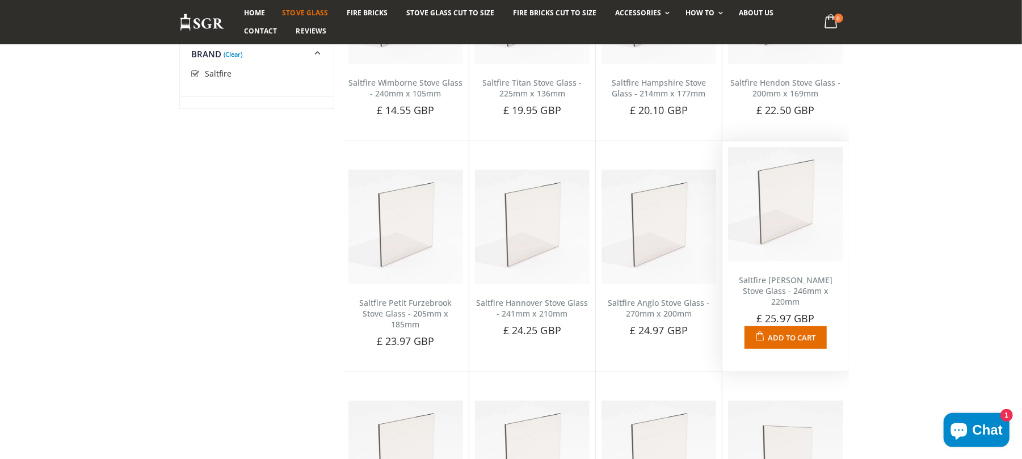
click at [778, 287] on link "Saltfire Langton Stove Glass - 246mm x 220mm" at bounding box center [786, 291] width 94 height 32
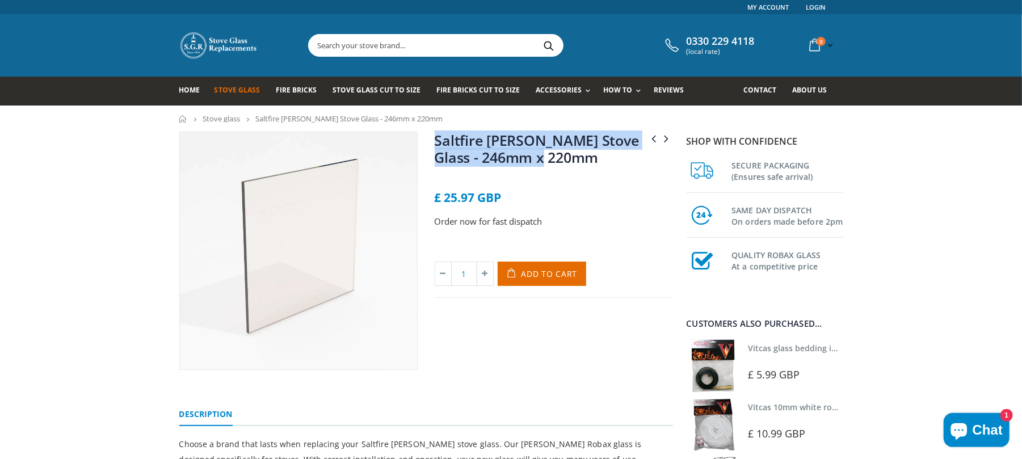
drag, startPoint x: 586, startPoint y: 157, endPoint x: 429, endPoint y: 148, distance: 156.9
click at [429, 148] on div "Saltfire Kimmeridge Stove Glass - 288mm x 270mm Saltfire Lilliput Stove Glass -…" at bounding box center [553, 251] width 255 height 238
copy link "Saltfire [PERSON_NAME] Stove Glass - 246mm x 220mm"
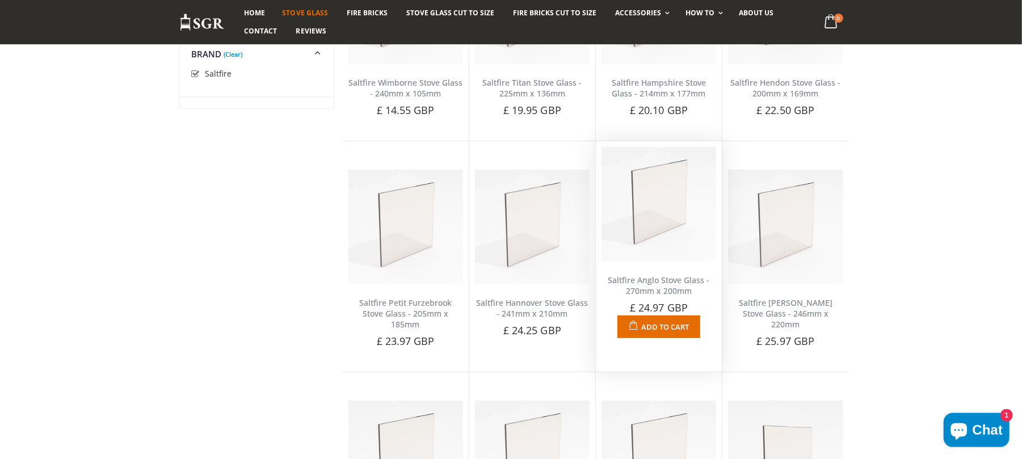
scroll to position [464, 0]
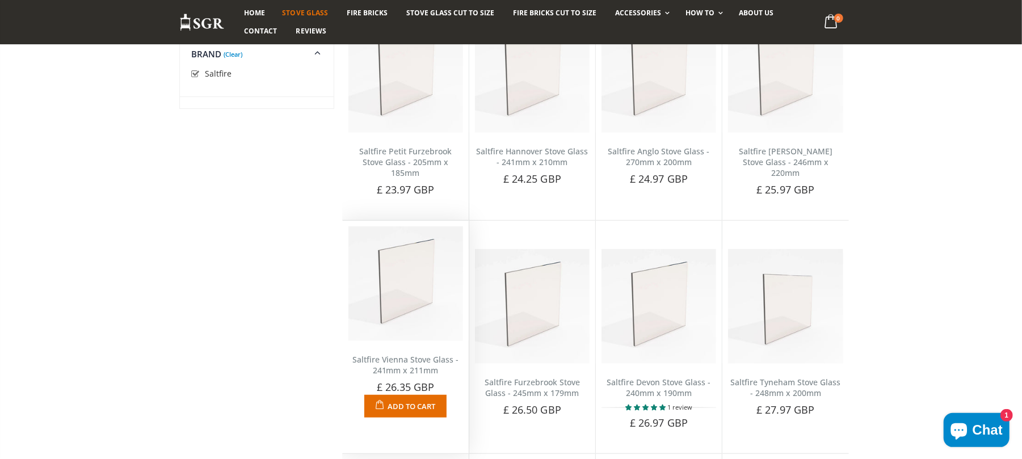
click at [416, 355] on link "Saltfire Vienna Stove Glass - 241mm x 211mm" at bounding box center [405, 365] width 107 height 22
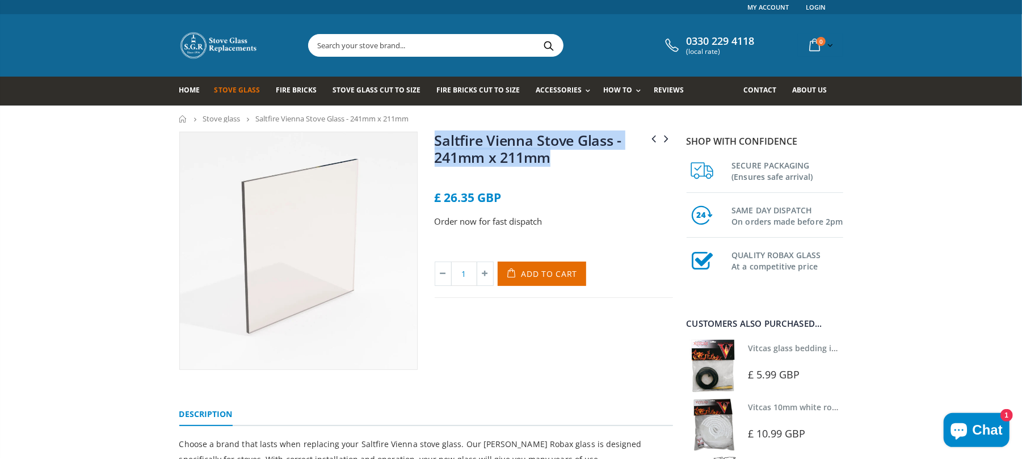
drag, startPoint x: 564, startPoint y: 164, endPoint x: 436, endPoint y: 137, distance: 131.1
click at [436, 137] on h1 "Saltfire Vienna Stove Glass - 241mm x 211mm" at bounding box center [554, 151] width 238 height 39
copy link "Saltfire Vienna Stove Glass - 241mm x 211mm"
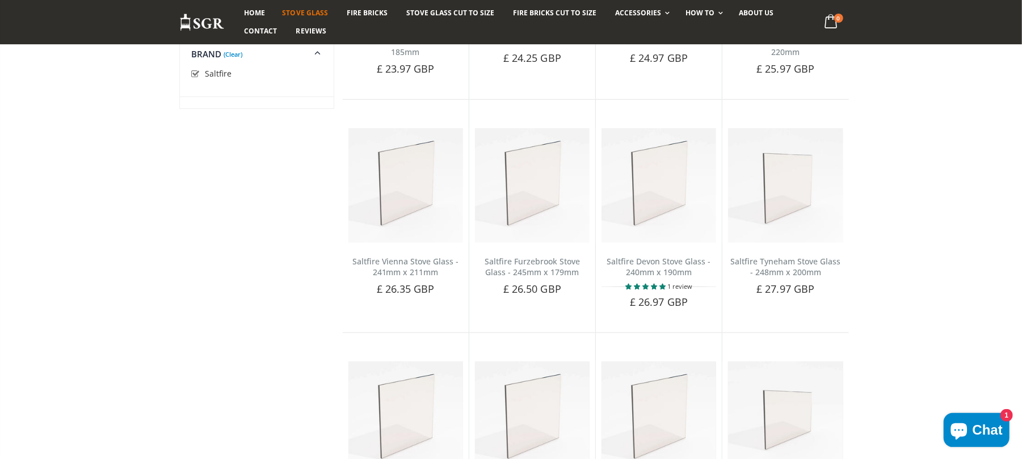
scroll to position [691, 0]
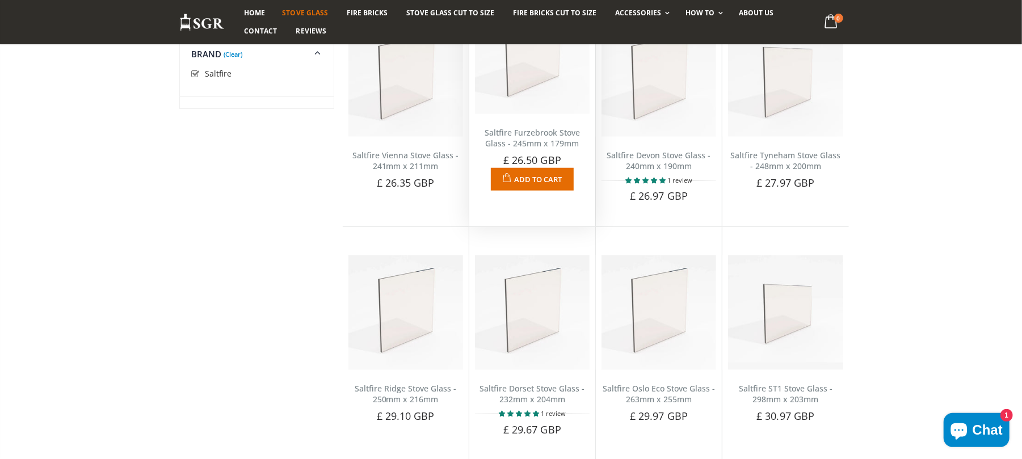
click at [541, 136] on link "Saltfire Furzebrook Stove Glass - 245mm x 179mm" at bounding box center [532, 138] width 95 height 22
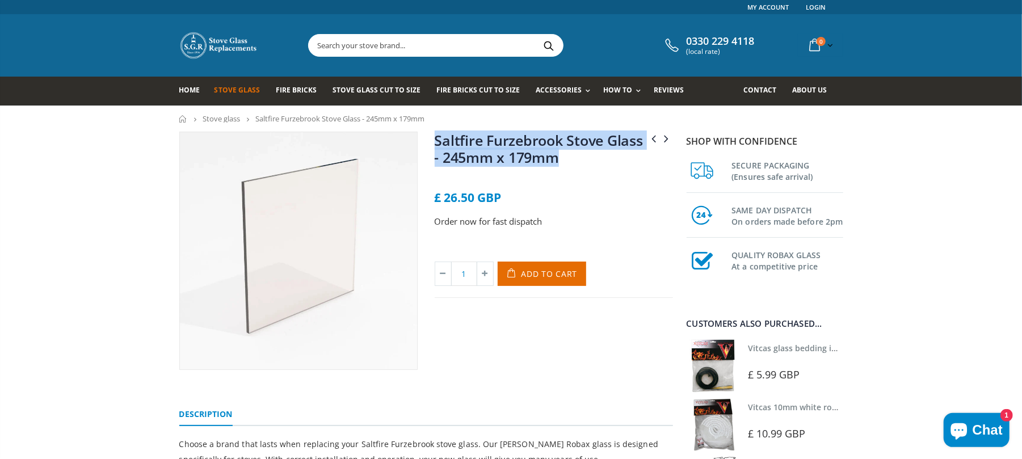
drag, startPoint x: 584, startPoint y: 156, endPoint x: 438, endPoint y: 141, distance: 146.0
click at [438, 141] on h1 "Saltfire Furzebrook Stove Glass - 245mm x 179mm" at bounding box center [554, 151] width 238 height 39
copy link "Saltfire Furzebrook Stove Glass - 245mm x 179mm"
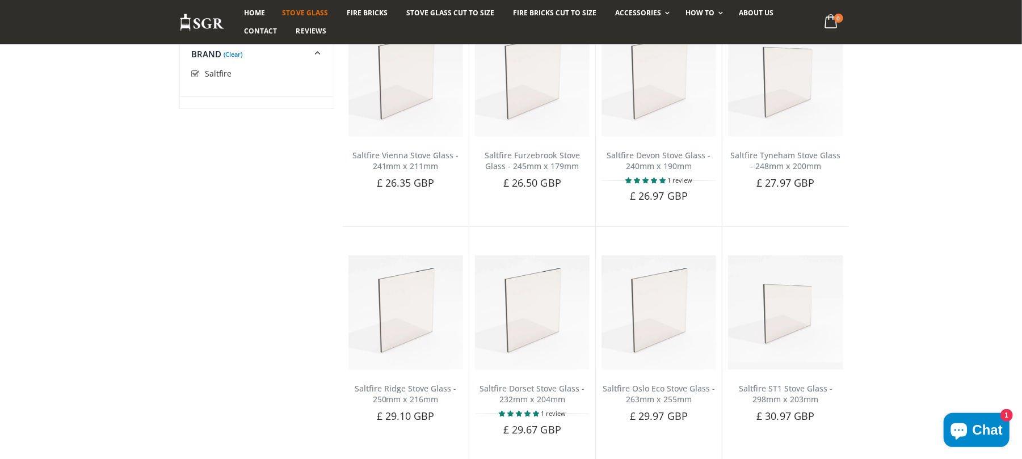
scroll to position [691, 0]
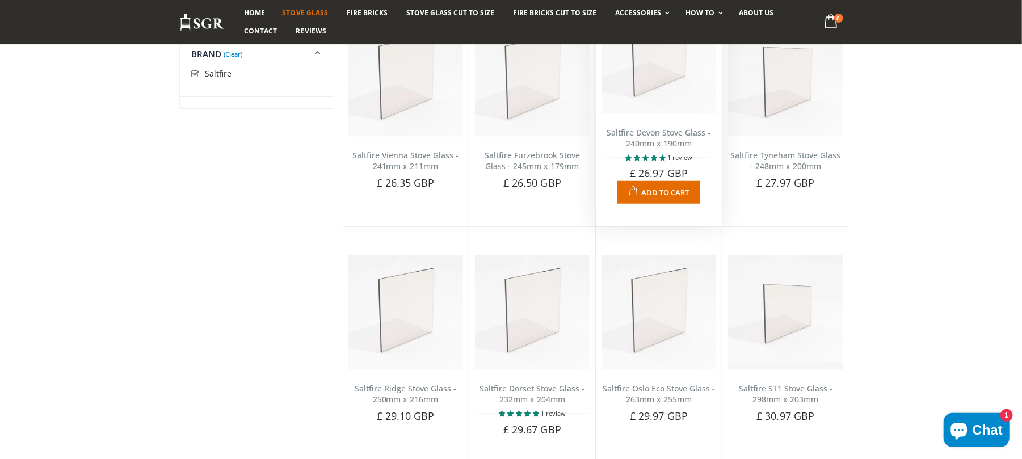
click at [666, 136] on link "Saltfire Devon Stove Glass - 240mm x 190mm" at bounding box center [659, 138] width 104 height 22
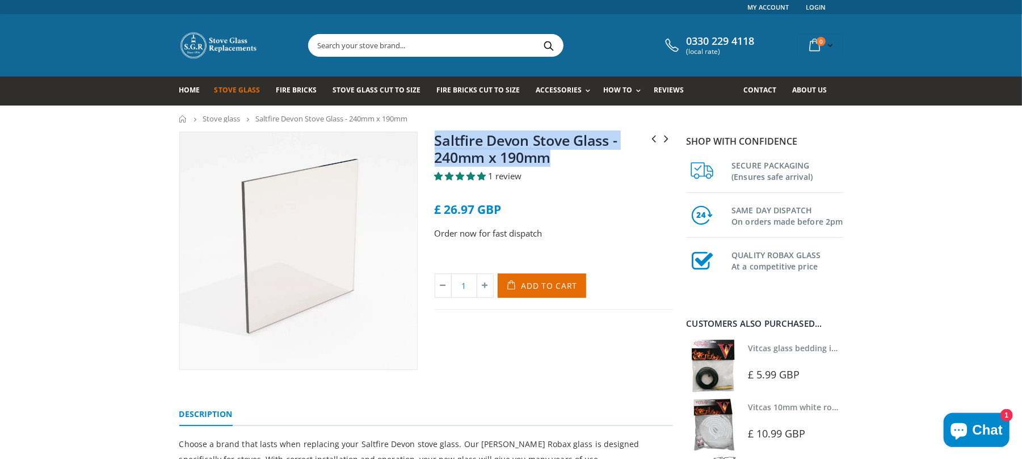
drag, startPoint x: 577, startPoint y: 162, endPoint x: 436, endPoint y: 141, distance: 141.7
click at [436, 141] on h1 "Saltfire Devon Stove Glass - 240mm x 190mm" at bounding box center [554, 151] width 238 height 39
copy link "Saltfire Devon Stove Glass - 240mm x 190mm"
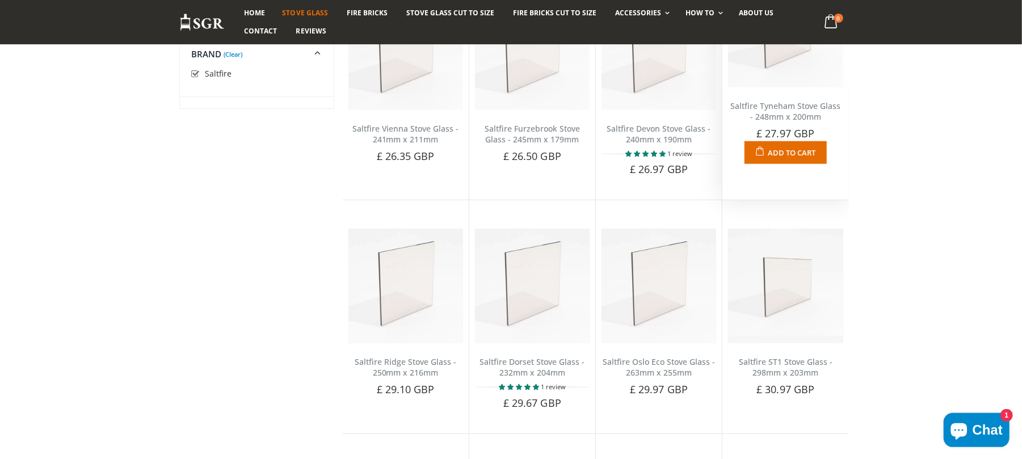
scroll to position [708, 0]
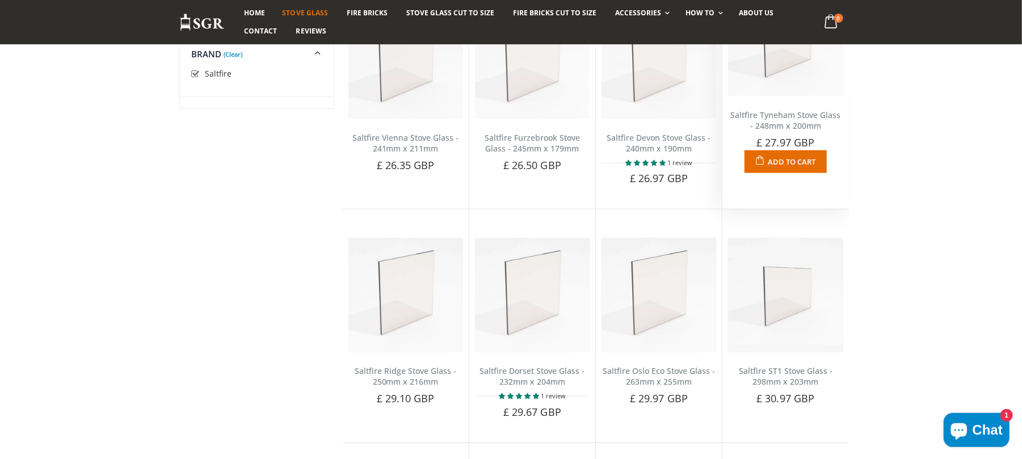
click at [788, 114] on link "Saltfire Tyneham Stove Glass - 248mm x 200mm" at bounding box center [786, 121] width 110 height 22
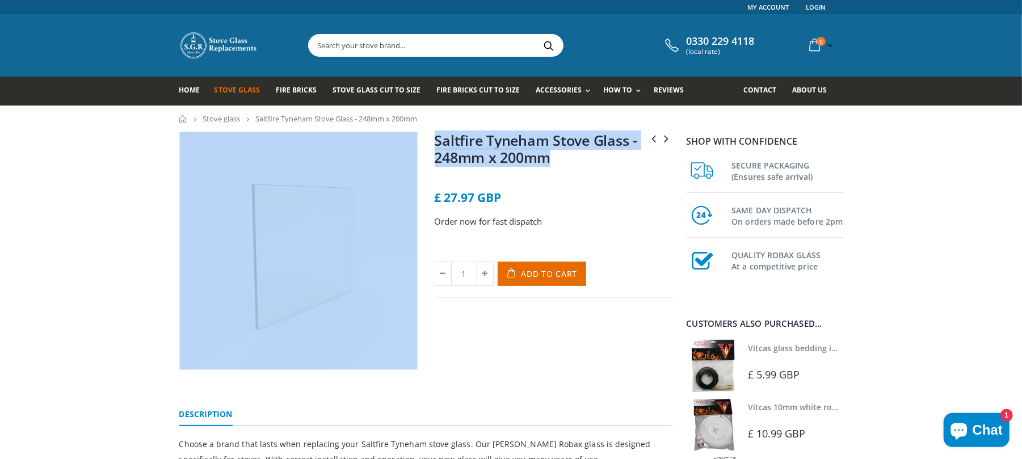
drag, startPoint x: 594, startPoint y: 157, endPoint x: 423, endPoint y: 141, distance: 171.0
click at [423, 141] on div "Saltfire Titan Stove Glass - 225mm x 136mm Saltfire Vienna MK2 Stove Glass - 24…" at bounding box center [426, 264] width 511 height 264
copy div "Saltfire Titan Stove Glass - 225mm x 136mm Saltfire Vienna MK2 Stove Glass - 24…"
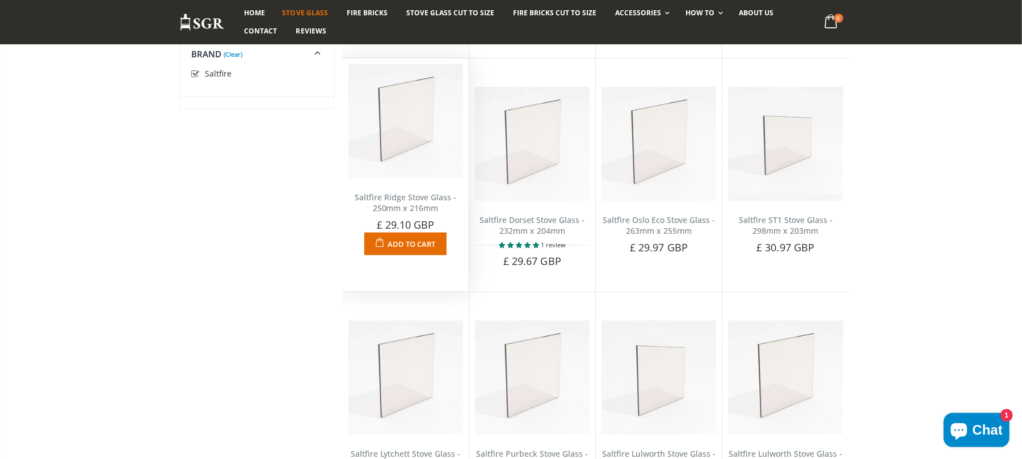
click at [410, 192] on link "Saltfire Ridge Stove Glass - 250mm x 216mm" at bounding box center [406, 203] width 102 height 22
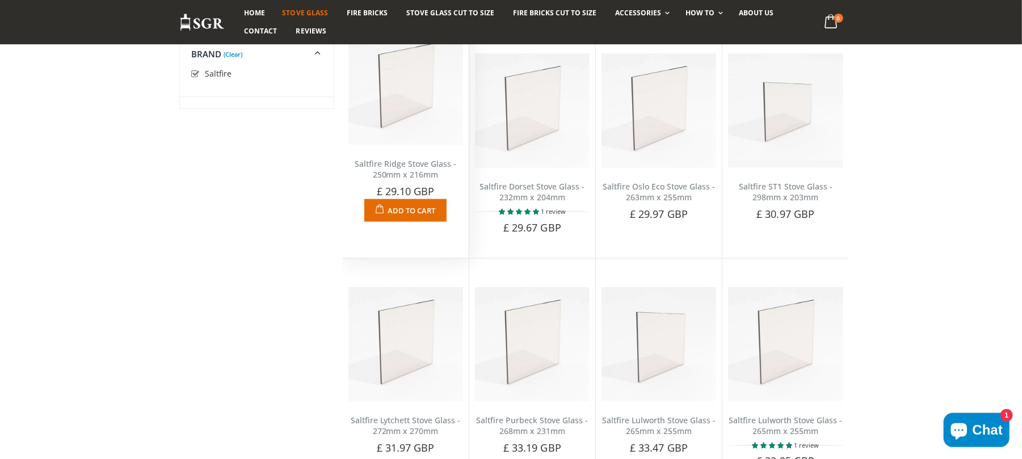
scroll to position [859, 0]
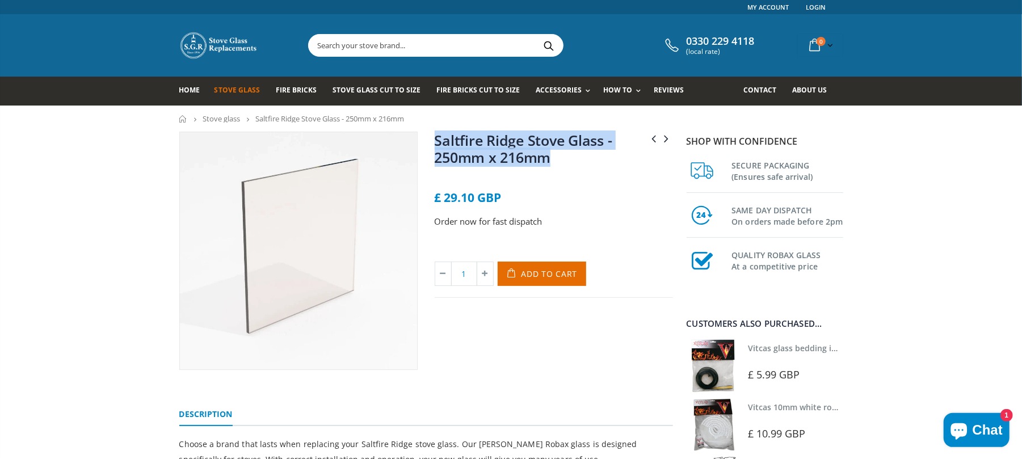
drag, startPoint x: 0, startPoint y: 0, endPoint x: 436, endPoint y: 132, distance: 455.9
click at [436, 132] on h1 "Saltfire Ridge Stove Glass - 250mm x 216mm" at bounding box center [554, 151] width 238 height 39
copy link "Saltfire Ridge Stove Glass - 250mm x 216mm"
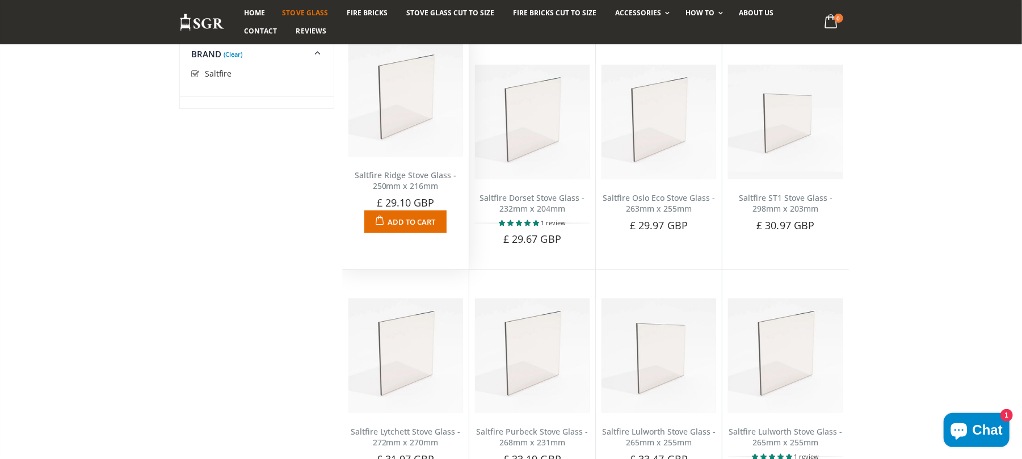
scroll to position [859, 0]
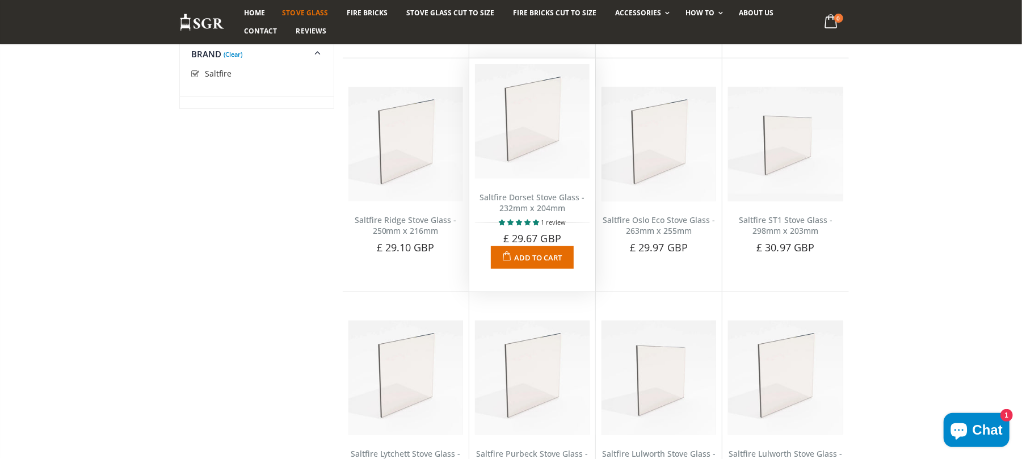
click at [534, 192] on link "Saltfire Dorset Stove Glass - 232mm x 204mm" at bounding box center [532, 203] width 105 height 22
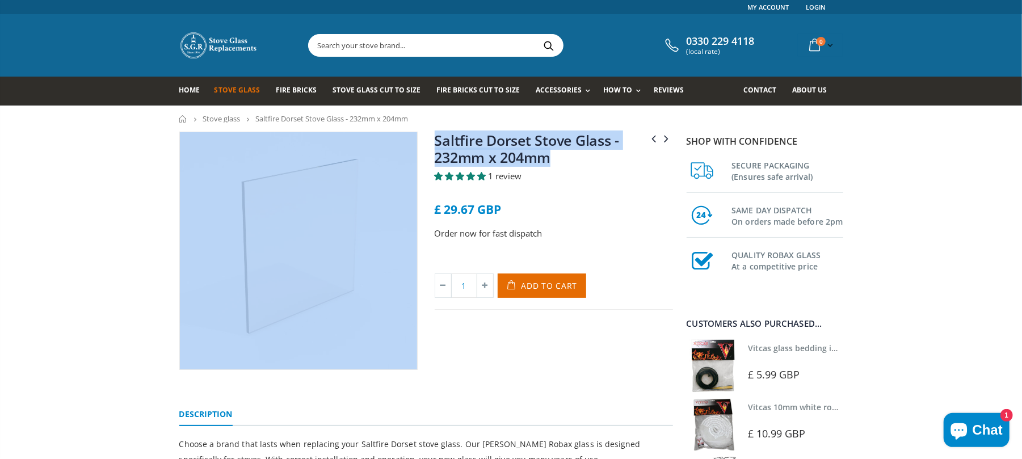
drag, startPoint x: 565, startPoint y: 159, endPoint x: 421, endPoint y: 148, distance: 144.6
click at [412, 153] on div "Saltfire Dorchester Stove Glass - 375mm x 240mm Saltfire Durlston Stove Glass -…" at bounding box center [426, 264] width 511 height 264
click at [413, 153] on img at bounding box center [298, 250] width 237 height 237
copy div "Saltfire Dorchester Stove Glass - 375mm x 240mm Saltfire Durlston Stove Glass -…"
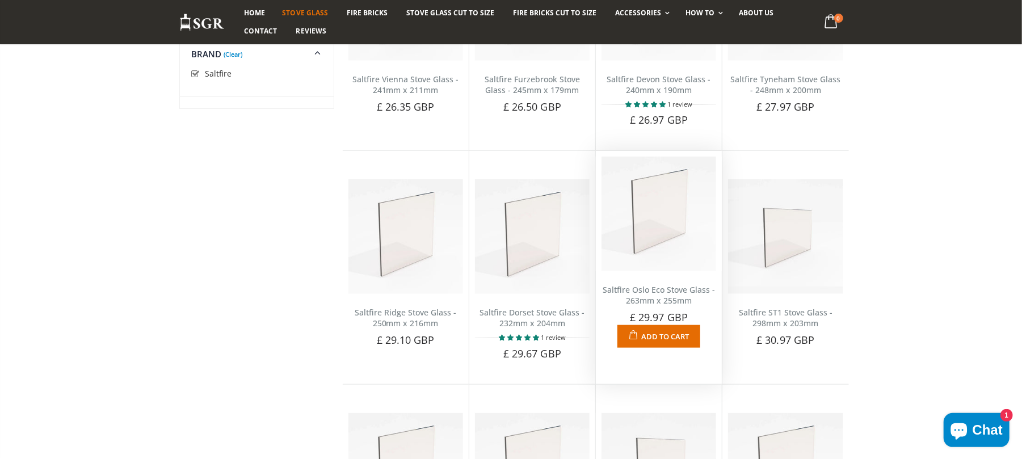
scroll to position [859, 0]
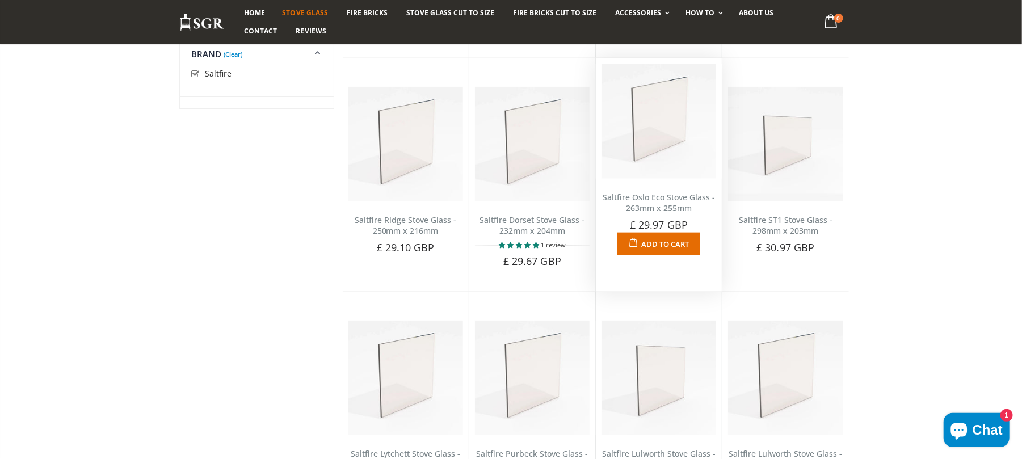
click at [652, 196] on link "Saltfire Oslo Eco Stove Glass - 263mm x 255mm" at bounding box center [659, 203] width 112 height 22
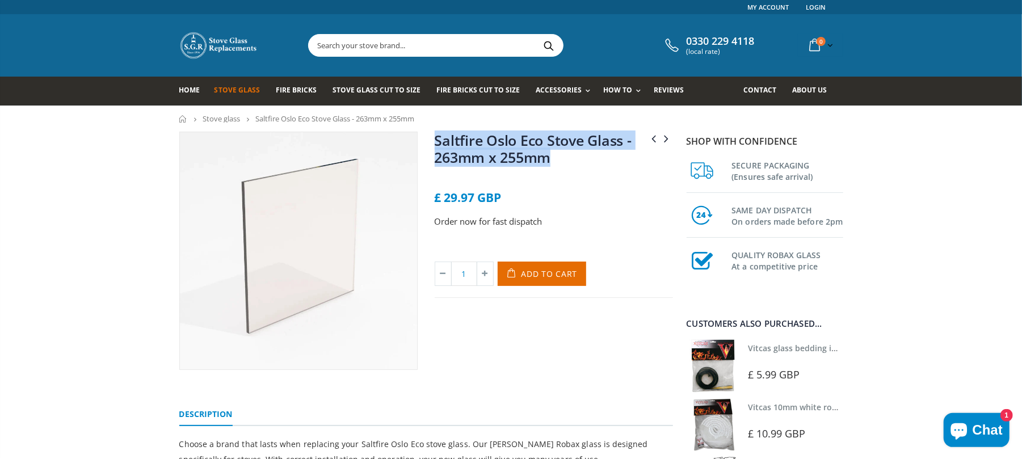
drag, startPoint x: 480, startPoint y: 146, endPoint x: 437, endPoint y: 145, distance: 43.1
click at [437, 145] on h1 "Saltfire Oslo Eco Stove Glass - 263mm x 255mm" at bounding box center [554, 151] width 238 height 39
copy link "Saltfire Oslo Eco Stove Glass - 263mm x 255mm"
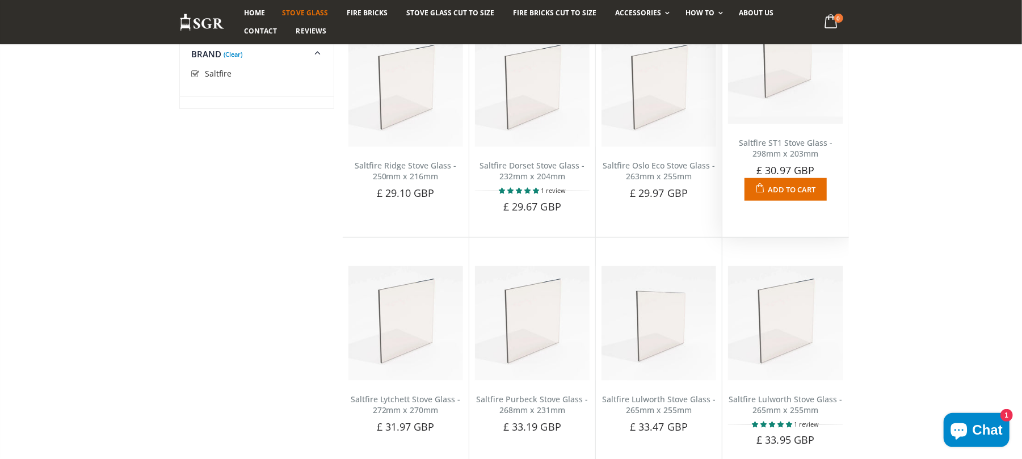
scroll to position [913, 0]
click at [786, 138] on link "Saltfire ST1 Stove Glass - 298mm x 203mm" at bounding box center [786, 149] width 94 height 22
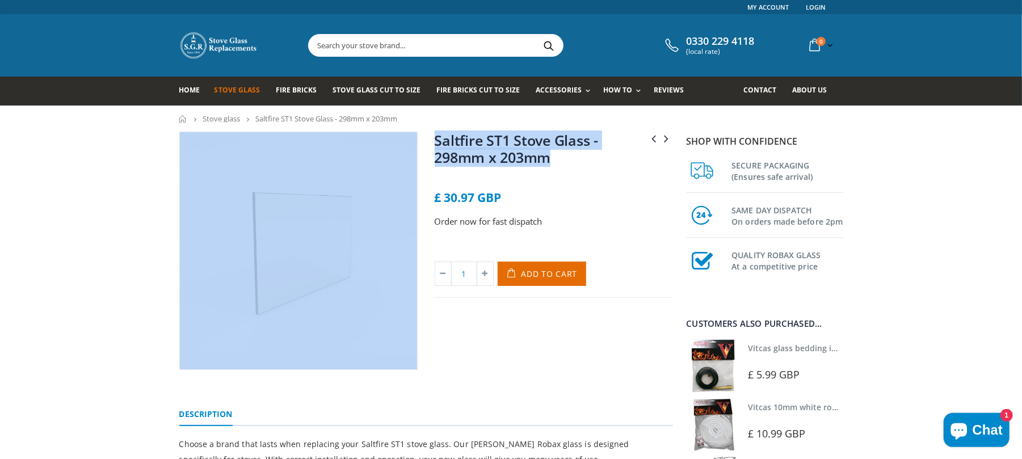
drag, startPoint x: 585, startPoint y: 164, endPoint x: 422, endPoint y: 142, distance: 163.8
click at [422, 142] on div "Saltfire ST/X Wide Stove Glass - 460mm x 300mm Saltfire ST1 Stove Glass - 300mm…" at bounding box center [426, 264] width 511 height 264
copy div "Saltfire ST/X Wide Stove Glass - 460mm x 300mm Saltfire ST1 Stove Glass - 300mm…"
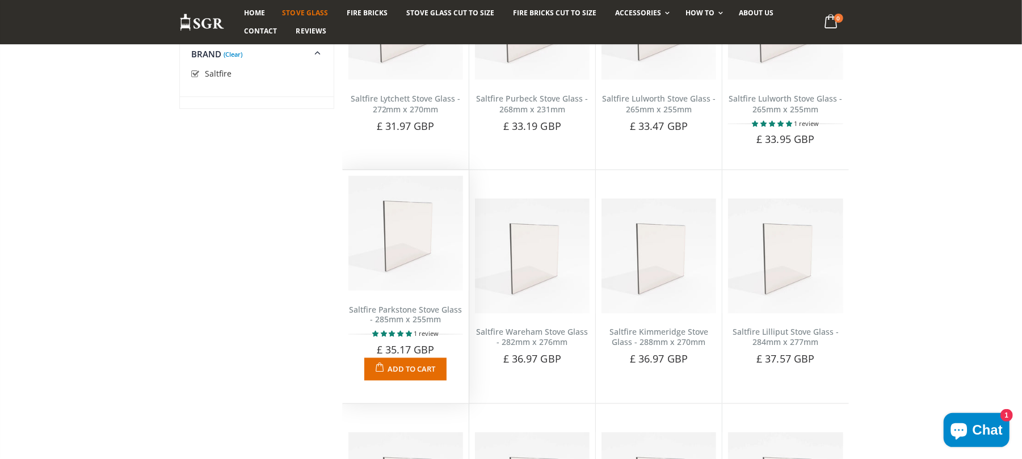
scroll to position [1169, 0]
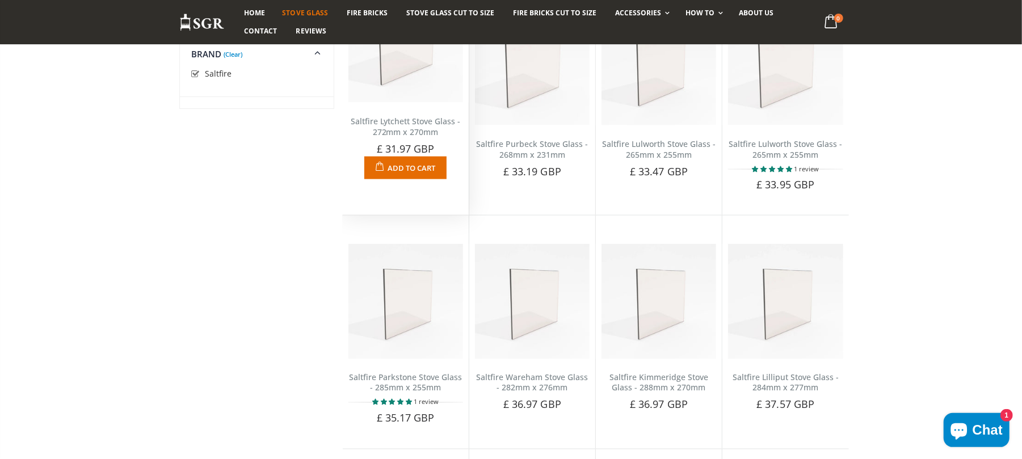
click at [412, 121] on link "Saltfire Lytchett Stove Glass - 272mm x 270mm" at bounding box center [406, 127] width 110 height 22
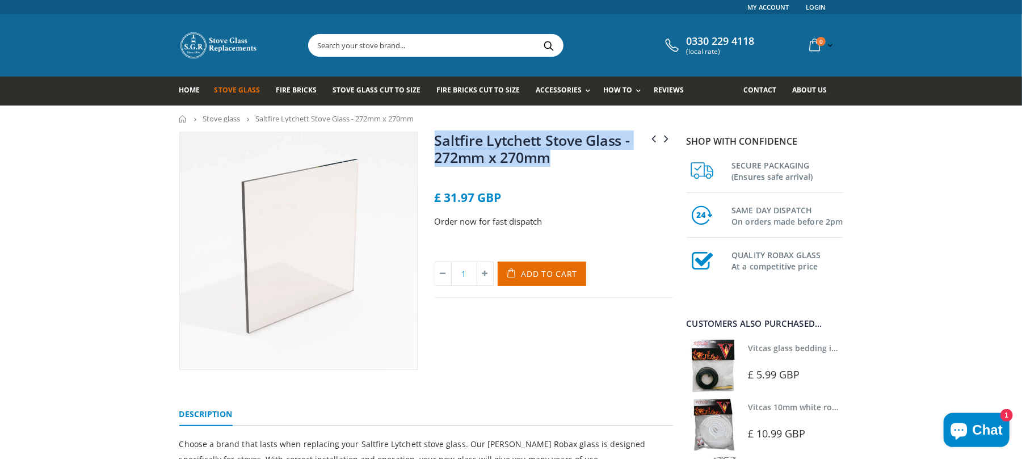
drag, startPoint x: 574, startPoint y: 159, endPoint x: 434, endPoint y: 141, distance: 142.0
click at [434, 141] on div "Saltfire Lulworth Stove Glass - 265mm x 255mm Saltfire Oslo Eco Stove Glass - 2…" at bounding box center [553, 251] width 255 height 238
copy link "Saltfire Lytchett Stove Glass - 272mm x 270mm"
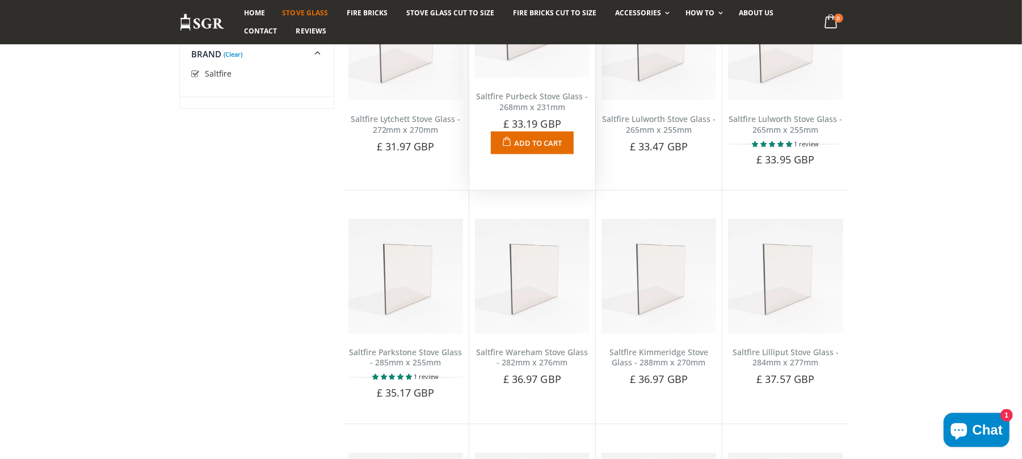
scroll to position [1192, 0]
click at [547, 98] on link "Saltfire Purbeck Stove Glass - 268mm x 231mm" at bounding box center [532, 104] width 112 height 22
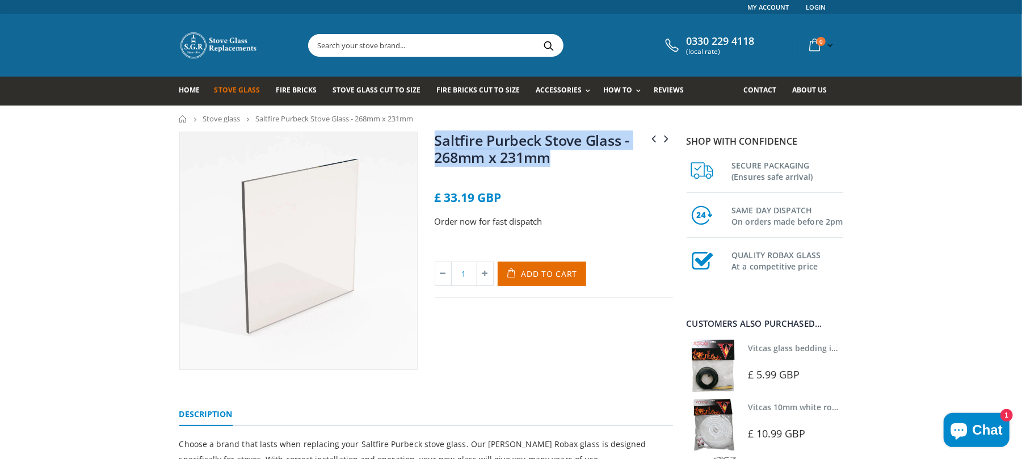
drag, startPoint x: 548, startPoint y: 159, endPoint x: 438, endPoint y: 135, distance: 112.1
click at [438, 135] on h1 "Saltfire Purbeck Stove Glass - 268mm x 231mm" at bounding box center [554, 151] width 238 height 39
copy link "Saltfire Purbeck Stove Glass - 268mm x 231mm"
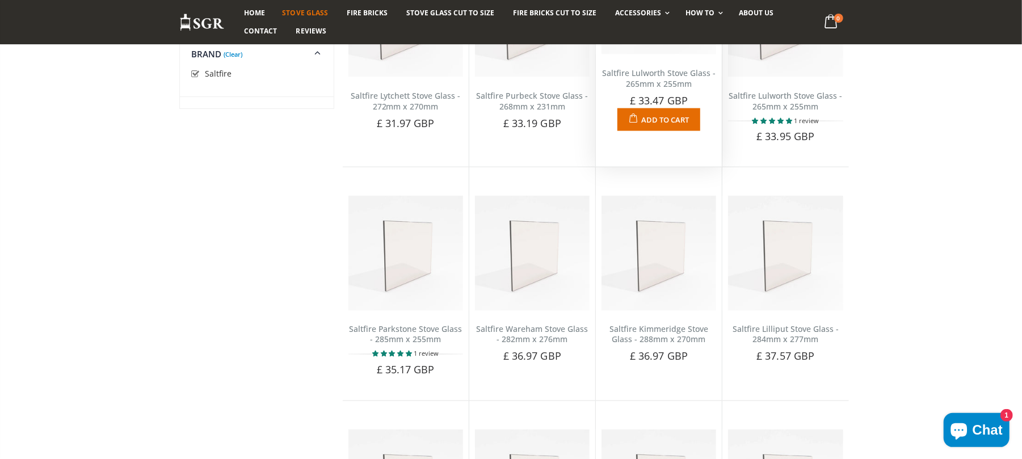
click at [658, 89] on link "Saltfire Lulworth Stove Glass - 265mm x 255mm" at bounding box center [659, 79] width 114 height 22
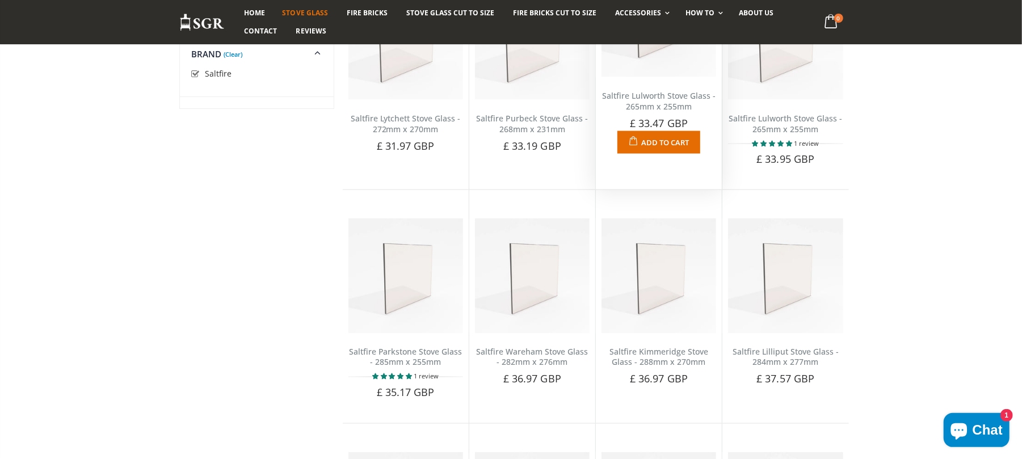
scroll to position [1192, 0]
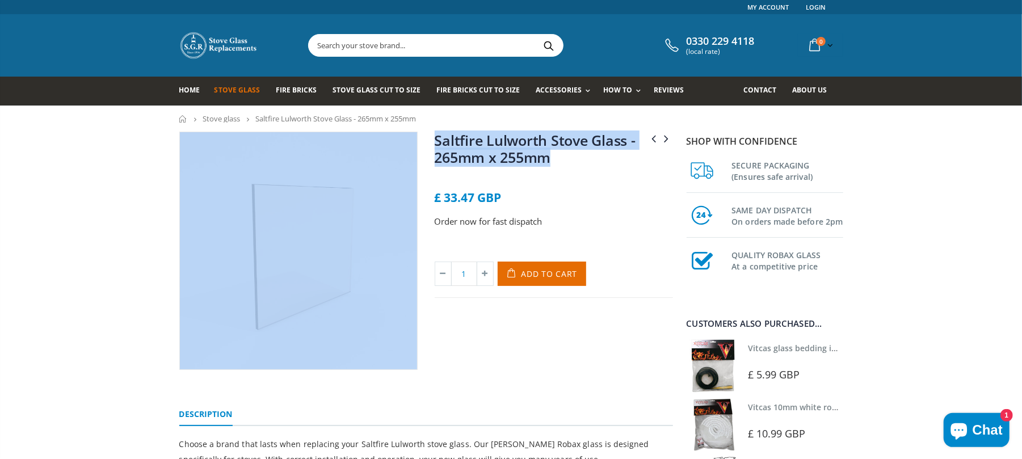
drag, startPoint x: 585, startPoint y: 159, endPoint x: 405, endPoint y: 141, distance: 180.8
click at [405, 141] on div "Saltfire Lulworth Stove Glass - 265mm x 255mm Saltfire Lytchett Stove Glass - 2…" at bounding box center [426, 264] width 511 height 264
copy div "Saltfire Lulworth Stove Glass - 265mm x 255mm Saltfire Lytchett Stove Glass - 2…"
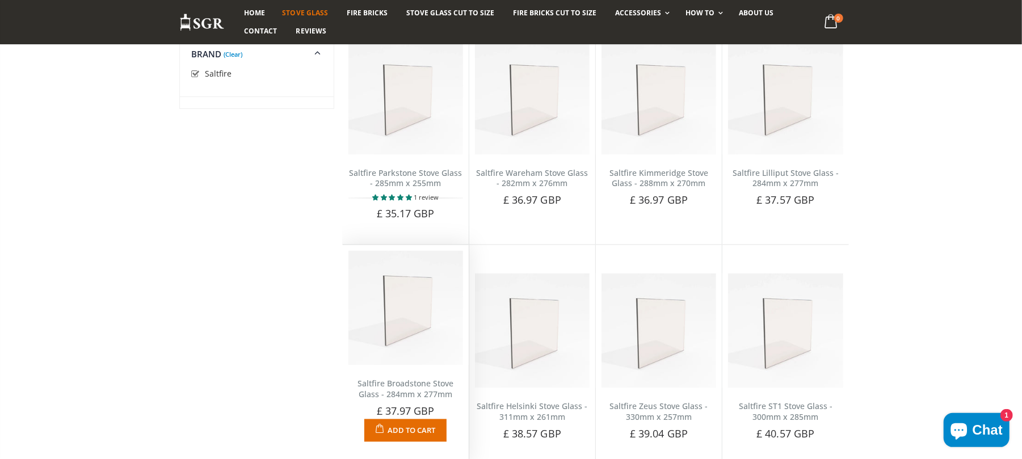
scroll to position [1343, 0]
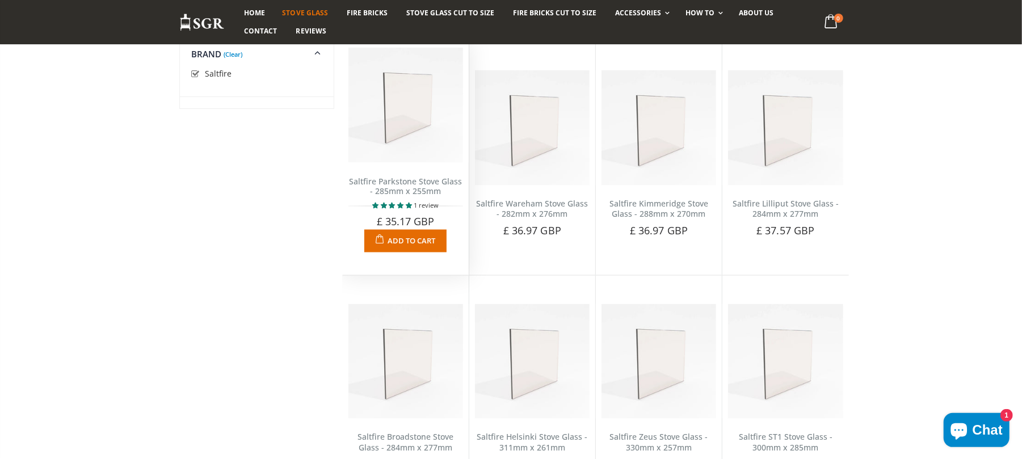
click at [433, 178] on link "Saltfire Parkstone Stove Glass - 285mm x 255mm" at bounding box center [406, 187] width 114 height 22
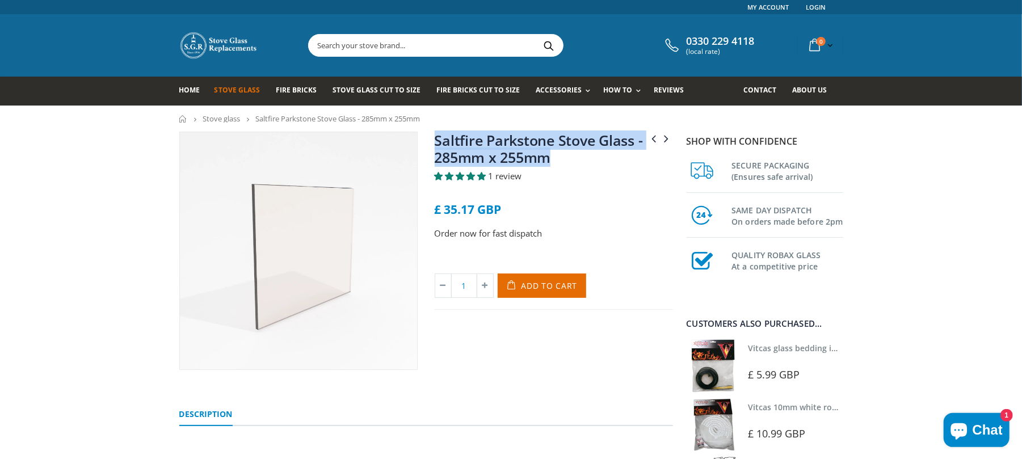
drag, startPoint x: 578, startPoint y: 162, endPoint x: 436, endPoint y: 139, distance: 143.8
click at [436, 139] on h1 "Saltfire Parkstone Stove Glass - 285mm x 255mm" at bounding box center [554, 151] width 238 height 39
copy link "Saltfire Parkstone Stove Glass - 285mm x 255mm"
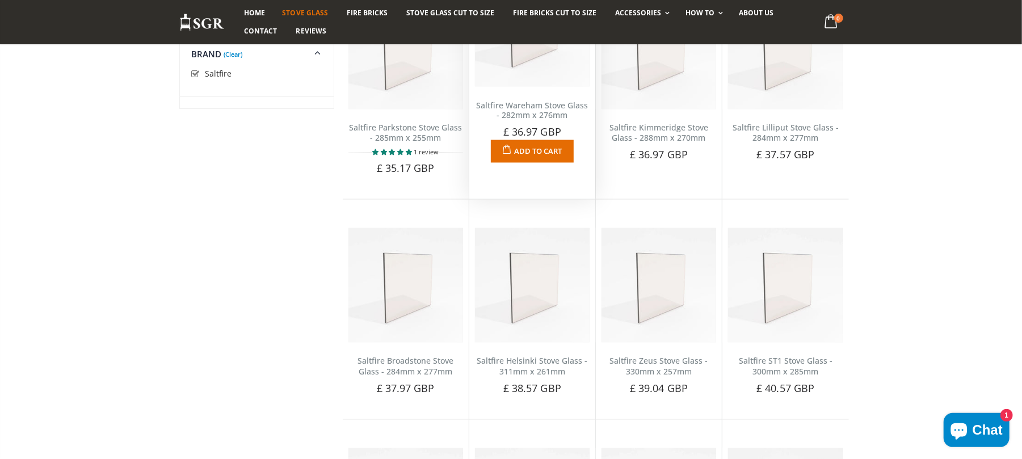
click at [530, 112] on link "Saltfire Wareham Stove Glass - 282mm x 276mm" at bounding box center [532, 111] width 112 height 22
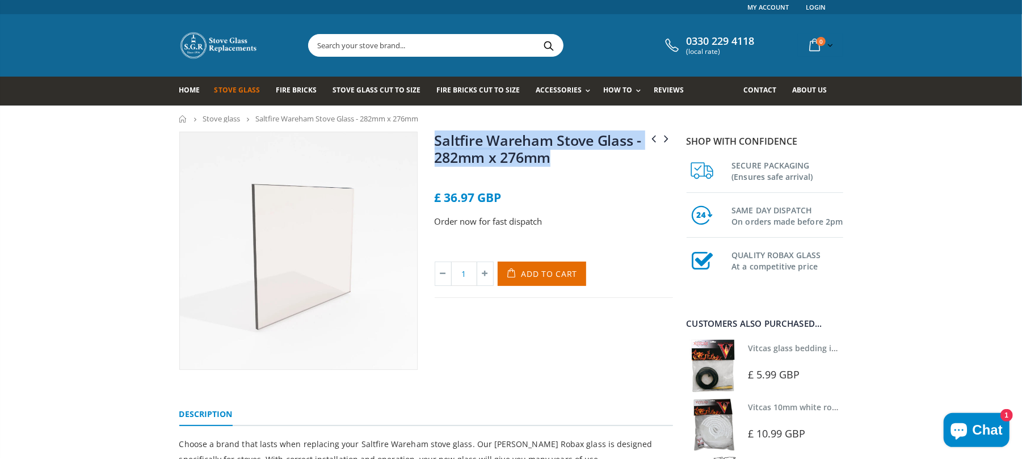
drag, startPoint x: 0, startPoint y: 0, endPoint x: 438, endPoint y: 143, distance: 461.0
click at [438, 143] on h1 "Saltfire Wareham Stove Glass - 282mm x 276mm" at bounding box center [554, 151] width 238 height 39
copy link "Saltfire Wareham Stove Glass - 282mm x 276mm"
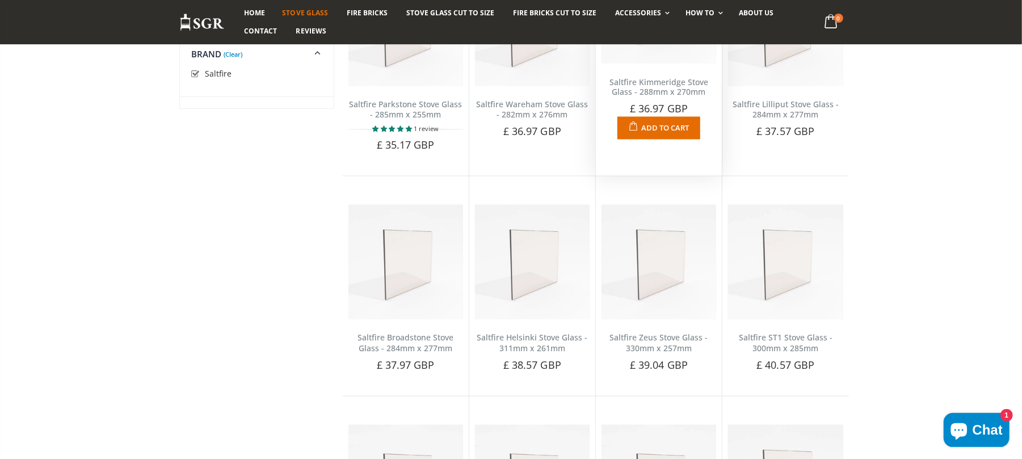
scroll to position [1420, 0]
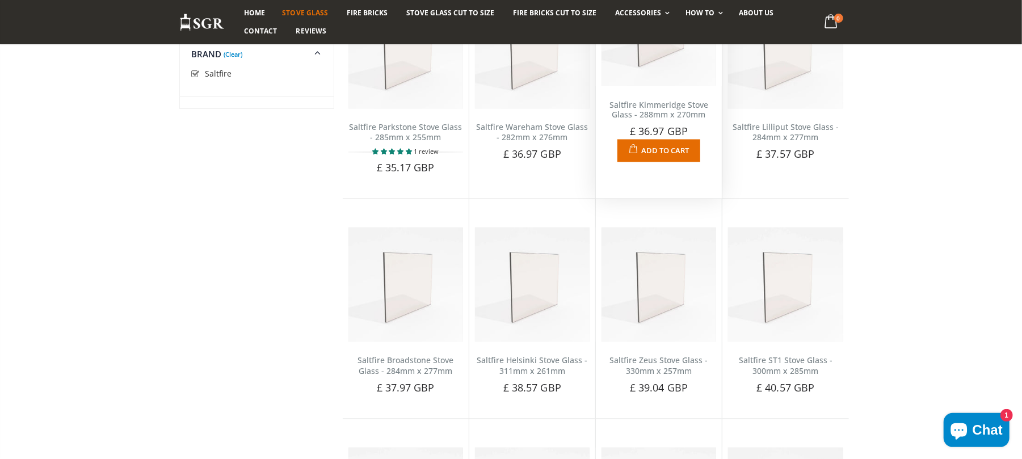
click at [649, 103] on link "Saltfire Kimmeridge Stove Glass - 288mm x 270mm" at bounding box center [659, 110] width 99 height 22
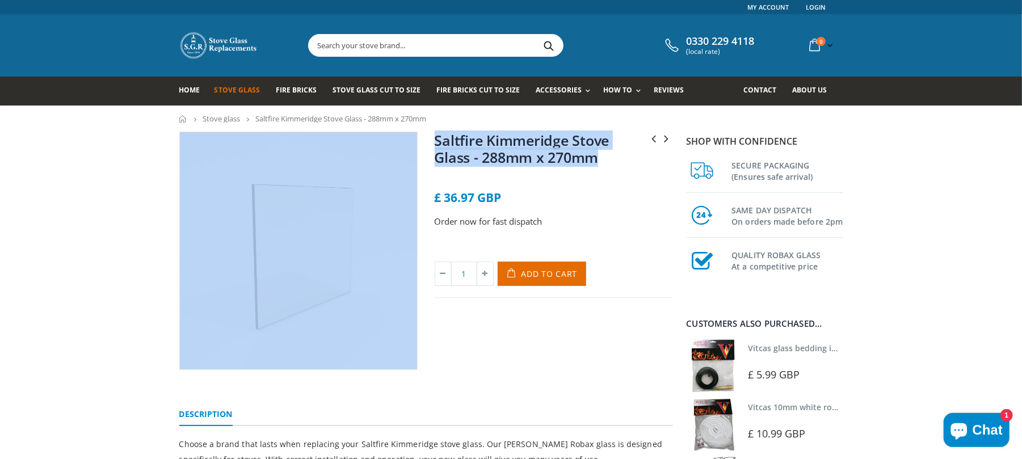
drag, startPoint x: 591, startPoint y: 165, endPoint x: 423, endPoint y: 144, distance: 169.3
click at [423, 144] on div "Saltfire Hereford Stove Glass - 400mm x 230mm Saltfire [PERSON_NAME] Stove Glas…" at bounding box center [426, 264] width 511 height 264
copy div "Saltfire Hereford Stove Glass - 400mm x 230mm Saltfire Langton Stove Glass - 24…"
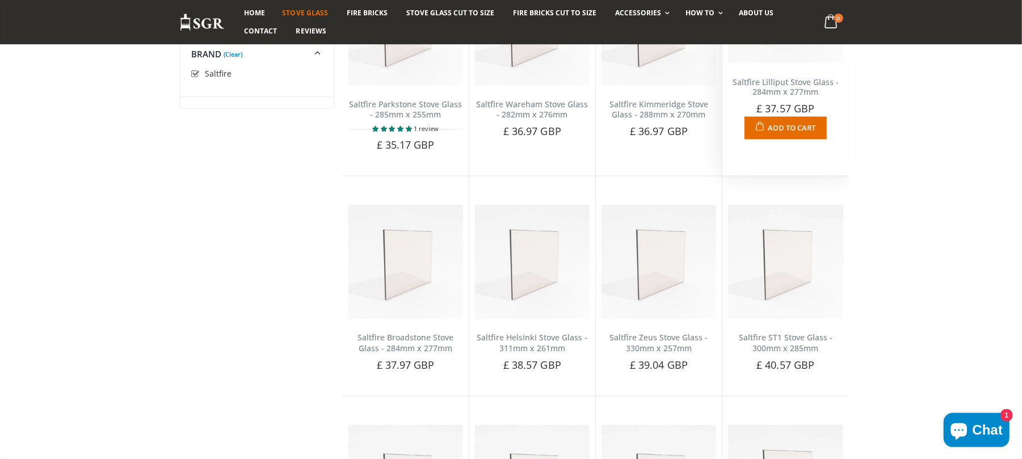
scroll to position [1420, 0]
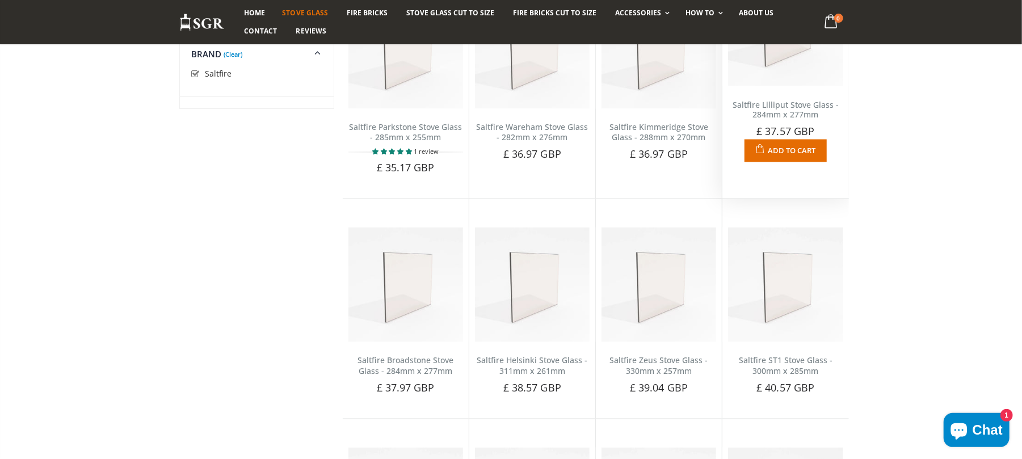
click at [797, 104] on link "Saltfire Lilliput Stove Glass - 284mm x 277mm" at bounding box center [786, 110] width 106 height 22
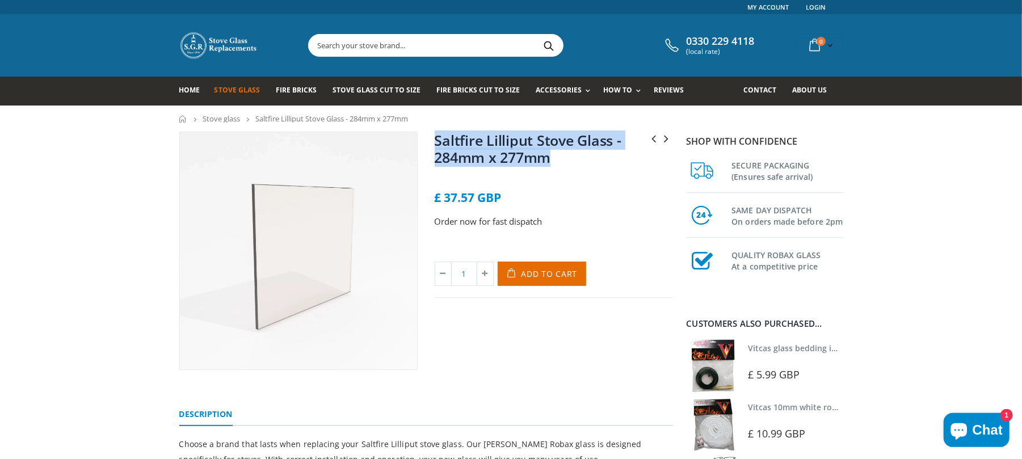
drag, startPoint x: 599, startPoint y: 166, endPoint x: 436, endPoint y: 138, distance: 165.3
click at [436, 138] on h1 "Saltfire Lilliput Stove Glass - 284mm x 277mm" at bounding box center [554, 151] width 238 height 39
copy link "Saltfire Lilliput Stove Glass - 284mm x 277mm"
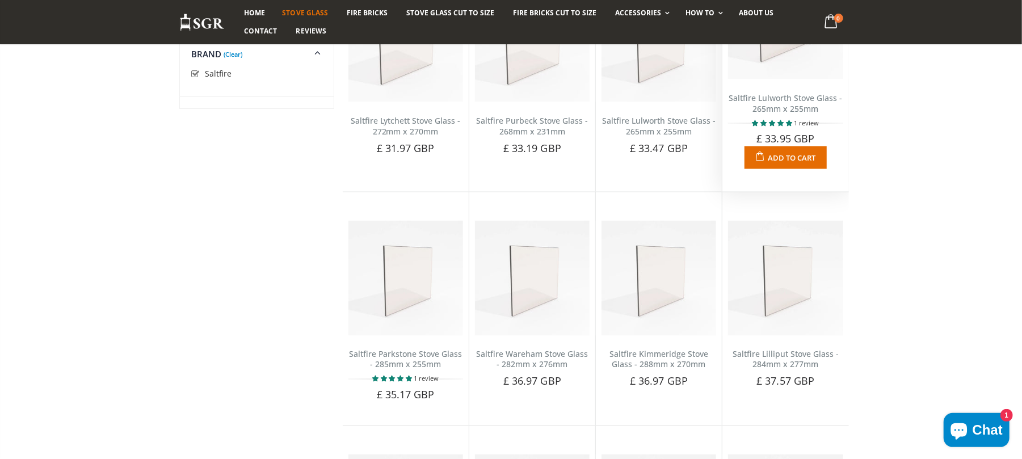
click at [790, 93] on link "Saltfire Lulworth Stove Glass - 265mm x 255mm" at bounding box center [786, 104] width 114 height 22
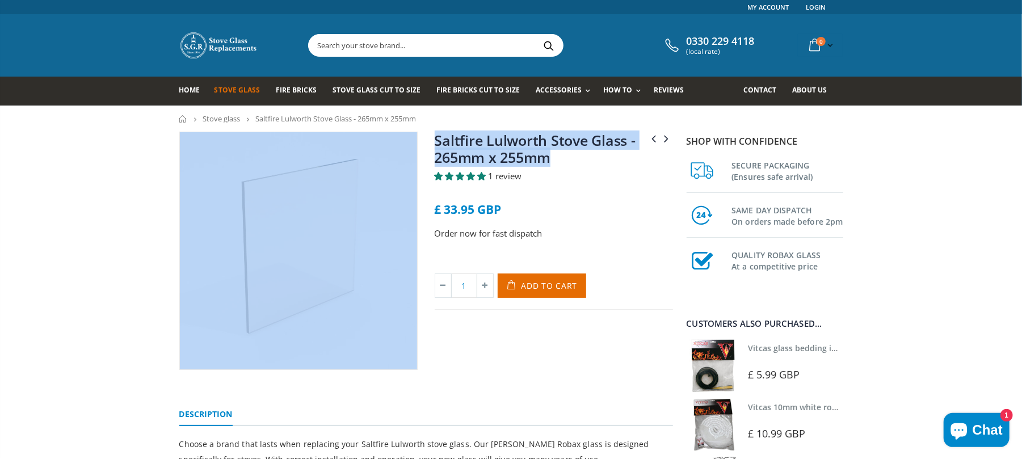
drag, startPoint x: 582, startPoint y: 157, endPoint x: 384, endPoint y: 145, distance: 198.4
click at [384, 145] on div "Saltfire Lilliput Stove Glass - 284mm x 277mm Saltfire Lulworth Stove Glass - 2…" at bounding box center [426, 264] width 511 height 264
copy div "Saltfire Lilliput Stove Glass - 284mm x 277mm Saltfire Lulworth Stove Glass - 2…"
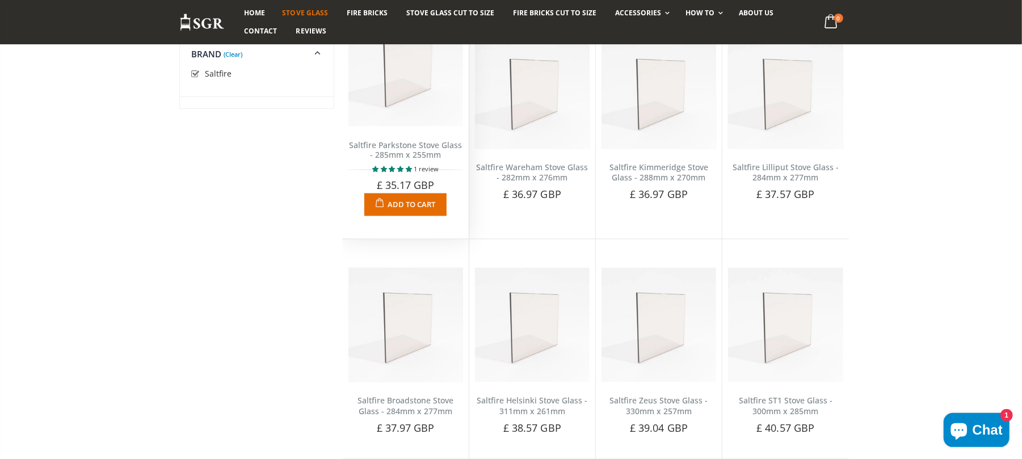
click at [410, 161] on link "Saltfire Parkstone Stove Glass - 285mm x 255mm" at bounding box center [406, 151] width 114 height 22
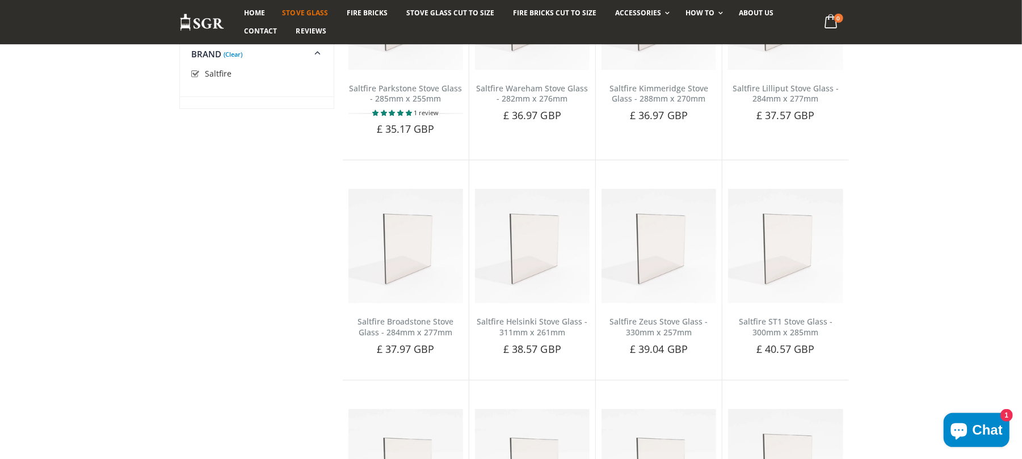
scroll to position [1545, 0]
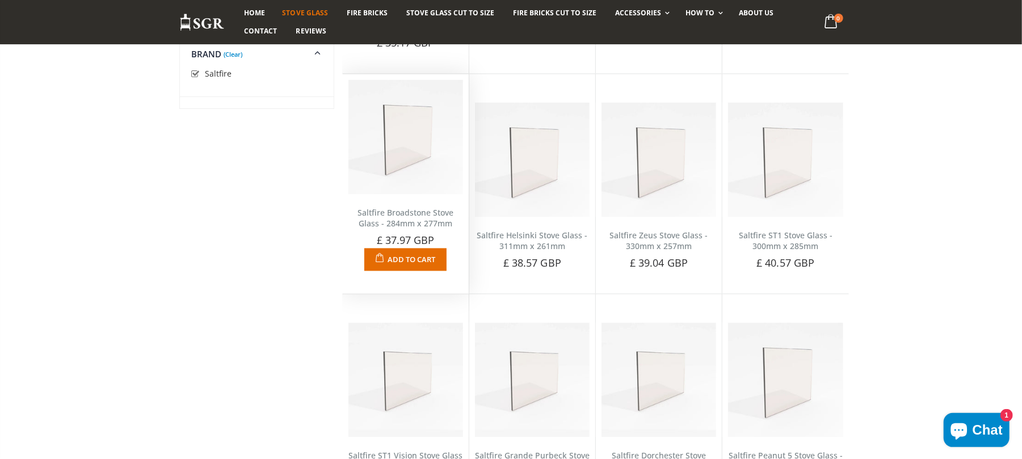
click at [414, 218] on link "Saltfire Broadstone Stove Glass - 284mm x 277mm" at bounding box center [406, 218] width 96 height 22
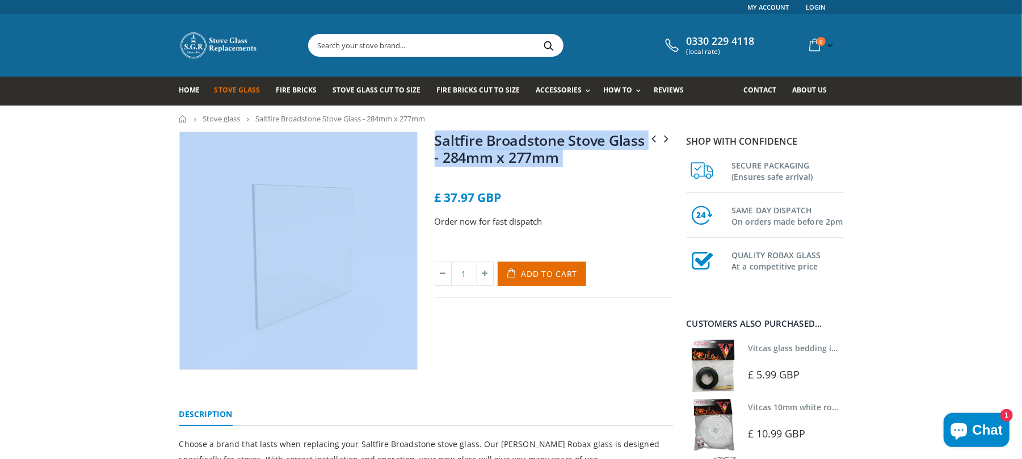
drag, startPoint x: 590, startPoint y: 169, endPoint x: 406, endPoint y: 139, distance: 186.4
click at [406, 139] on div "Saltfire Bignut 5 Stove Glass - 380mm x 310mm Saltfire Devon Stove Glass - 240m…" at bounding box center [426, 264] width 511 height 264
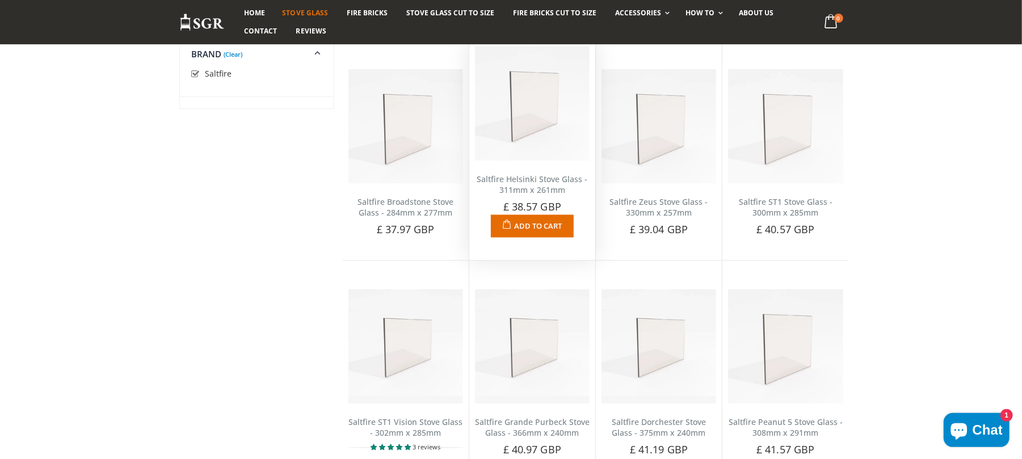
click at [528, 195] on link "Saltfire Helsinki Stove Glass - 311mm x 261mm" at bounding box center [532, 185] width 111 height 22
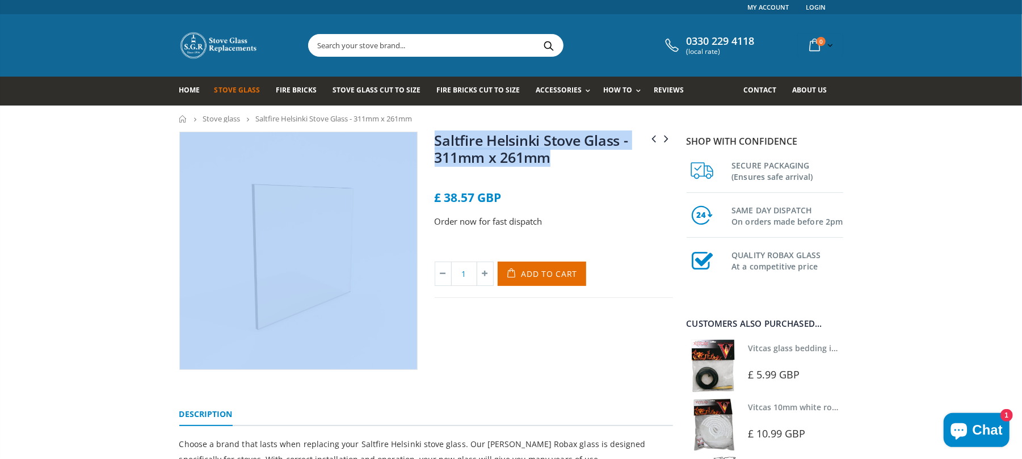
drag, startPoint x: 0, startPoint y: 0, endPoint x: 425, endPoint y: 148, distance: 450.0
click at [425, 148] on div "Saltfire Hannover Stove Glass - 241mm x 210mm Saltfire Hendon Stove Glass - 200…" at bounding box center [426, 264] width 511 height 264
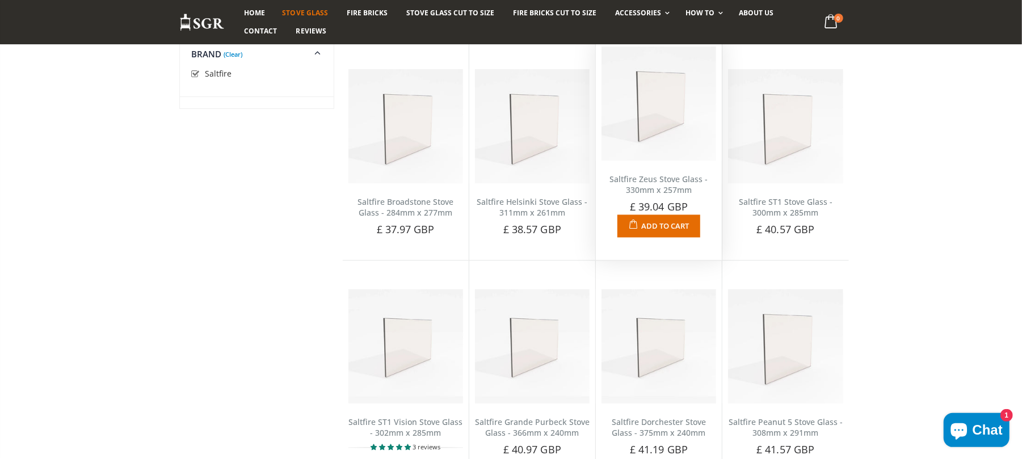
scroll to position [1545, 0]
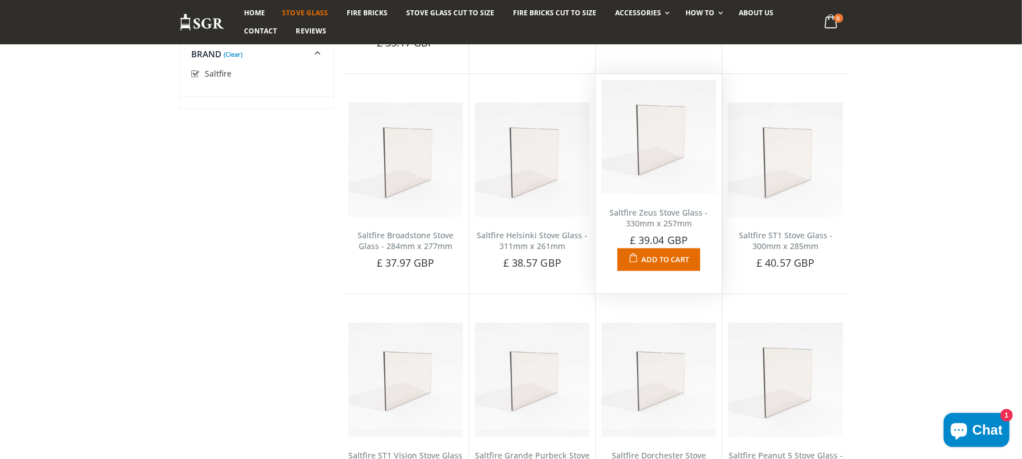
click at [661, 211] on link "Saltfire Zeus Stove Glass - 330mm x 257mm" at bounding box center [659, 218] width 98 height 22
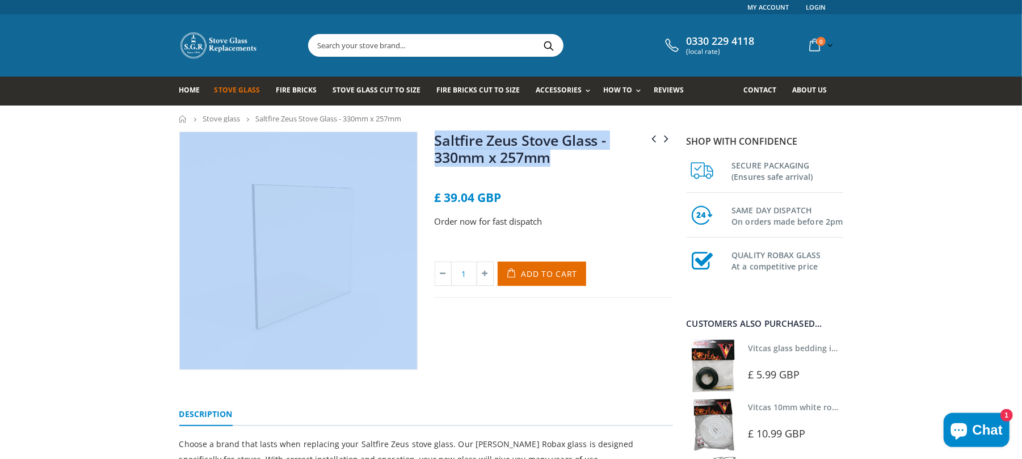
drag, startPoint x: 580, startPoint y: 153, endPoint x: 415, endPoint y: 152, distance: 164.6
click at [415, 152] on div "Saltfire Wimborne Stove Glass - 240mm x 105mm Sampson Delila Stove Glass - 200m…" at bounding box center [426, 264] width 511 height 264
copy div "Saltfire Wimborne Stove Glass - 240mm x 105mm Sampson Delila Stove Glass - 200m…"
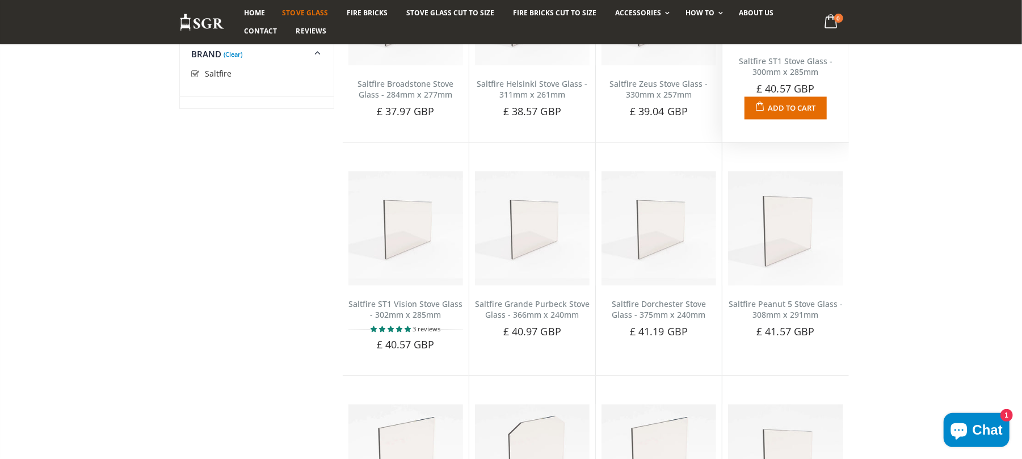
click at [774, 62] on link "Saltfire ST1 Stove Glass - 300mm x 285mm" at bounding box center [786, 67] width 94 height 22
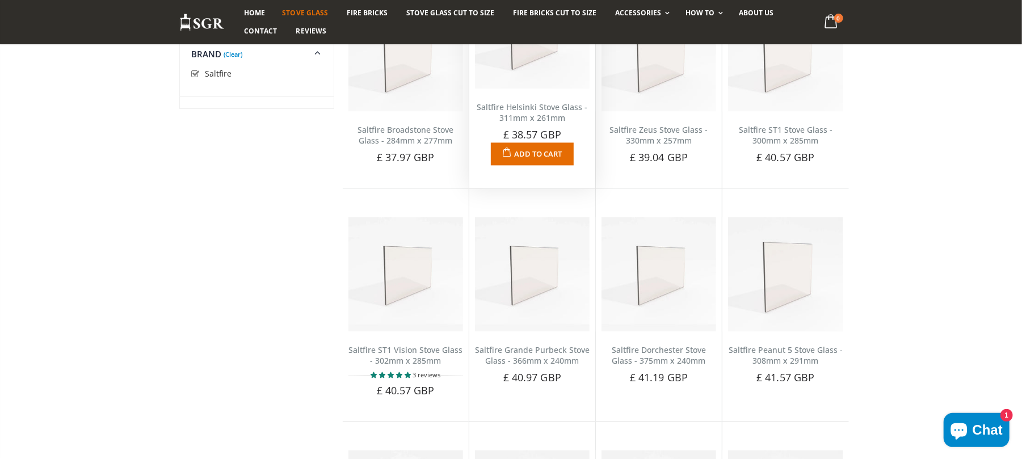
scroll to position [1630, 0]
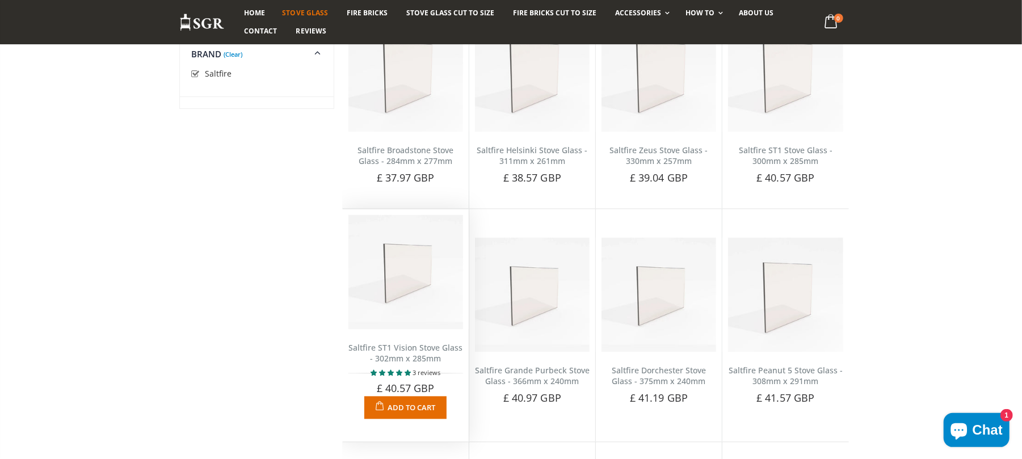
click at [418, 353] on link "Saltfire ST1 Vision Stove Glass - 302mm x 285mm" at bounding box center [406, 353] width 114 height 22
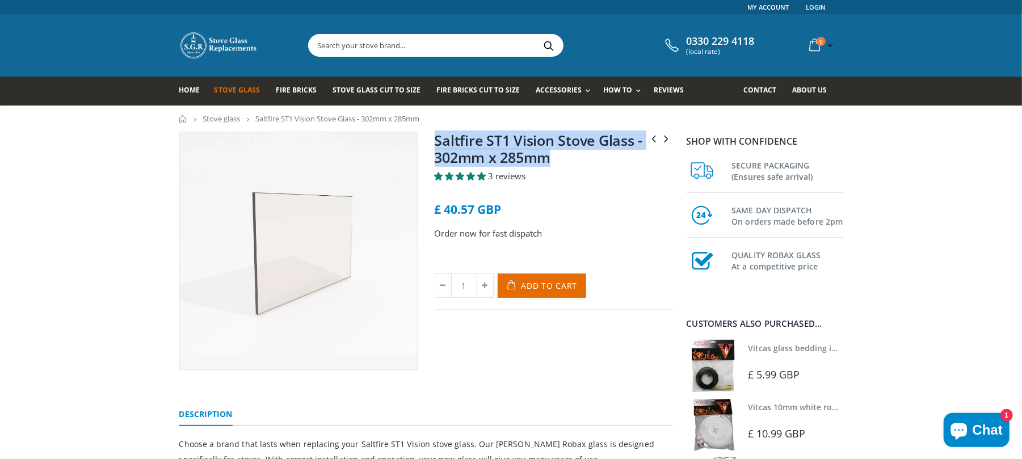
drag, startPoint x: 586, startPoint y: 163, endPoint x: 429, endPoint y: 140, distance: 158.5
click at [429, 140] on div "Saltfire ST1 Stove Glass - 300mm x 285mm Saltfire ST2 Stove Glass - 340mm x 270…" at bounding box center [553, 251] width 255 height 238
copy link "Saltfire ST1 Vision Stove Glass - 302mm x 285mm"
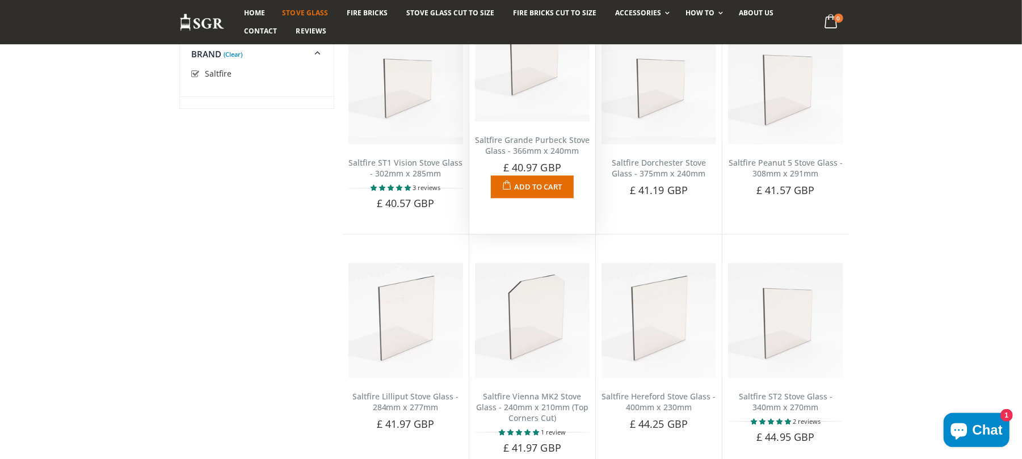
click at [532, 156] on link "Saltfire Grande Purbeck Stove Glass - 366mm x 240mm" at bounding box center [532, 146] width 115 height 22
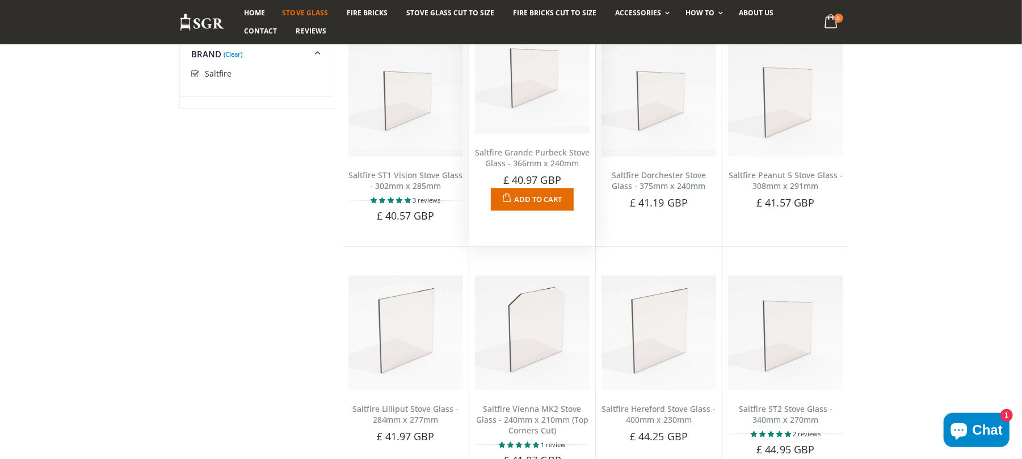
scroll to position [1823, 0]
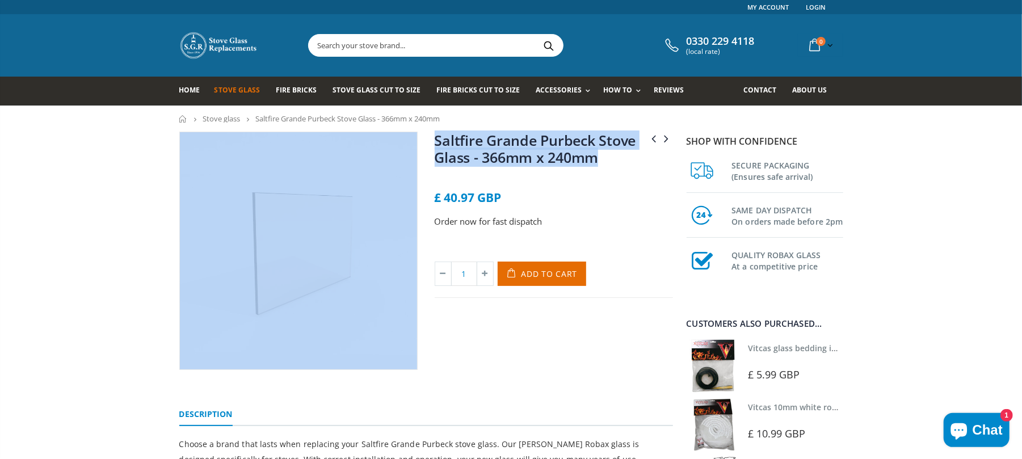
drag, startPoint x: 0, startPoint y: 0, endPoint x: 409, endPoint y: 145, distance: 433.7
click at [409, 145] on div "Saltfire Furzebrook Stove Glass - 245mm x 179mm Saltfire Hampshire Stove Glass …" at bounding box center [426, 264] width 511 height 264
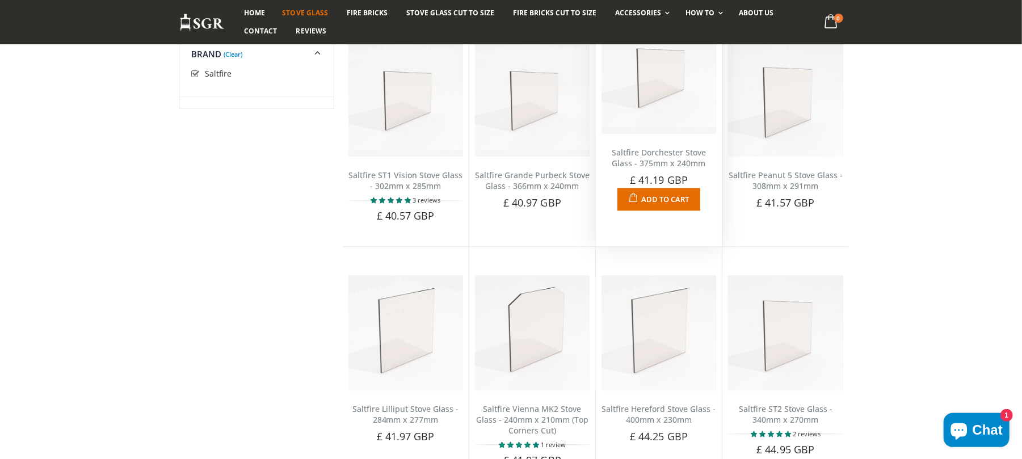
scroll to position [1823, 0]
click at [644, 149] on link "Saltfire Dorchester Stove Glass - 375mm x 240mm" at bounding box center [659, 160] width 94 height 22
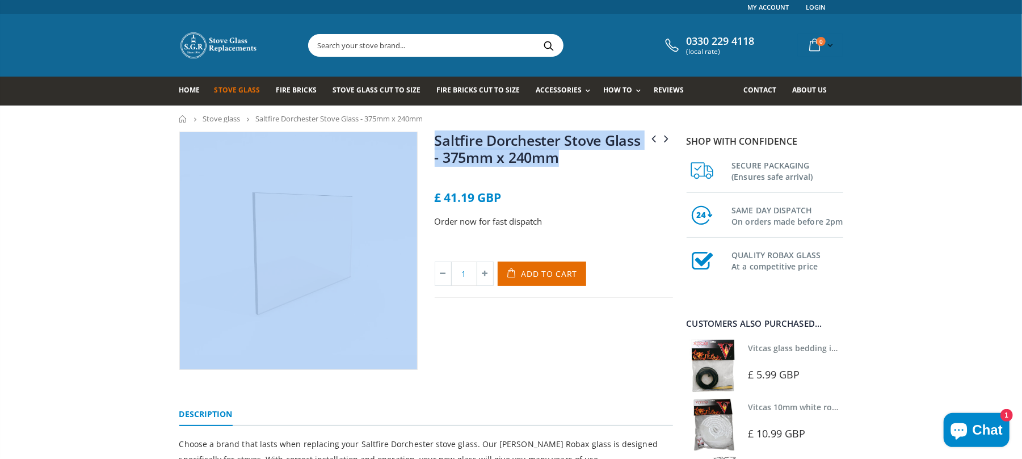
drag, startPoint x: 581, startPoint y: 158, endPoint x: 379, endPoint y: 136, distance: 203.2
click at [330, 138] on div "Saltfire Devon Stove Glass - 240mm x 190mm Saltfire Dorset Stove Glass - 232mm …" at bounding box center [426, 264] width 511 height 264
copy div "Saltfire Devon Stove Glass - 240mm x 190mm Saltfire Dorset Stove Glass - 232mm …"
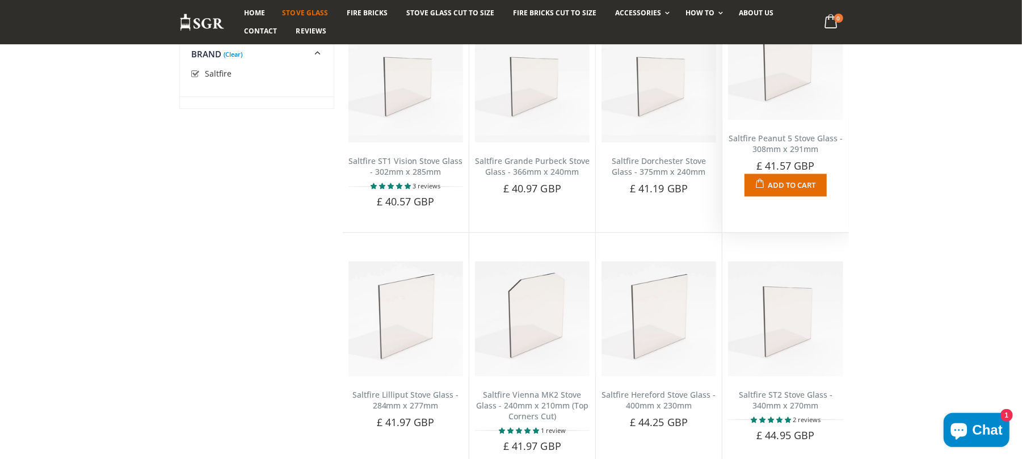
click at [781, 139] on link "Saltfire Peanut 5 Stove Glass - 308mm x 291mm" at bounding box center [786, 144] width 114 height 22
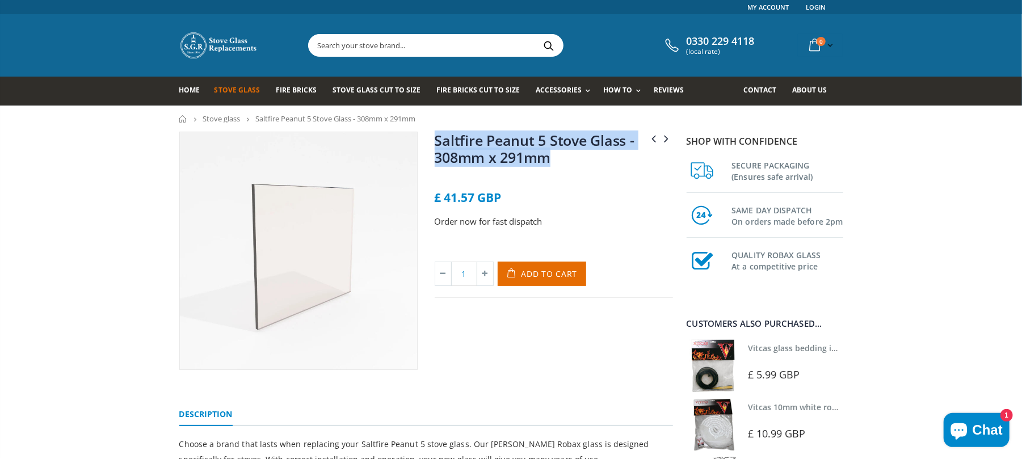
drag, startPoint x: 0, startPoint y: 0, endPoint x: 443, endPoint y: 135, distance: 463.3
click at [434, 135] on div "Saltfire Parkstone Stove Glass - 285mm x 255mm Saltfire Peanut 8 Stove Glass - …" at bounding box center [553, 251] width 255 height 238
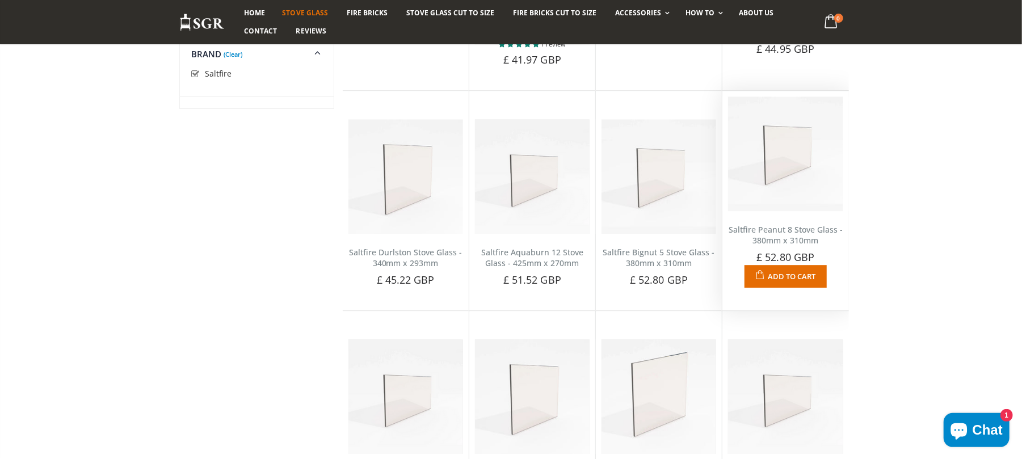
click at [771, 242] on link "Saltfire Peanut 8 Stove Glass - 380mm x 310mm" at bounding box center [786, 235] width 114 height 22
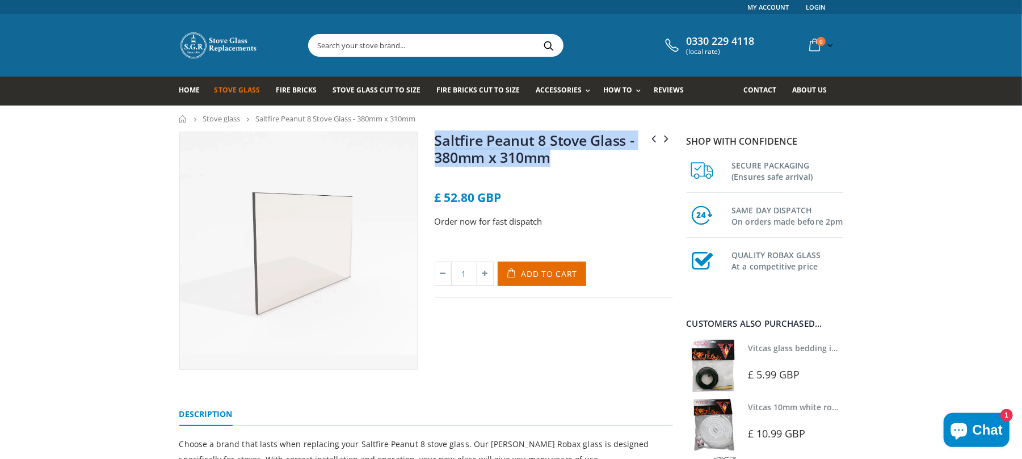
drag, startPoint x: 598, startPoint y: 163, endPoint x: 507, endPoint y: 140, distance: 94.4
click at [439, 141] on h1 "Saltfire Peanut 8 Stove Glass - 380mm x 310mm" at bounding box center [554, 151] width 238 height 39
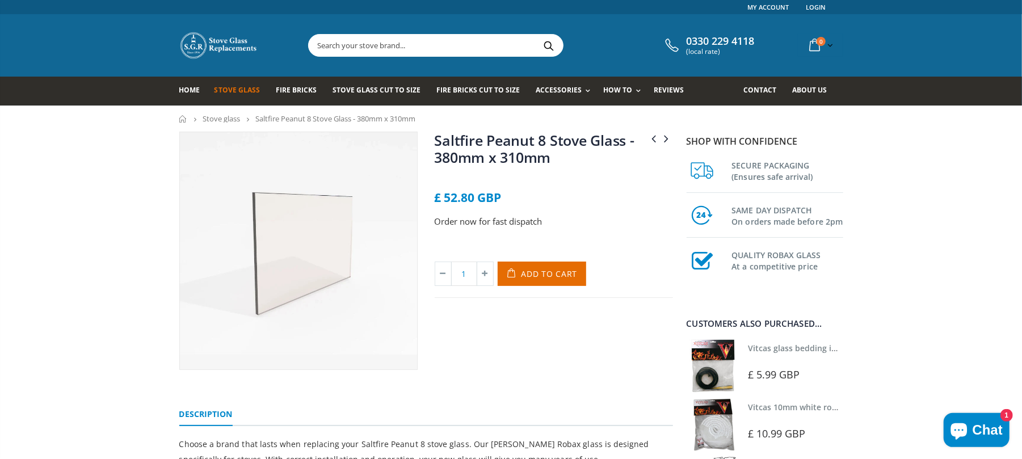
drag, startPoint x: 511, startPoint y: 141, endPoint x: 822, endPoint y: 138, distance: 311.6
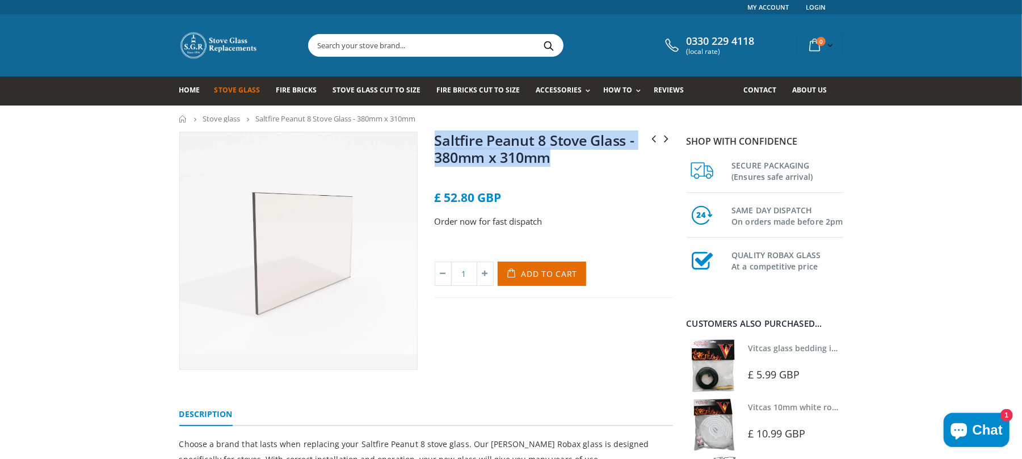
drag, startPoint x: 585, startPoint y: 159, endPoint x: 434, endPoint y: 143, distance: 151.8
click at [434, 143] on div "Saltfire Peanut 5 Stove Glass - 308mm x 291mm Saltfire Petit Furzebrook Stove G…" at bounding box center [553, 251] width 255 height 238
copy link "Saltfire Peanut 8 Stove Glass - 380mm x 310mm"
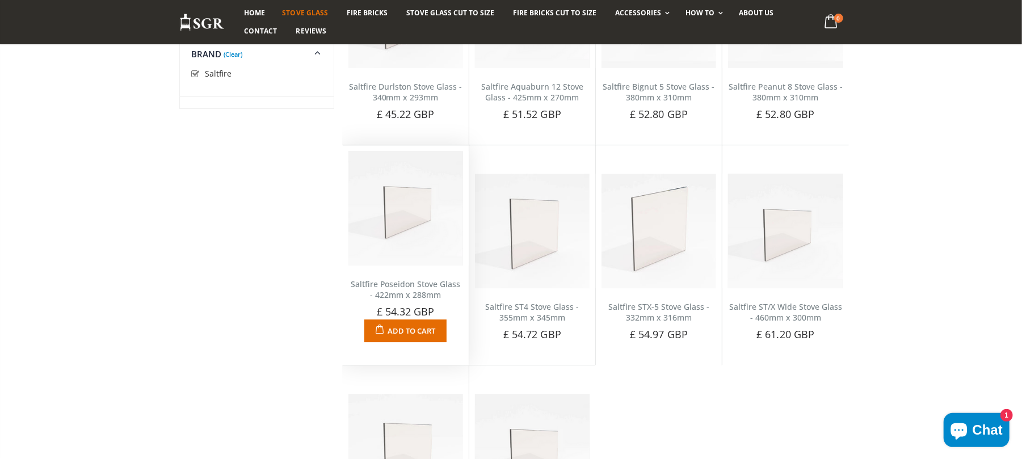
scroll to position [2369, 0]
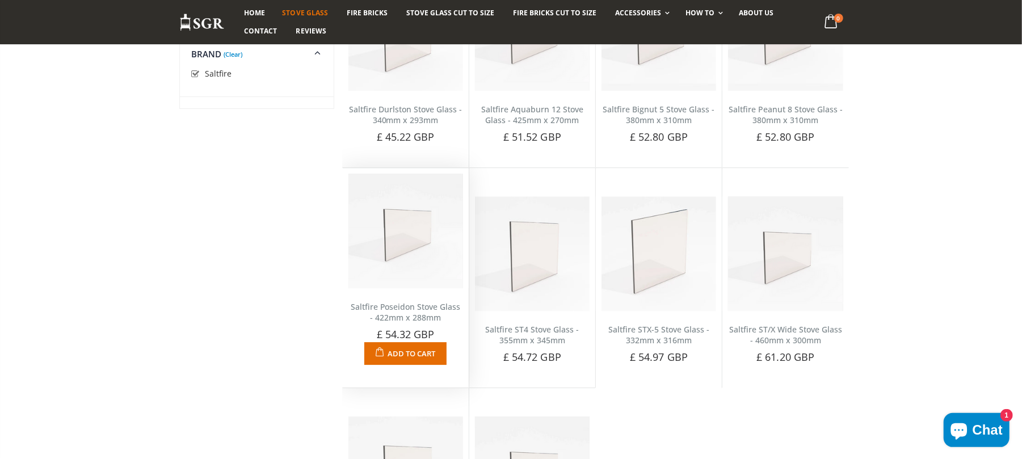
click at [414, 302] on link "Saltfire Poseidon Stove Glass - 422mm x 288mm" at bounding box center [406, 312] width 110 height 22
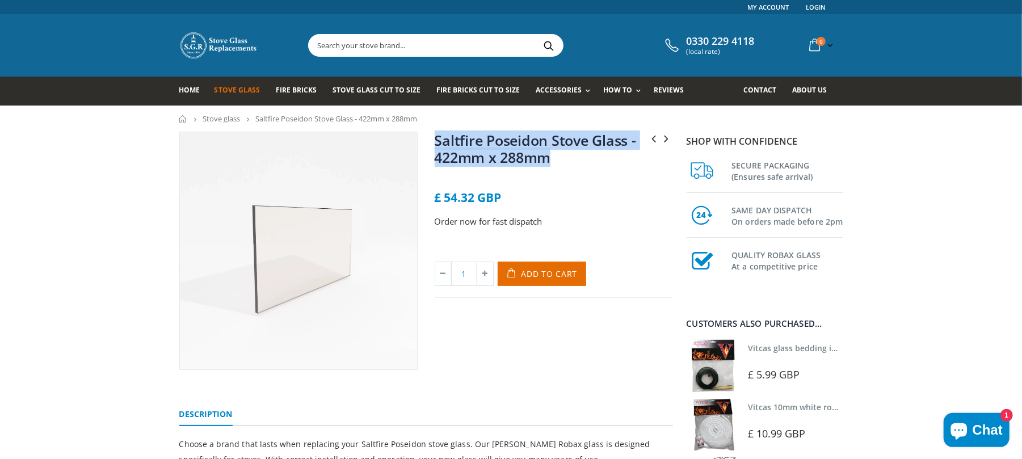
drag, startPoint x: 584, startPoint y: 161, endPoint x: 436, endPoint y: 141, distance: 149.0
click at [436, 141] on h1 "Saltfire Poseidon Stove Glass - 422mm x 288mm" at bounding box center [554, 151] width 238 height 39
copy link "Saltfire Poseidon Stove Glass - 422mm x 288mm"
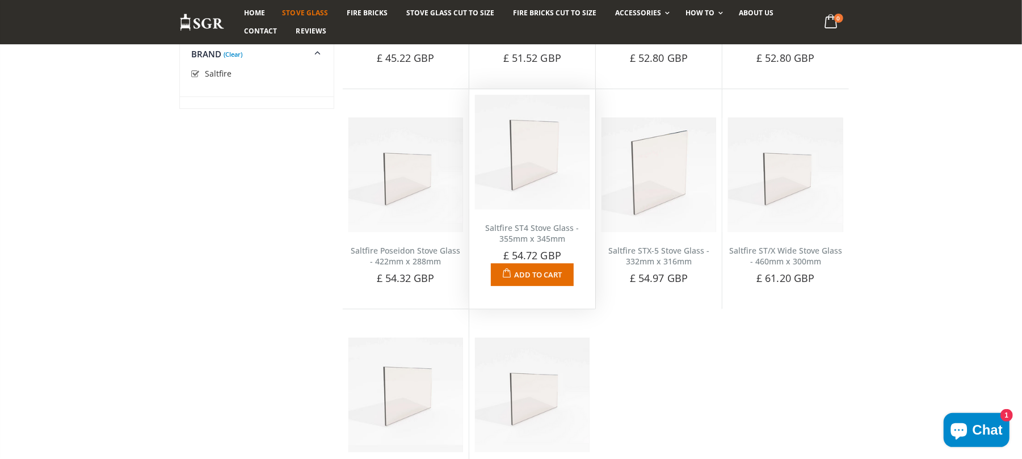
click at [534, 226] on link "Saltfire ST4 Stove Glass - 355mm x 345mm" at bounding box center [532, 234] width 94 height 22
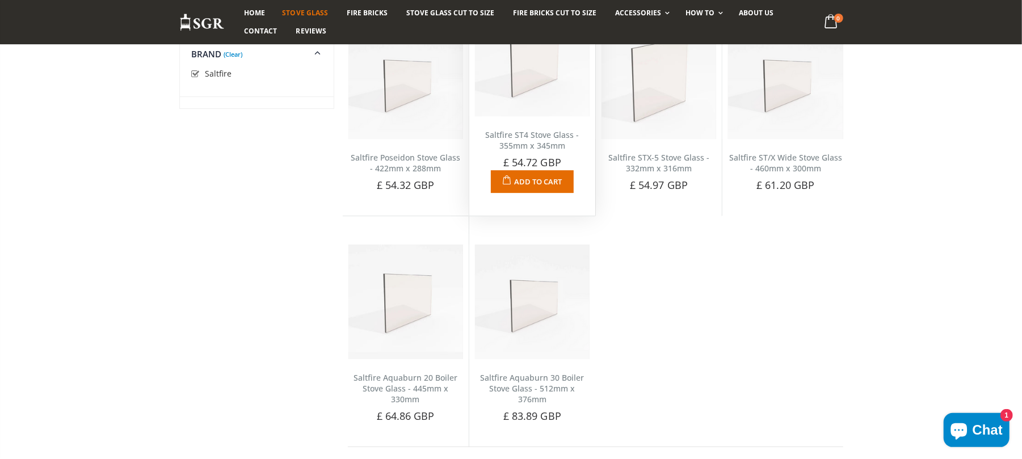
scroll to position [2457, 0]
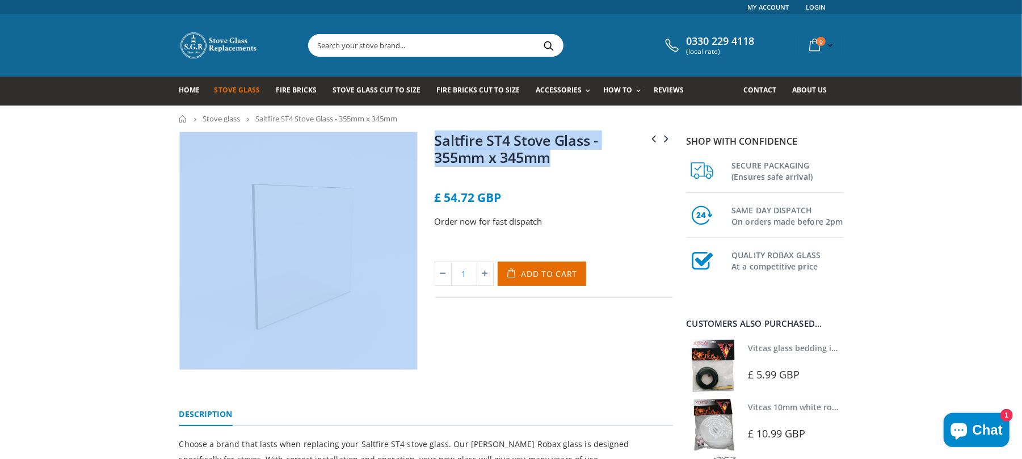
click at [414, 149] on div "Saltfire ST2 Stove Glass - 340mm x 270mm Saltfire STX-5 Stove Glass - 332mm x 3…" at bounding box center [426, 264] width 511 height 264
copy div "Saltfire ST2 Stove Glass - 340mm x 270mm Saltfire STX-5 Stove Glass - 332mm x 3…"
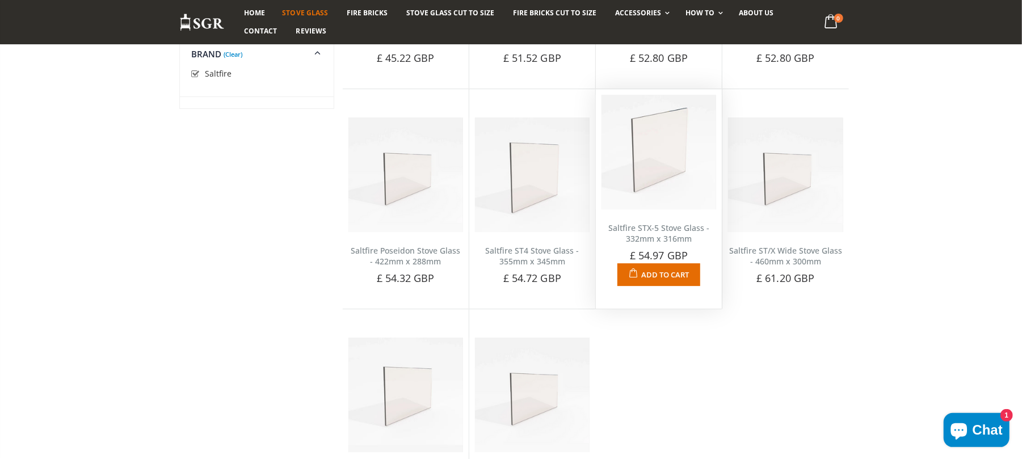
click at [668, 218] on div "Saltfire STX-5 Stove Glass - 332mm x 316mm No reviews Choose a brand that lasts…" at bounding box center [659, 247] width 126 height 77
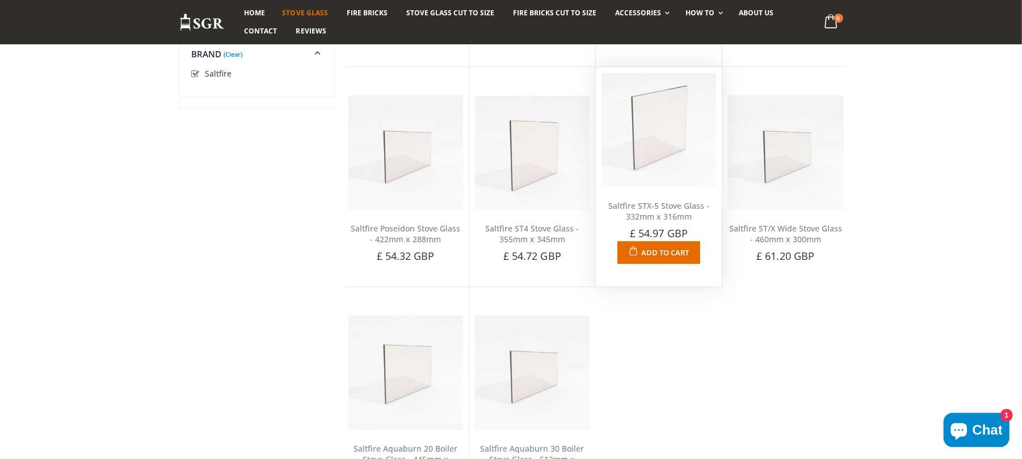
click at [670, 222] on link "Saltfire STX-5 Stove Glass - 332mm x 316mm" at bounding box center [658, 211] width 101 height 22
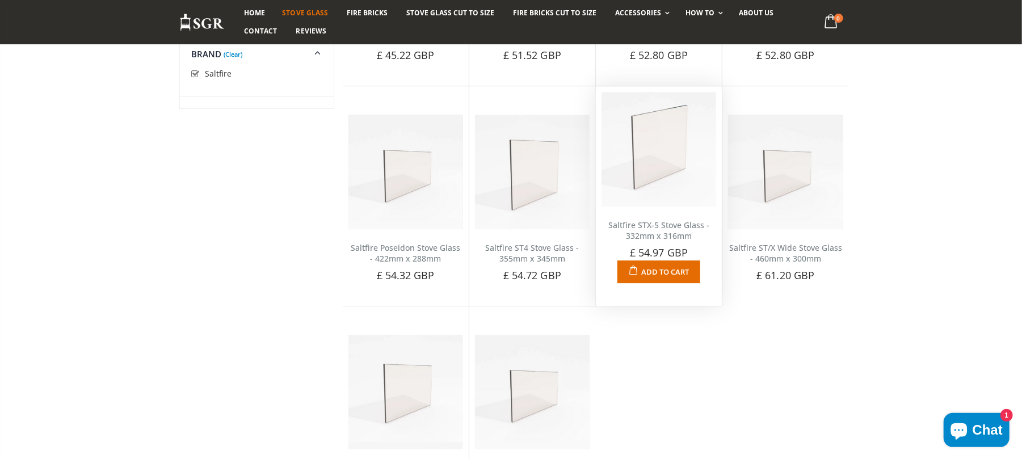
scroll to position [2448, 0]
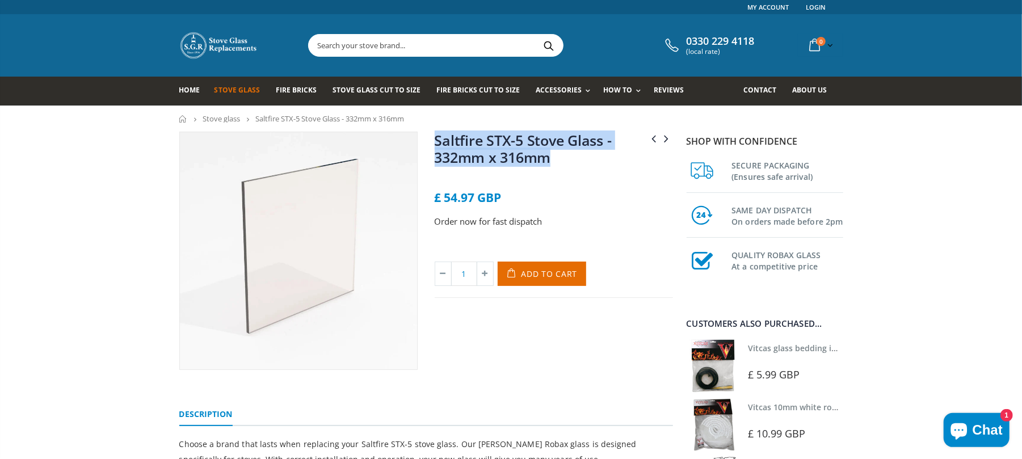
drag, startPoint x: 578, startPoint y: 156, endPoint x: 434, endPoint y: 148, distance: 143.8
click at [435, 148] on h1 "Saltfire STX-5 Stove Glass - 332mm x 316mm" at bounding box center [554, 151] width 238 height 39
copy link "Saltfire STX-5 Stove Glass - 332mm x 316mm"
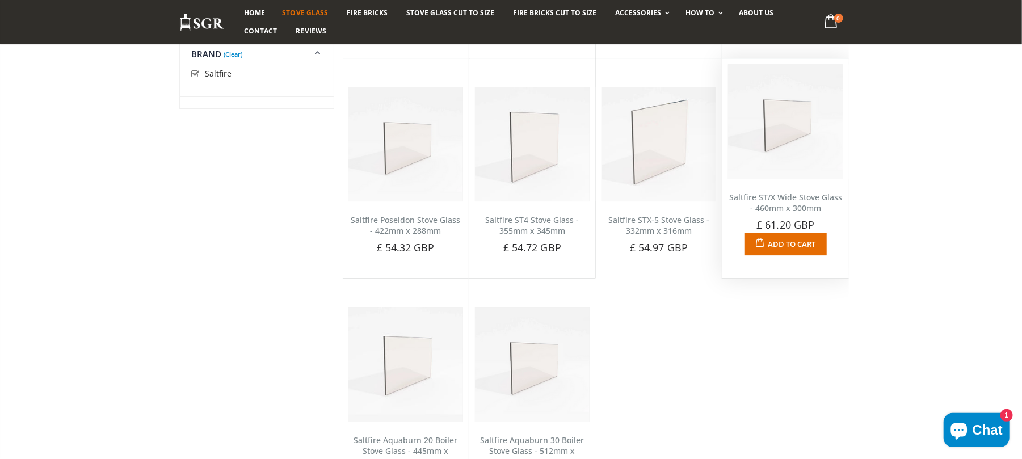
click at [792, 213] on link "Saltfire ST/X Wide Stove Glass - 460mm x 300mm" at bounding box center [785, 203] width 113 height 22
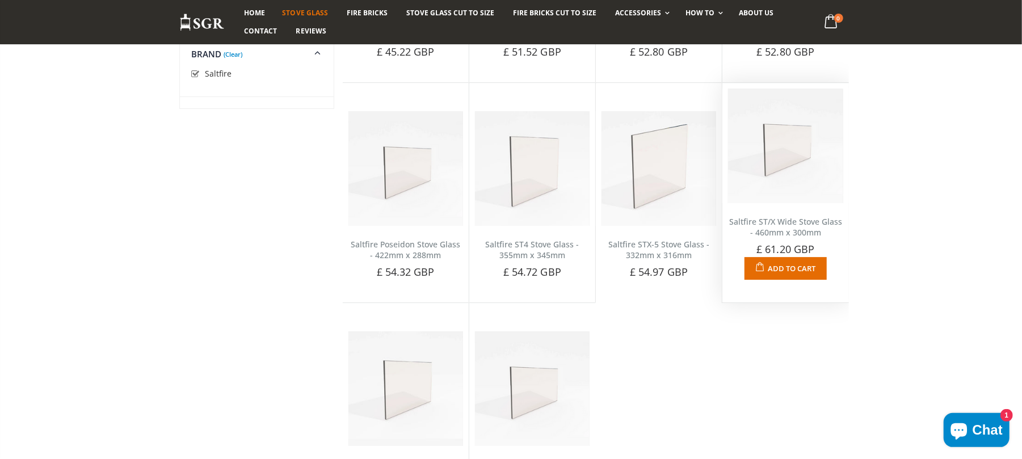
scroll to position [2448, 0]
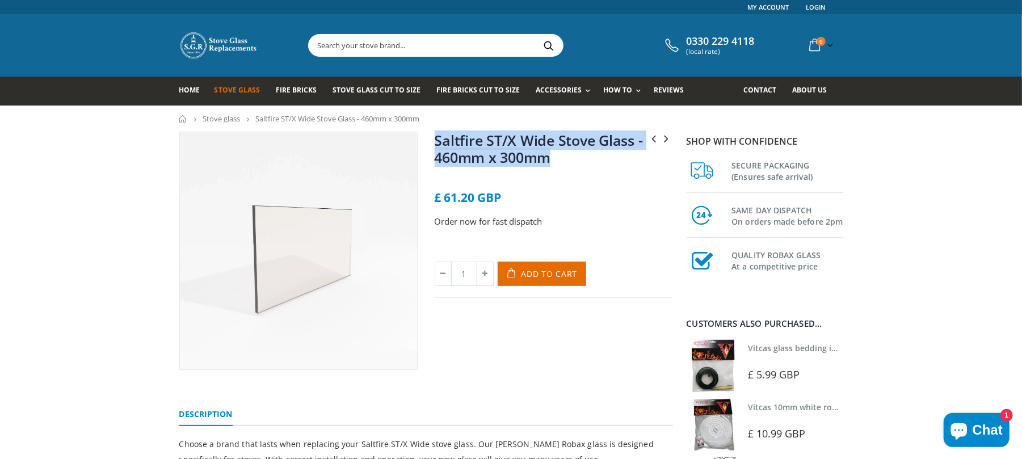
drag, startPoint x: 440, startPoint y: 143, endPoint x: 434, endPoint y: 141, distance: 7.0
click at [434, 141] on div "Saltfire Ridge Stove Glass - 250mm x 216mm Saltfire ST1 Stove Glass - 298mm x 2…" at bounding box center [553, 251] width 255 height 238
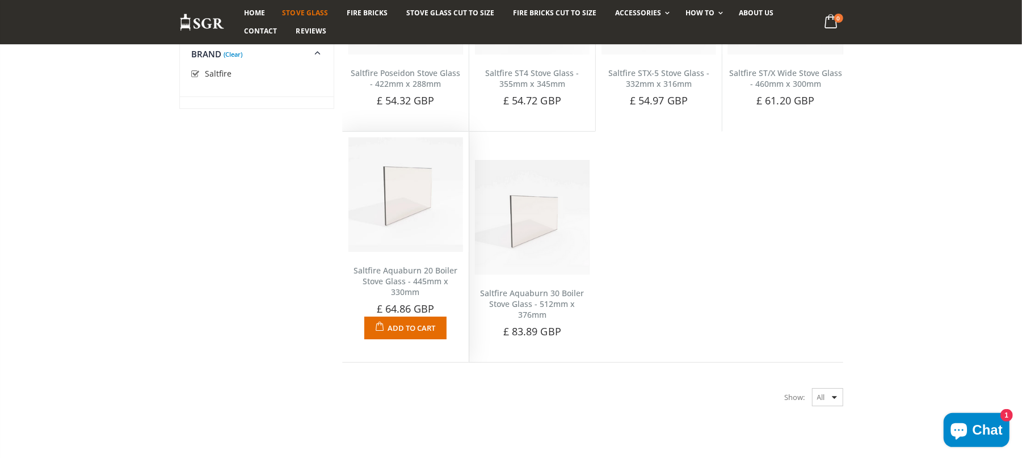
scroll to position [2601, 0]
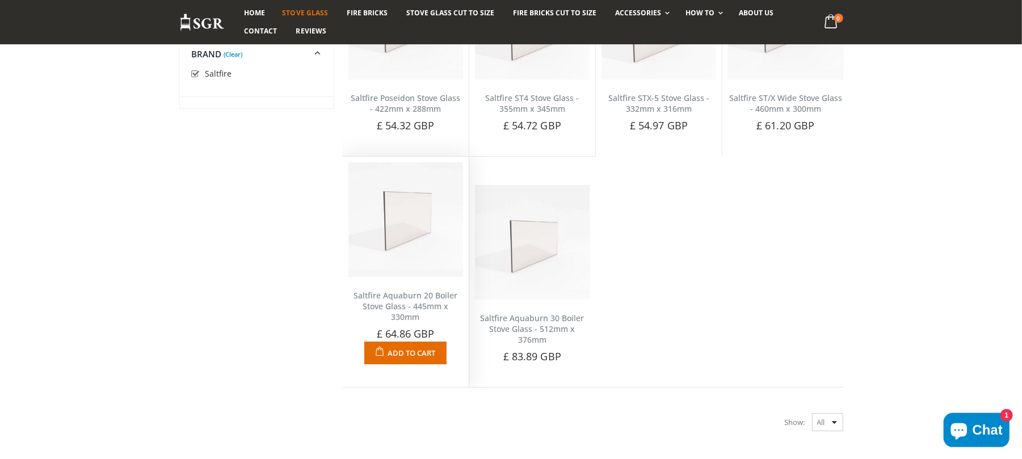
click at [405, 290] on link "Saltfire Aquaburn 20 Boiler Stove Glass - 445mm x 330mm" at bounding box center [406, 306] width 104 height 32
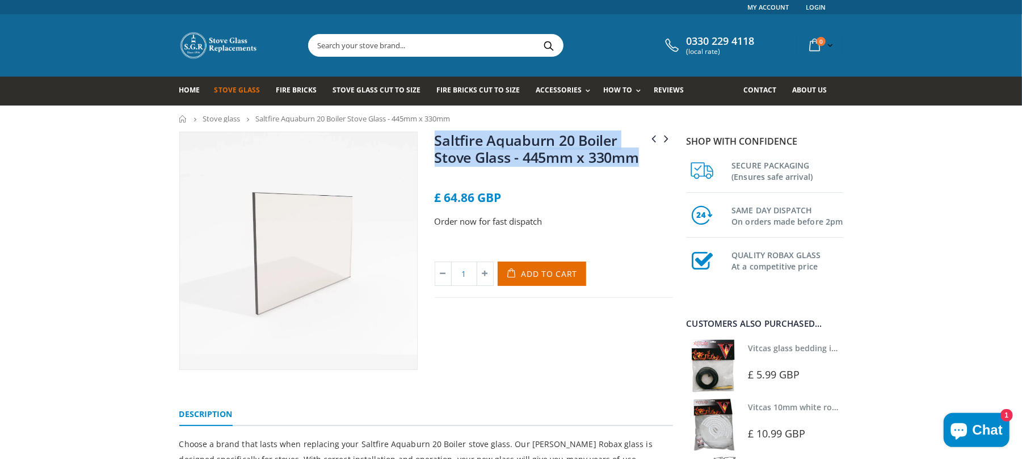
drag, startPoint x: 593, startPoint y: 160, endPoint x: 435, endPoint y: 142, distance: 159.4
click at [435, 142] on h1 "Saltfire Aquaburn 20 Boiler Stove Glass - 445mm x 330mm" at bounding box center [554, 151] width 238 height 39
copy link "Saltfire Aquaburn 20 Boiler Stove Glass - 445mm x 330mm"
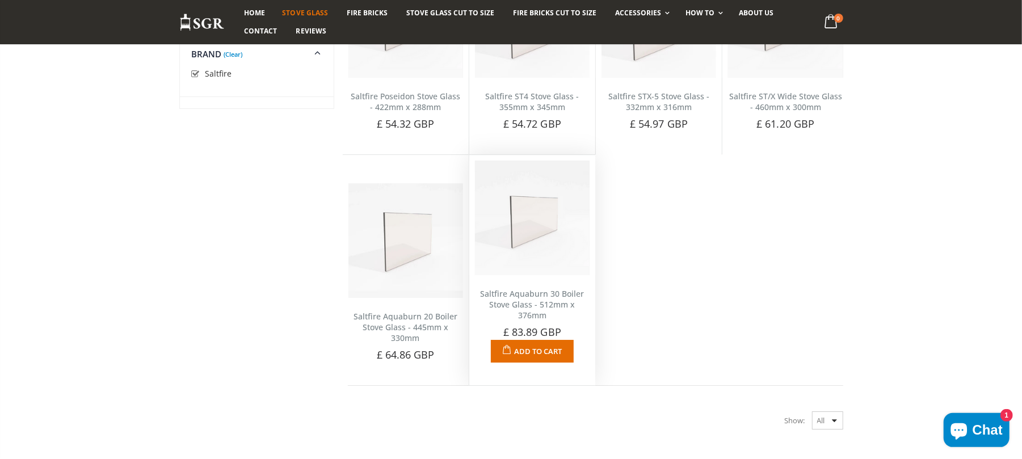
click at [544, 302] on link "Saltfire Aquaburn 30 Boiler Stove Glass - 512mm x 376mm" at bounding box center [532, 304] width 104 height 32
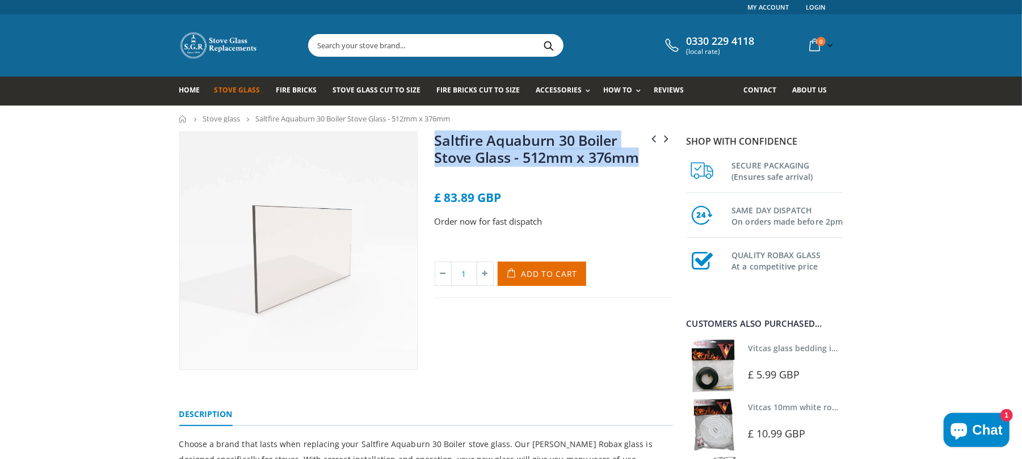
drag, startPoint x: 645, startPoint y: 162, endPoint x: 426, endPoint y: 145, distance: 219.7
click at [426, 145] on div "Saltfire Aquaburn 20 Boiler Stove Glass - 445mm x 330mm Saltfire Bignut 5 Stove…" at bounding box center [553, 251] width 255 height 238
drag, startPoint x: 426, startPoint y: 145, endPoint x: 468, endPoint y: 153, distance: 43.2
click at [427, 146] on div "Saltfire Aquaburn 20 Boiler Stove Glass - 445mm x 330mm Saltfire Bignut 5 Stove…" at bounding box center [553, 251] width 255 height 238
drag, startPoint x: 473, startPoint y: 154, endPoint x: 472, endPoint y: 162, distance: 7.5
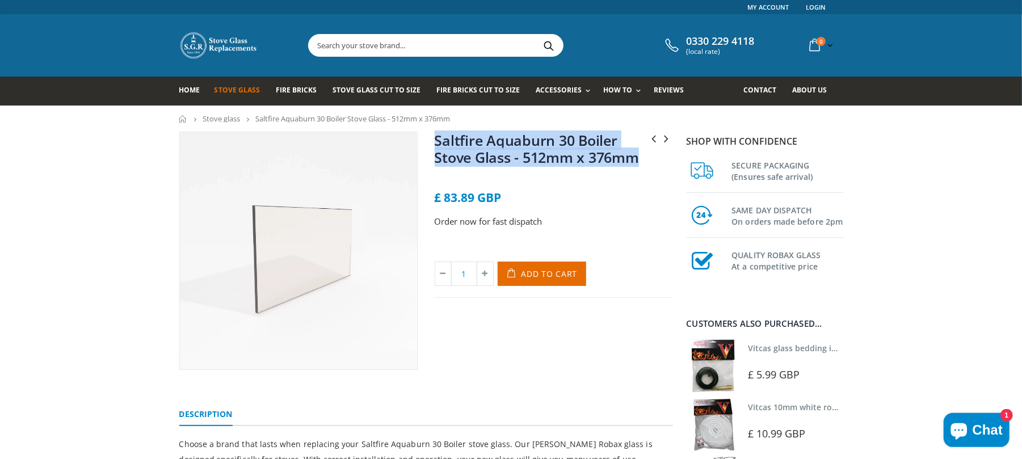
copy link "Saltfire Aquaburn 30 Boiler Stove Glass - 512mm x 376mm"
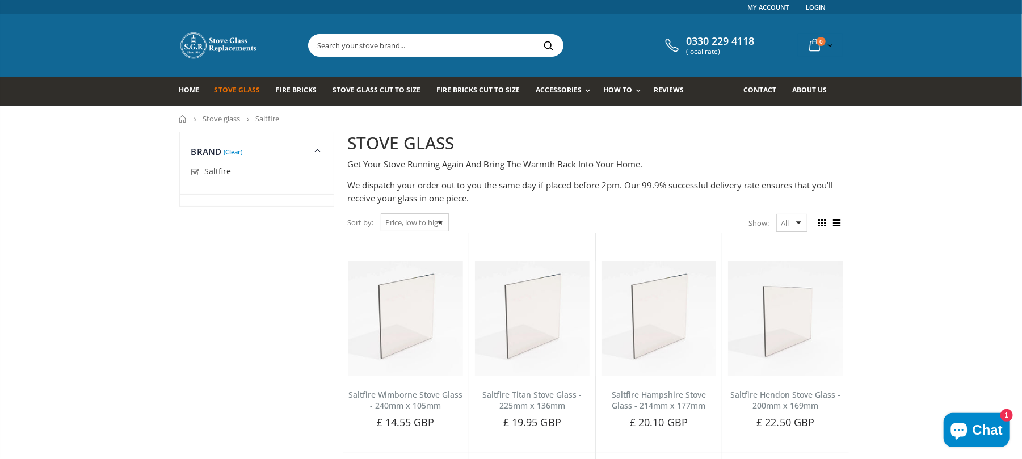
click at [473, 41] on input "text" at bounding box center [499, 46] width 381 height 22
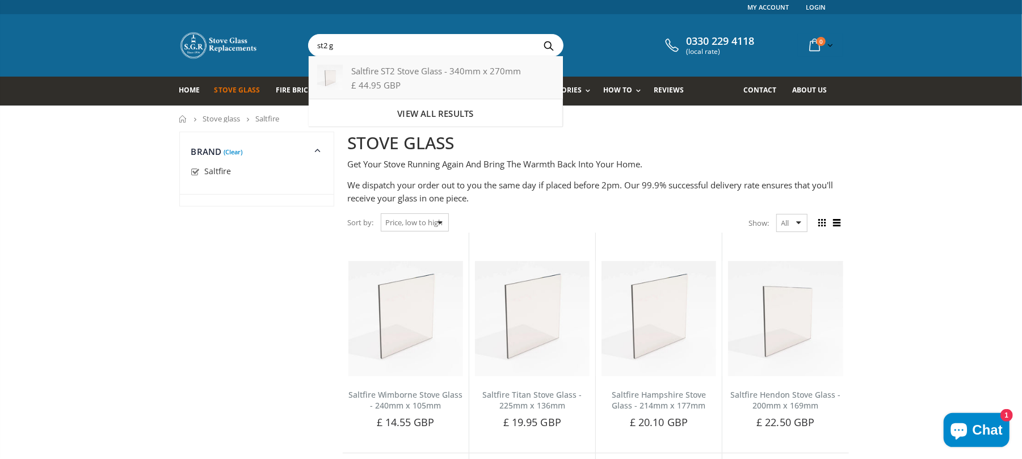
type input "st2 g"
click at [448, 71] on div "Saltfire ST2 Stove Glass - 340mm x 270mm" at bounding box center [435, 71] width 237 height 12
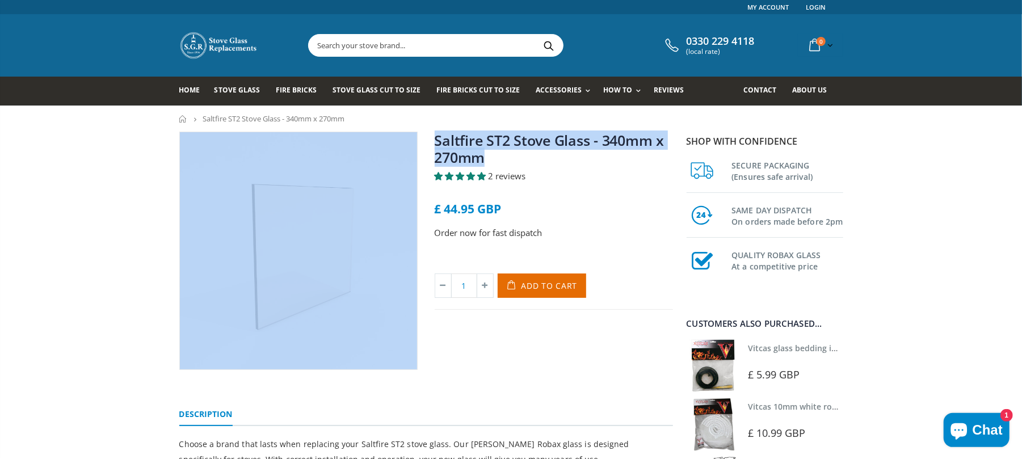
drag, startPoint x: 534, startPoint y: 153, endPoint x: 423, endPoint y: 157, distance: 110.7
click at [421, 158] on div "Saltfire ST2 Stove Glass - 340mm x 270mm 2 reviews £ 44.95 GBP Order now for fa…" at bounding box center [426, 264] width 511 height 264
copy div "Saltfire ST2 Stove Glass - 340mm x 270mm"
